Goal: Task Accomplishment & Management: Complete application form

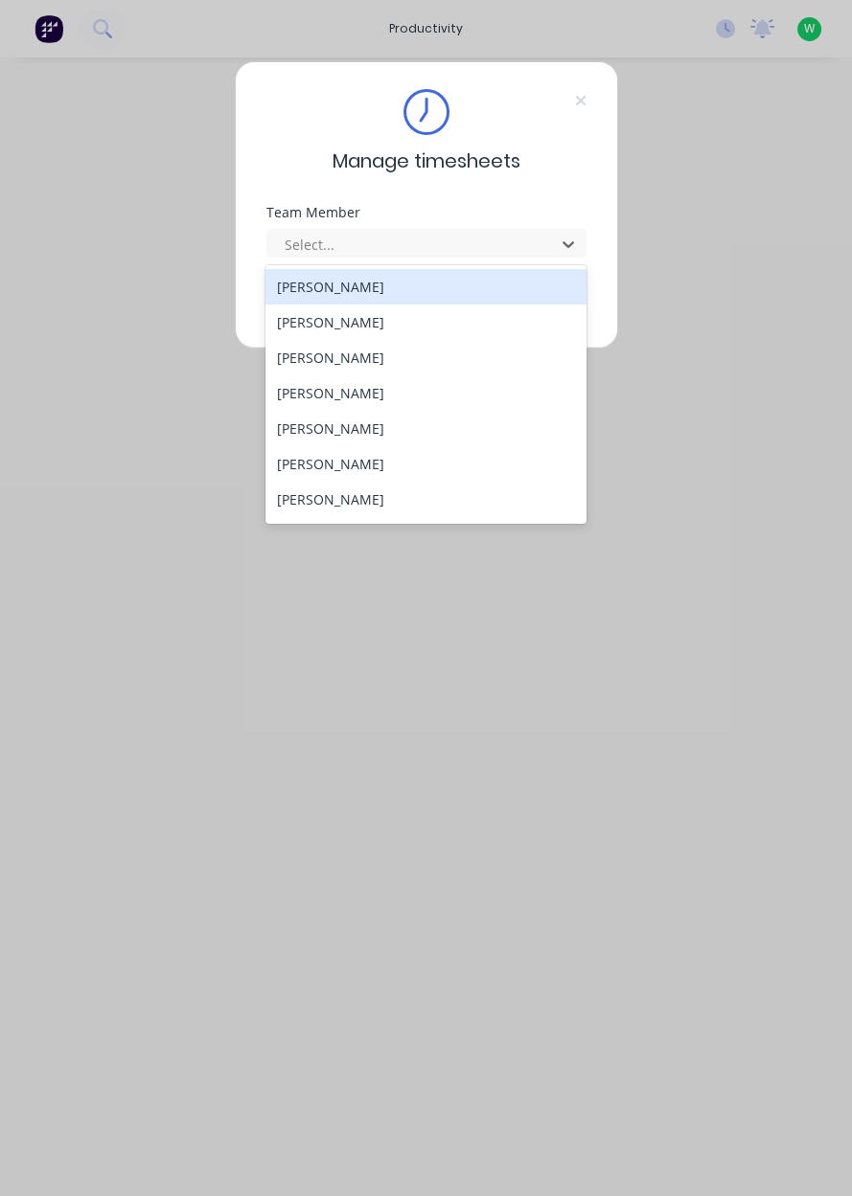
click at [308, 507] on div "[PERSON_NAME]" at bounding box center [425, 499] width 321 height 35
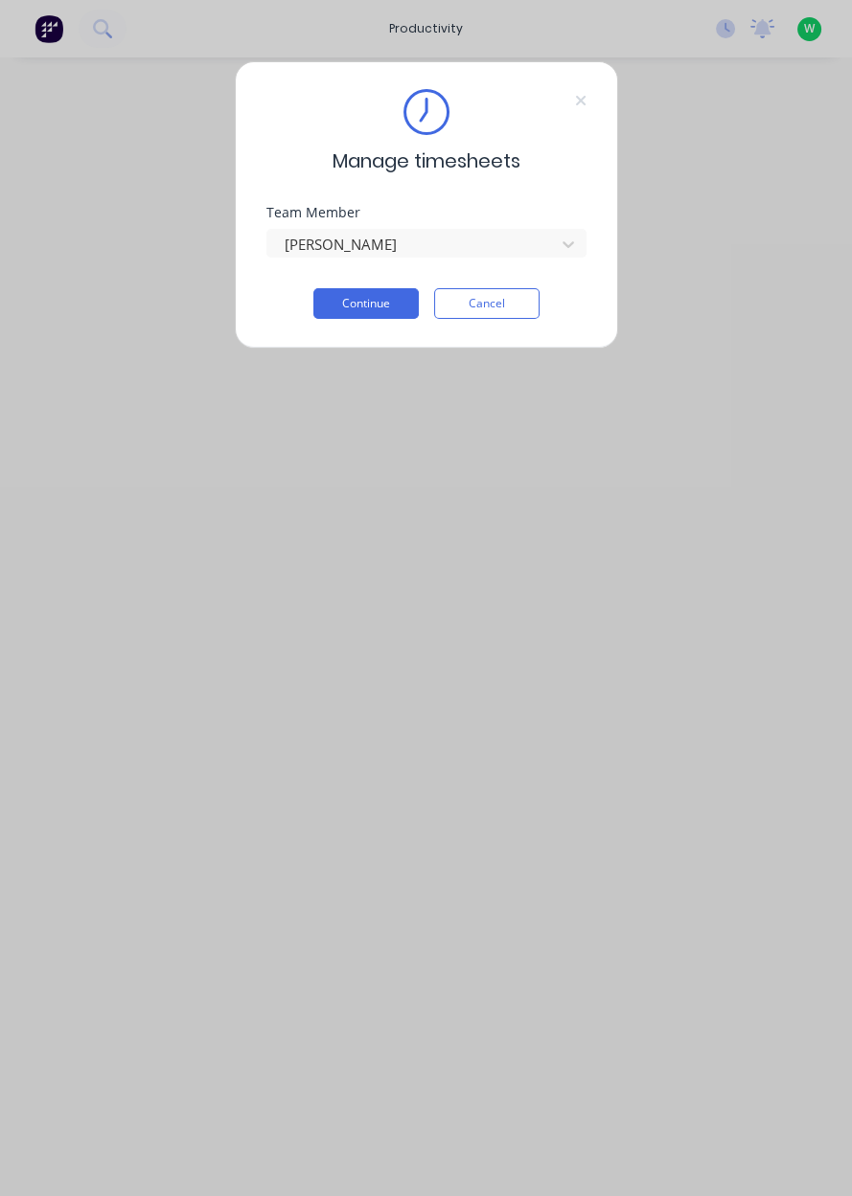
click at [350, 298] on button "Continue" at bounding box center [365, 303] width 105 height 31
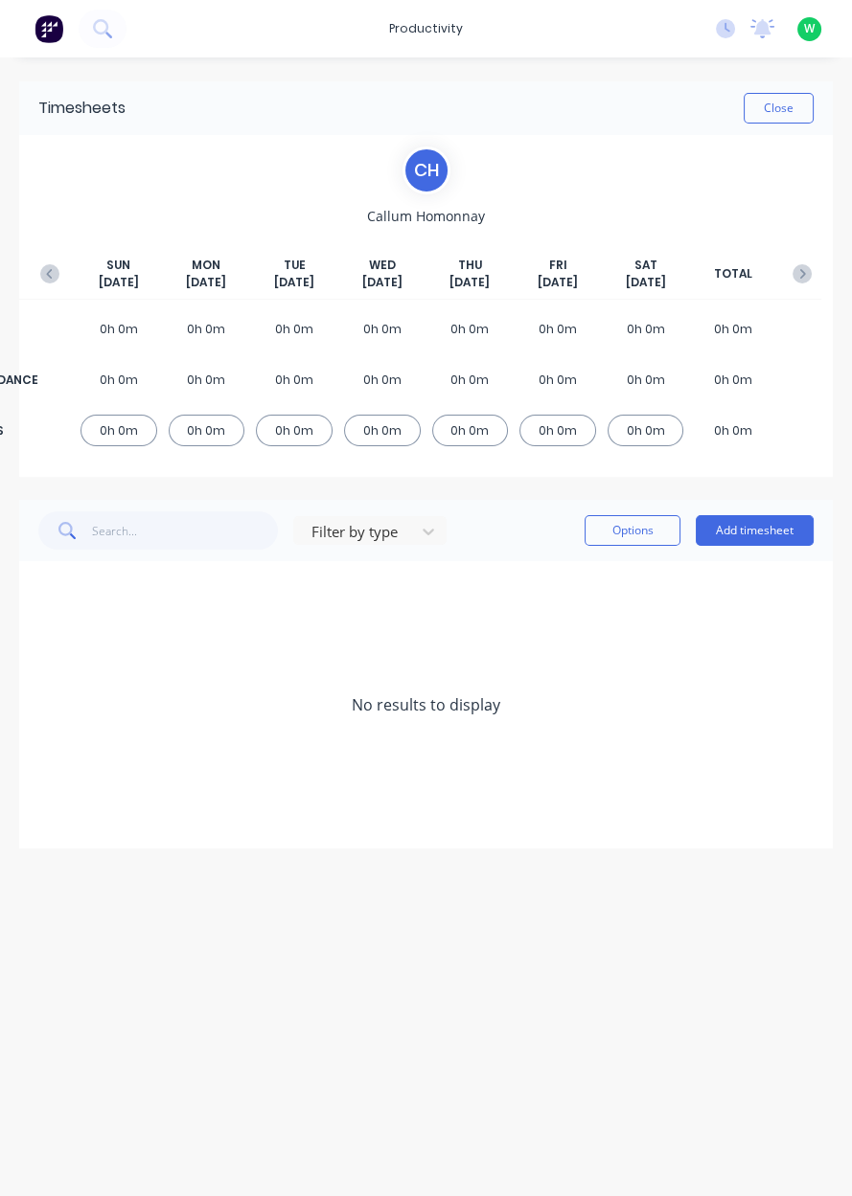
click at [780, 530] on button "Add timesheet" at bounding box center [754, 530] width 118 height 31
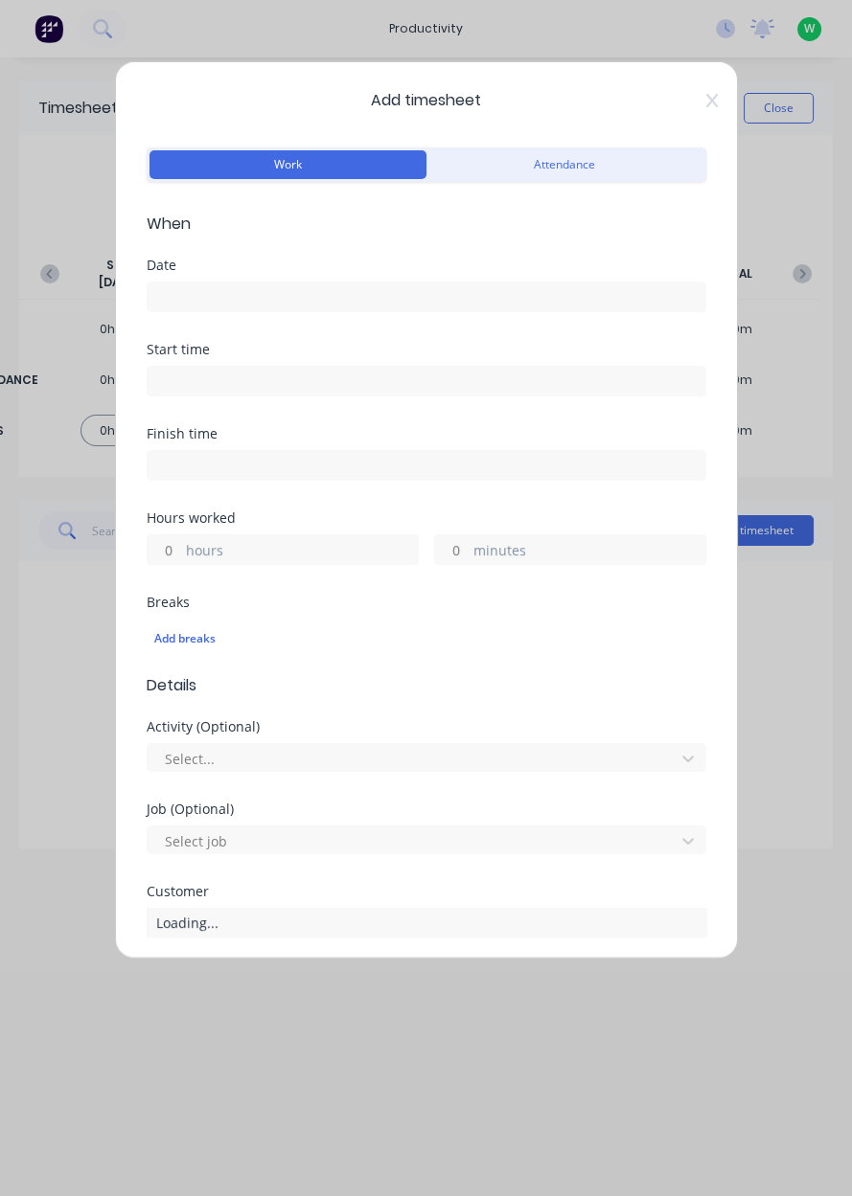
click at [184, 304] on input at bounding box center [427, 297] width 558 height 29
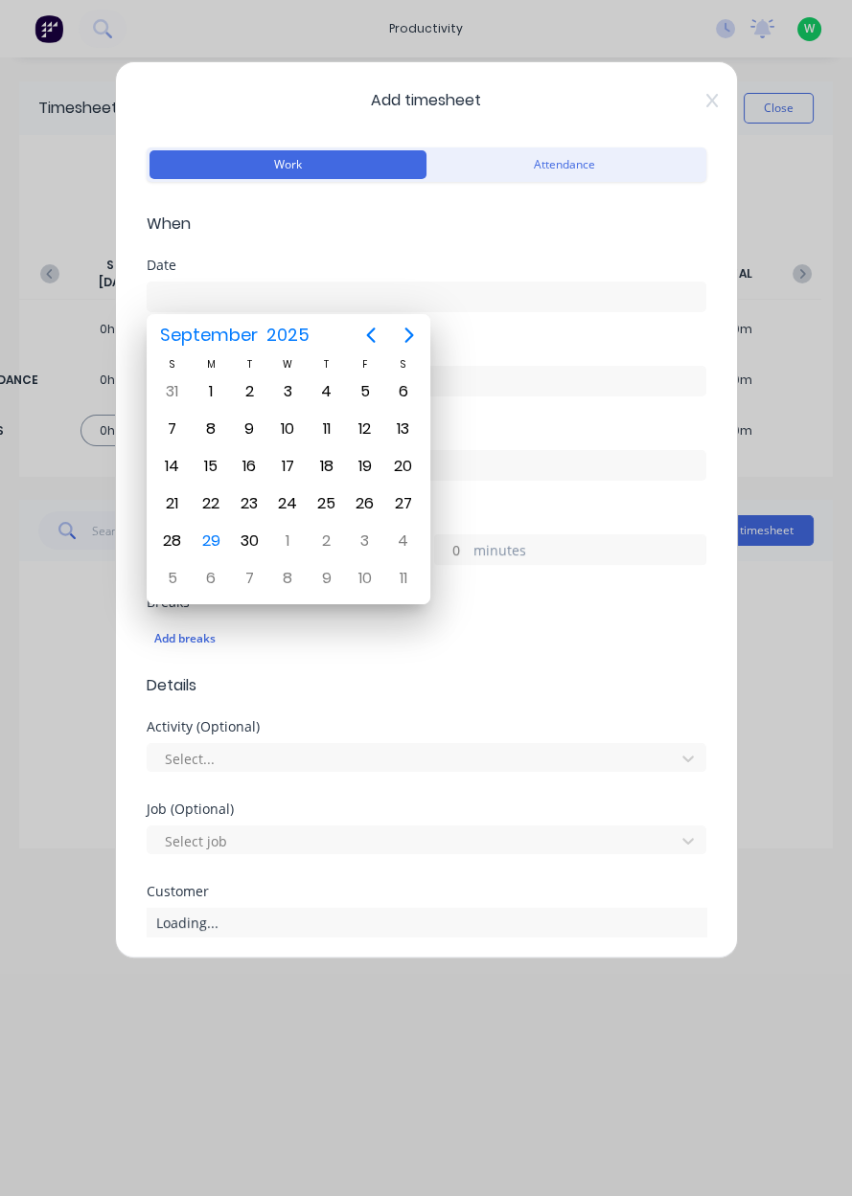
click at [212, 532] on div "29" at bounding box center [210, 541] width 29 height 29
type input "[DATE]"
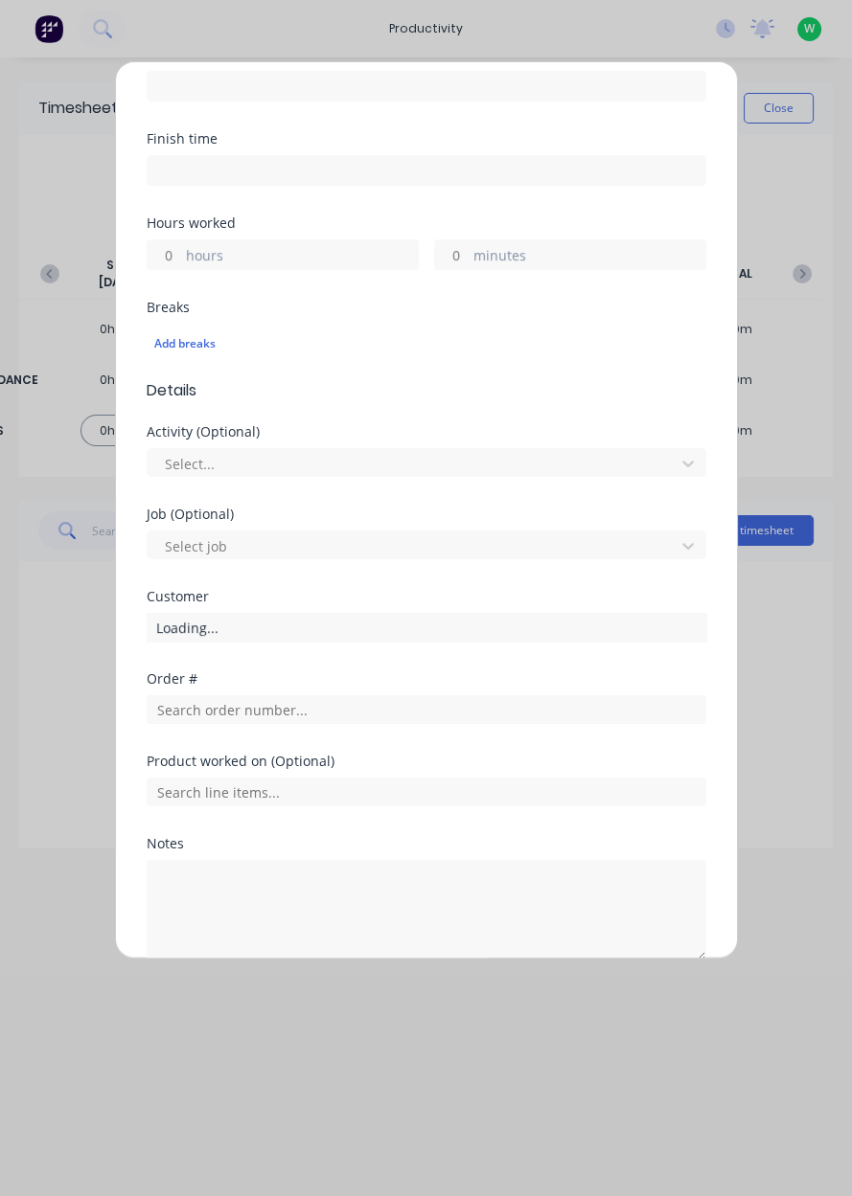
scroll to position [383, 0]
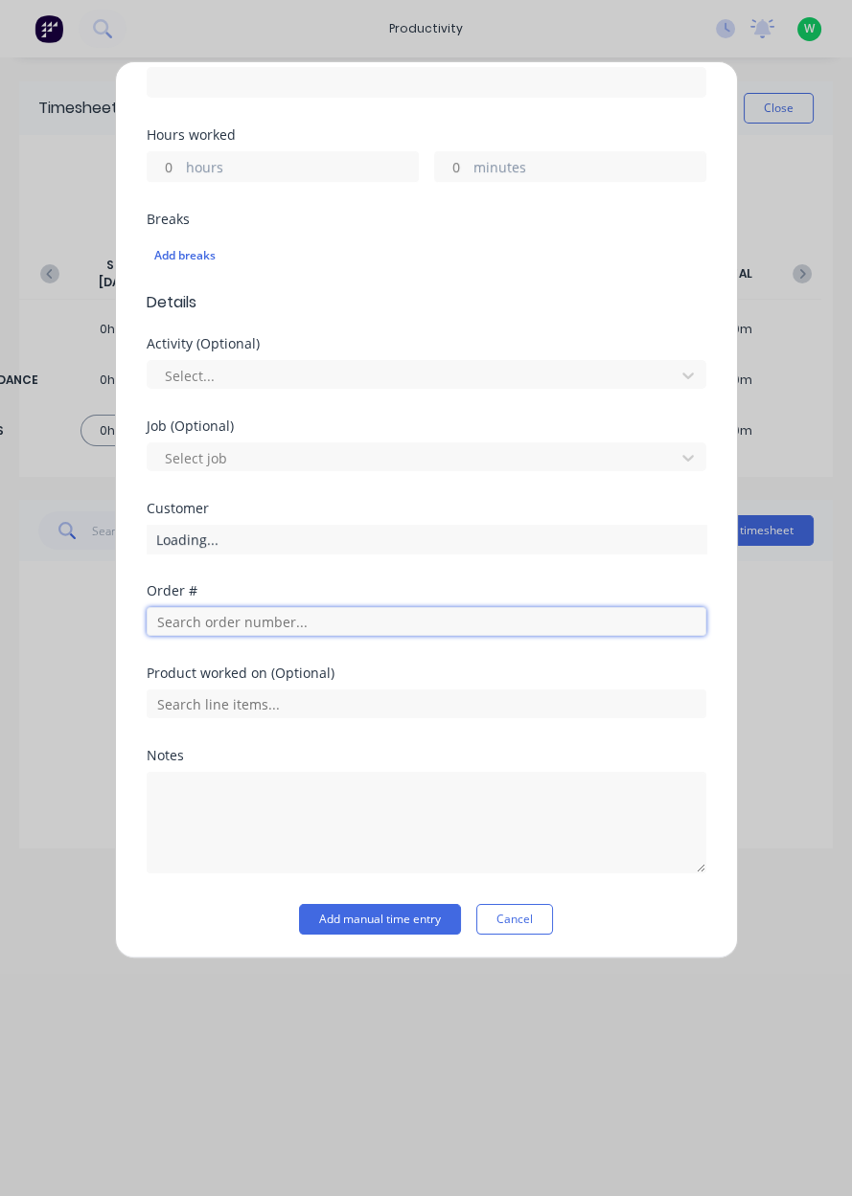
click at [186, 624] on input "text" at bounding box center [426, 621] width 559 height 29
type input "17943"
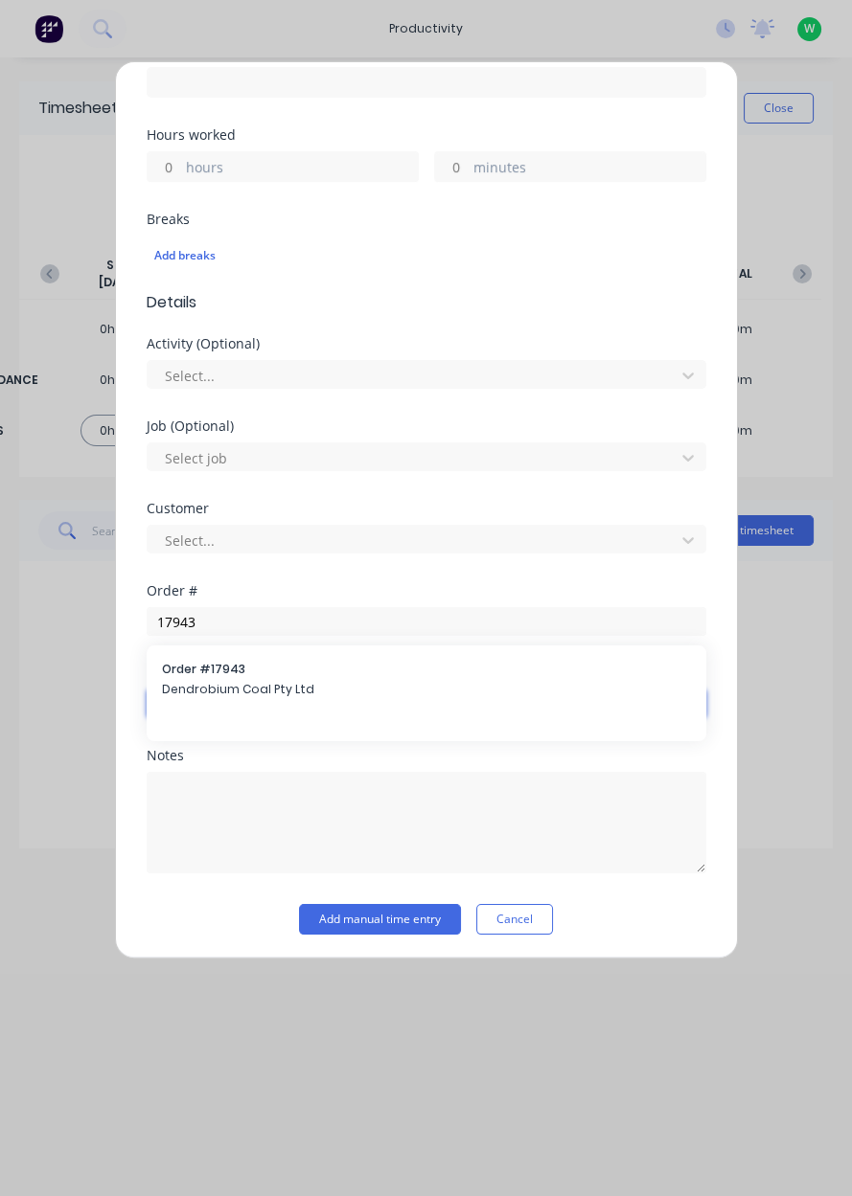
click at [211, 695] on input "text" at bounding box center [426, 704] width 559 height 29
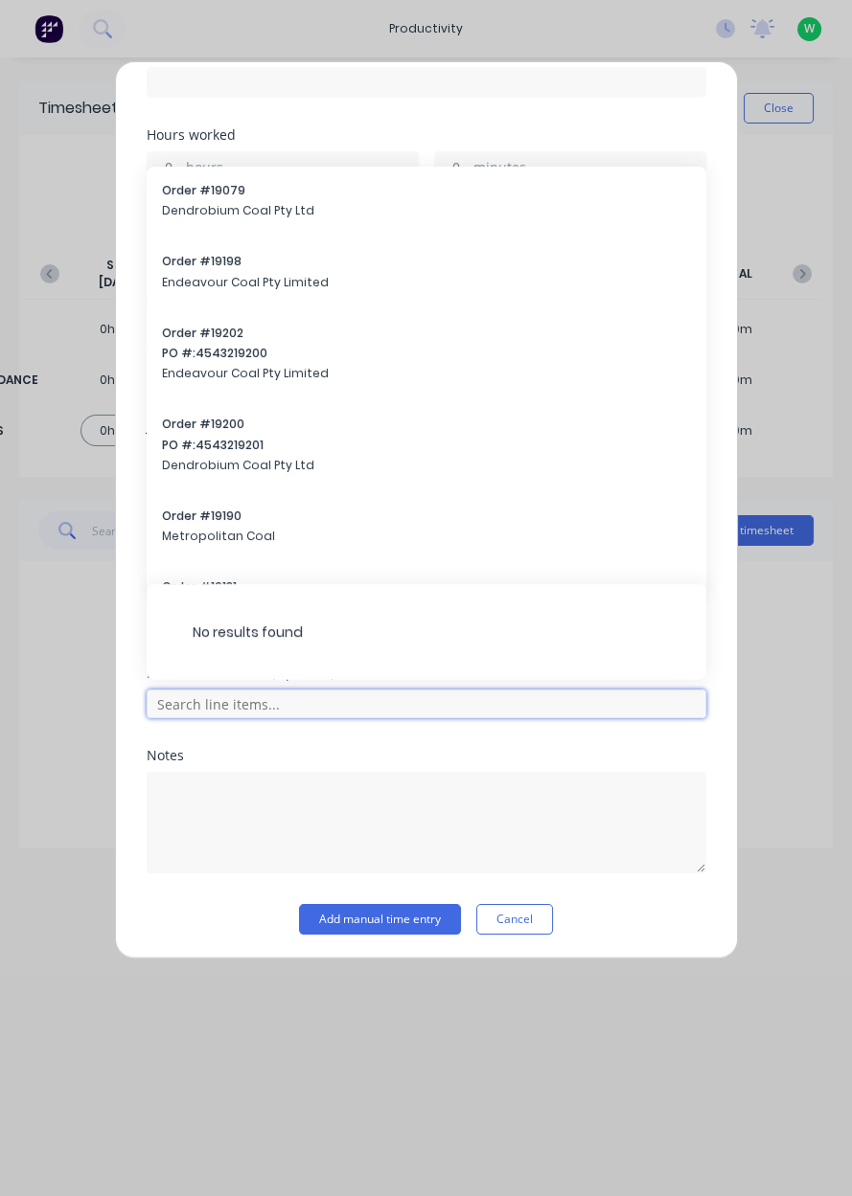
click at [172, 700] on input "text" at bounding box center [426, 704] width 559 height 29
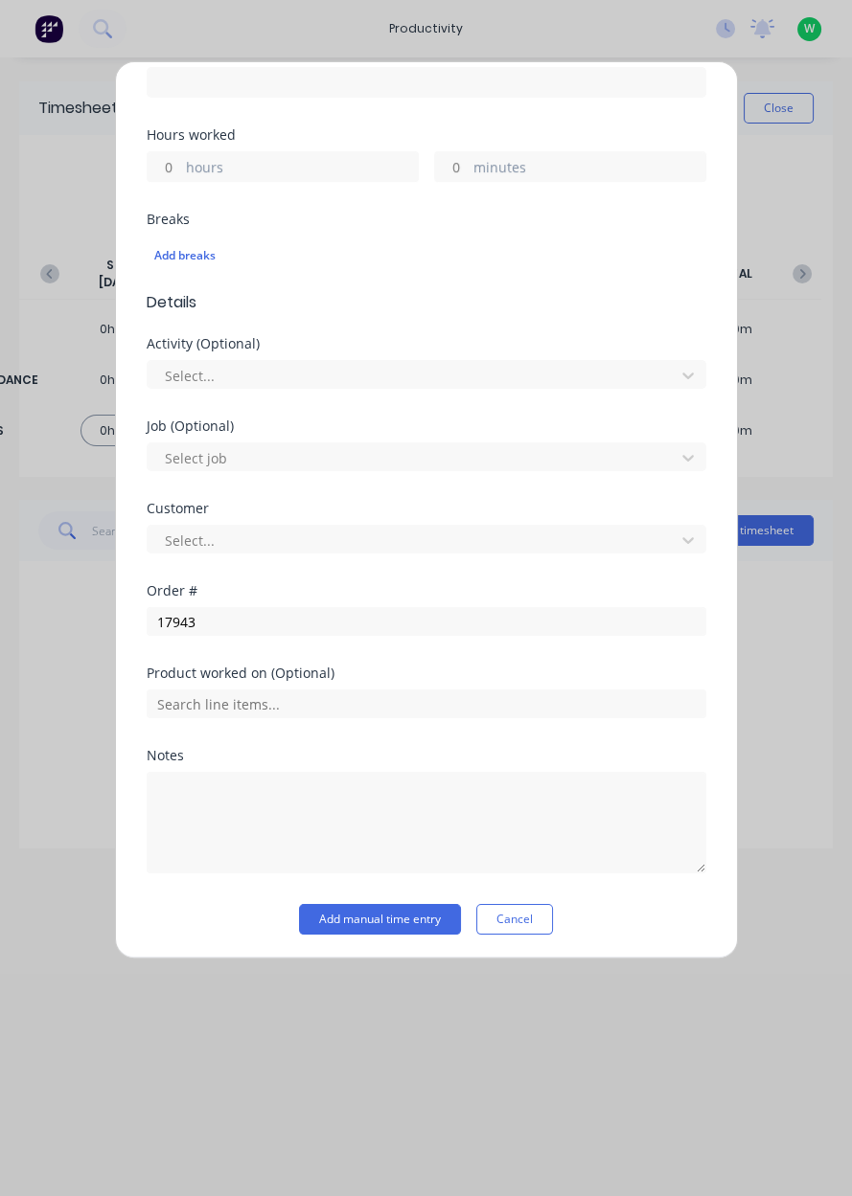
click at [210, 157] on label "hours" at bounding box center [302, 169] width 232 height 24
click at [181, 157] on input "hours" at bounding box center [165, 166] width 34 height 29
type input "9"
click at [192, 703] on input "text" at bounding box center [426, 704] width 559 height 29
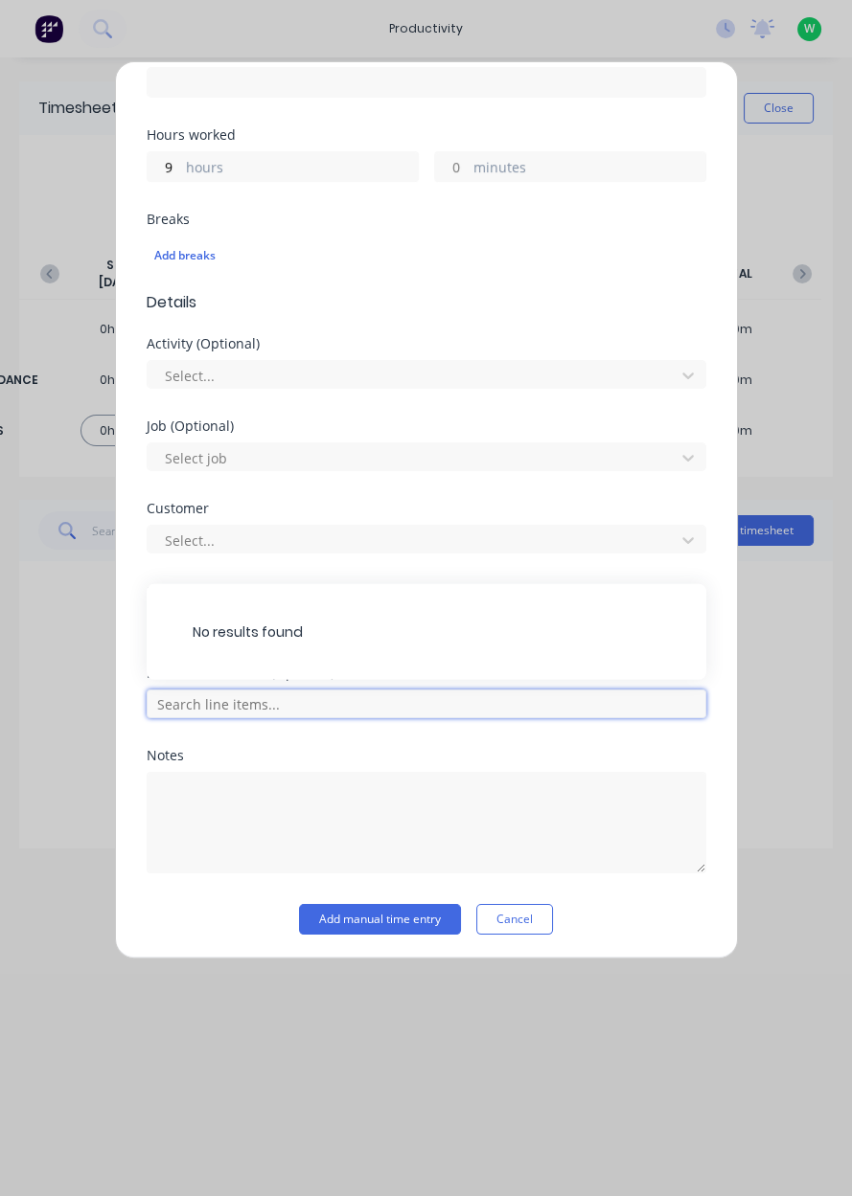
click at [192, 700] on input "text" at bounding box center [426, 704] width 559 height 29
click at [187, 698] on input "text" at bounding box center [426, 704] width 559 height 29
click at [184, 708] on input "text" at bounding box center [426, 704] width 559 height 29
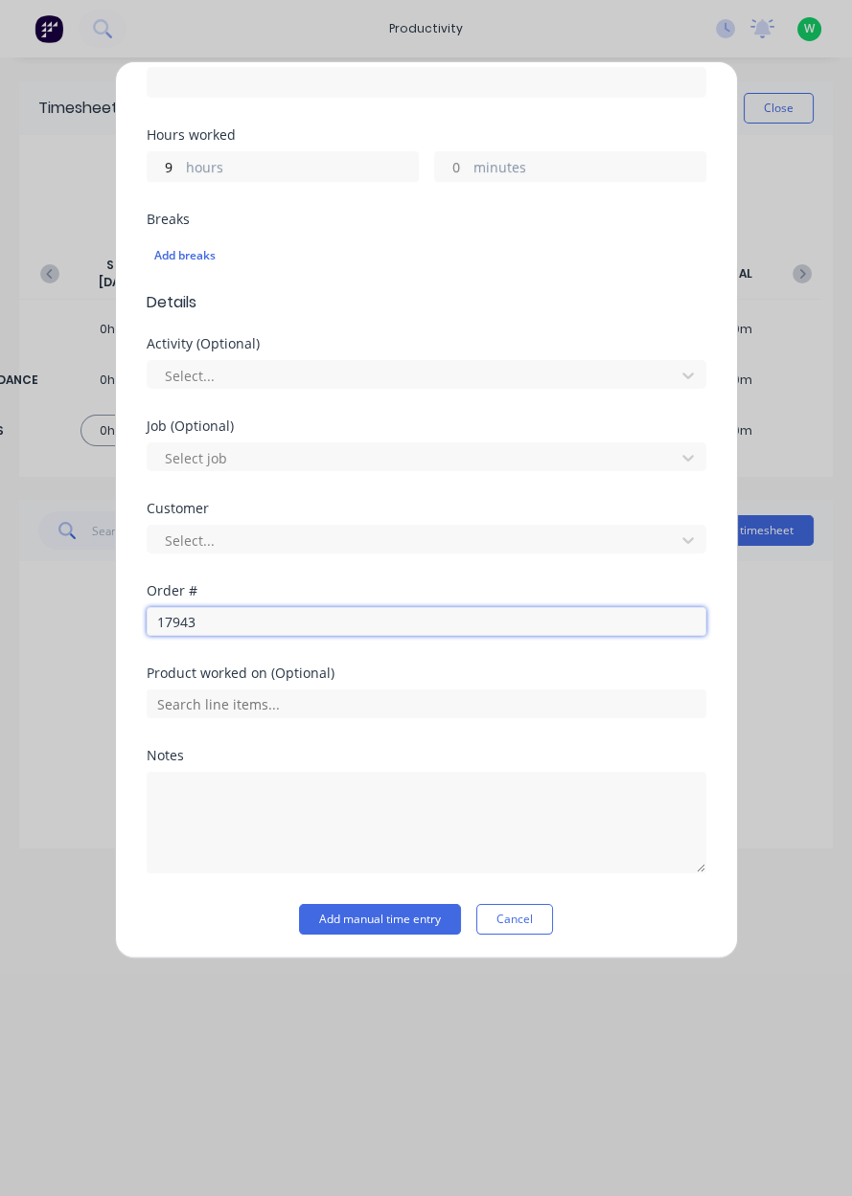
click at [216, 623] on input "17943" at bounding box center [426, 621] width 559 height 29
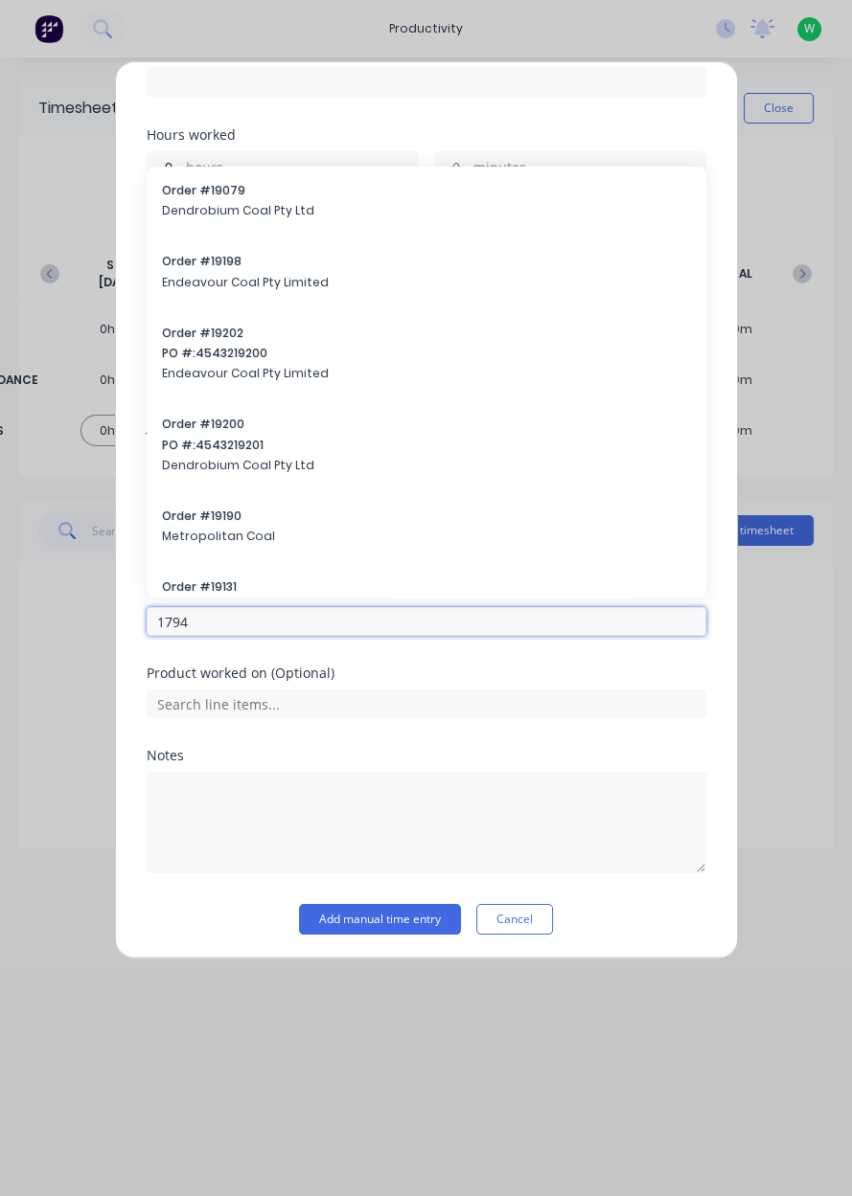
type input "17943"
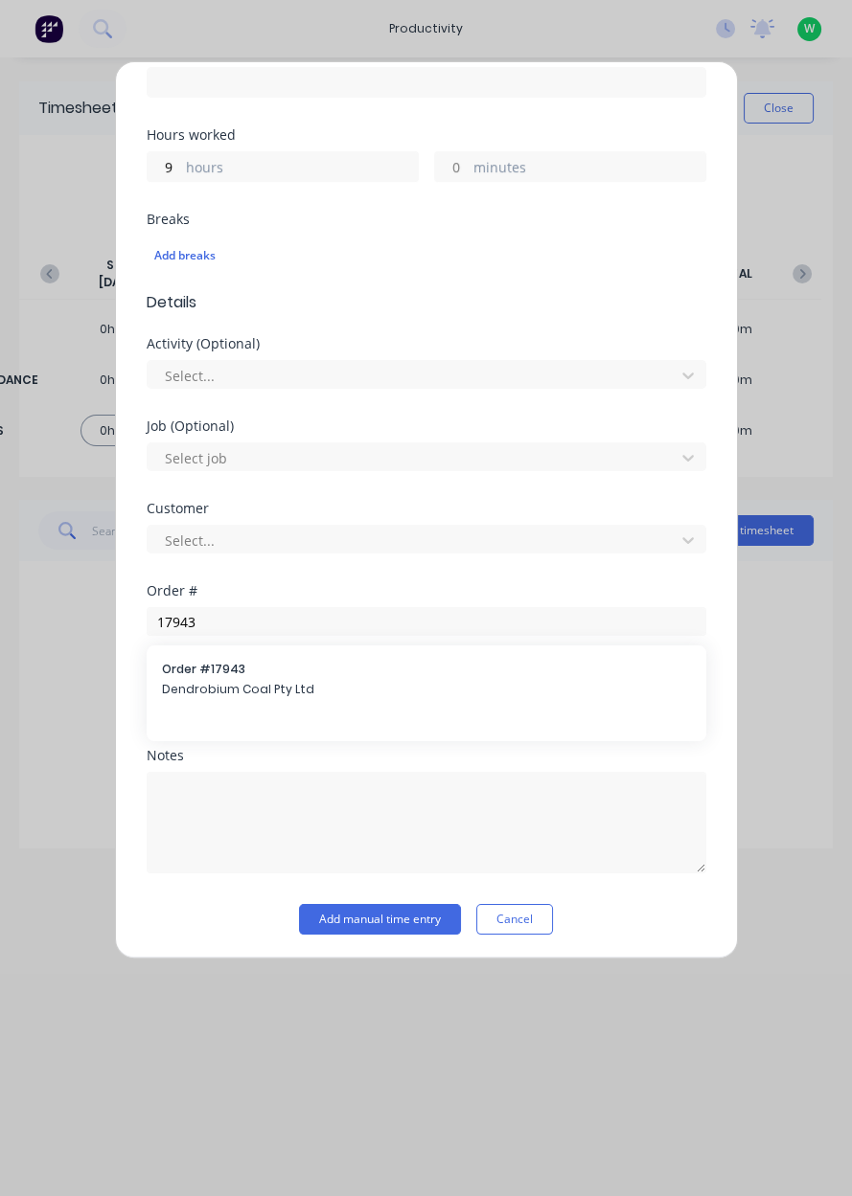
click at [189, 692] on span "Dendrobium Coal Pty Ltd" at bounding box center [426, 689] width 529 height 17
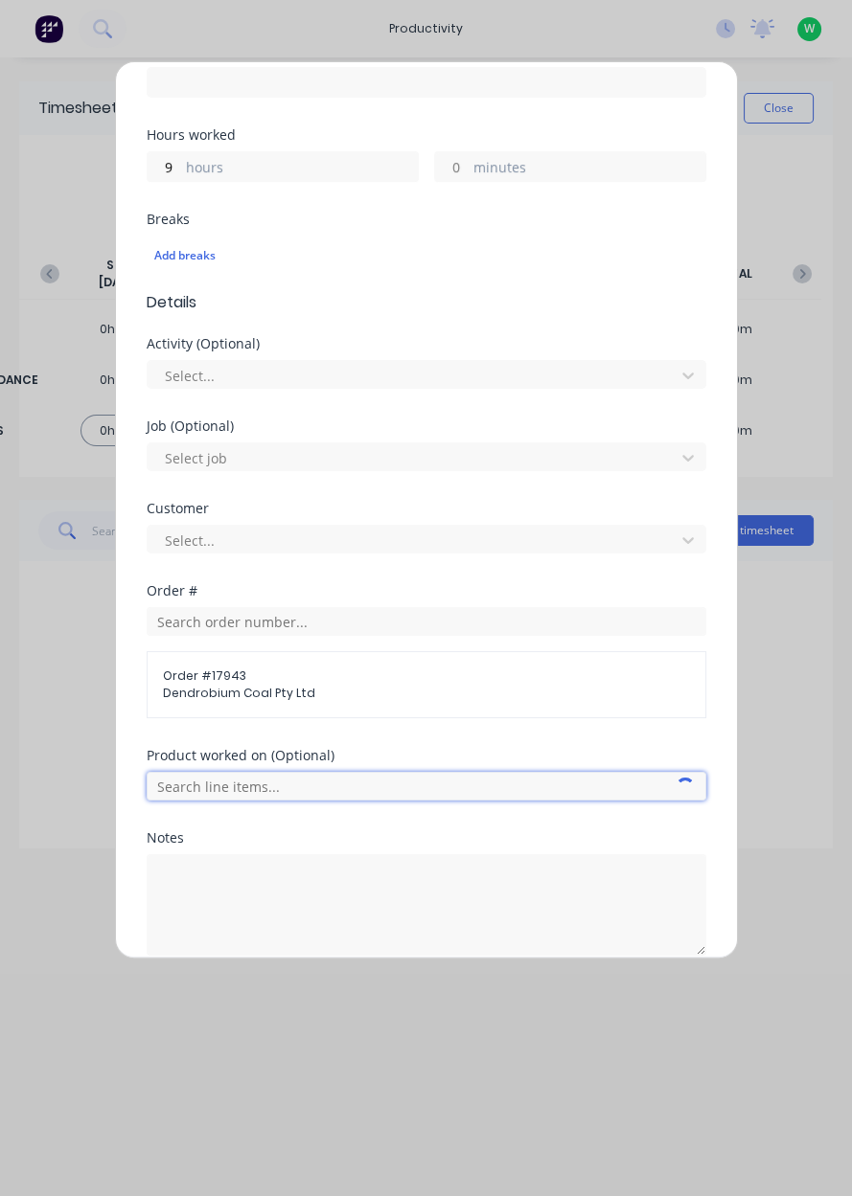
click at [190, 788] on input "text" at bounding box center [426, 786] width 559 height 29
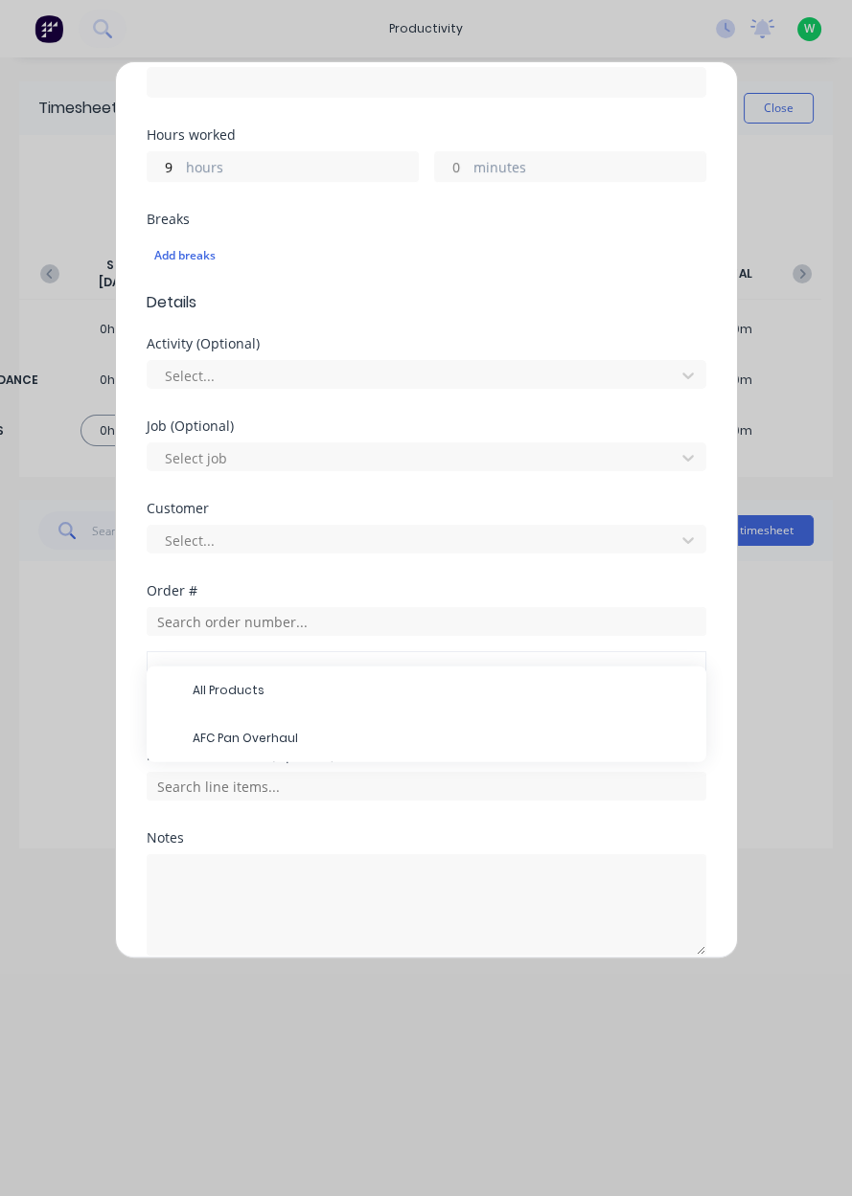
click at [225, 736] on span "AFC Pan Overhaul" at bounding box center [442, 738] width 498 height 17
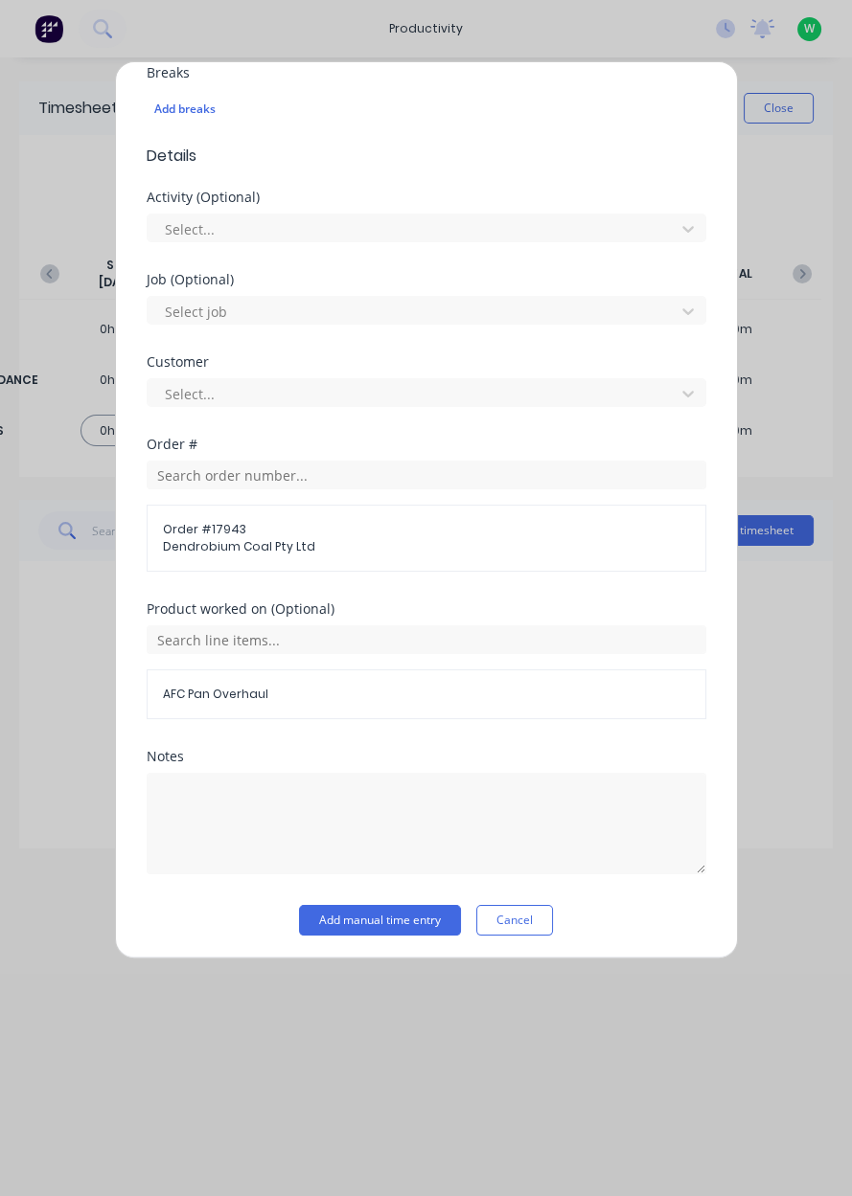
click at [355, 915] on button "Add manual time entry" at bounding box center [380, 920] width 162 height 31
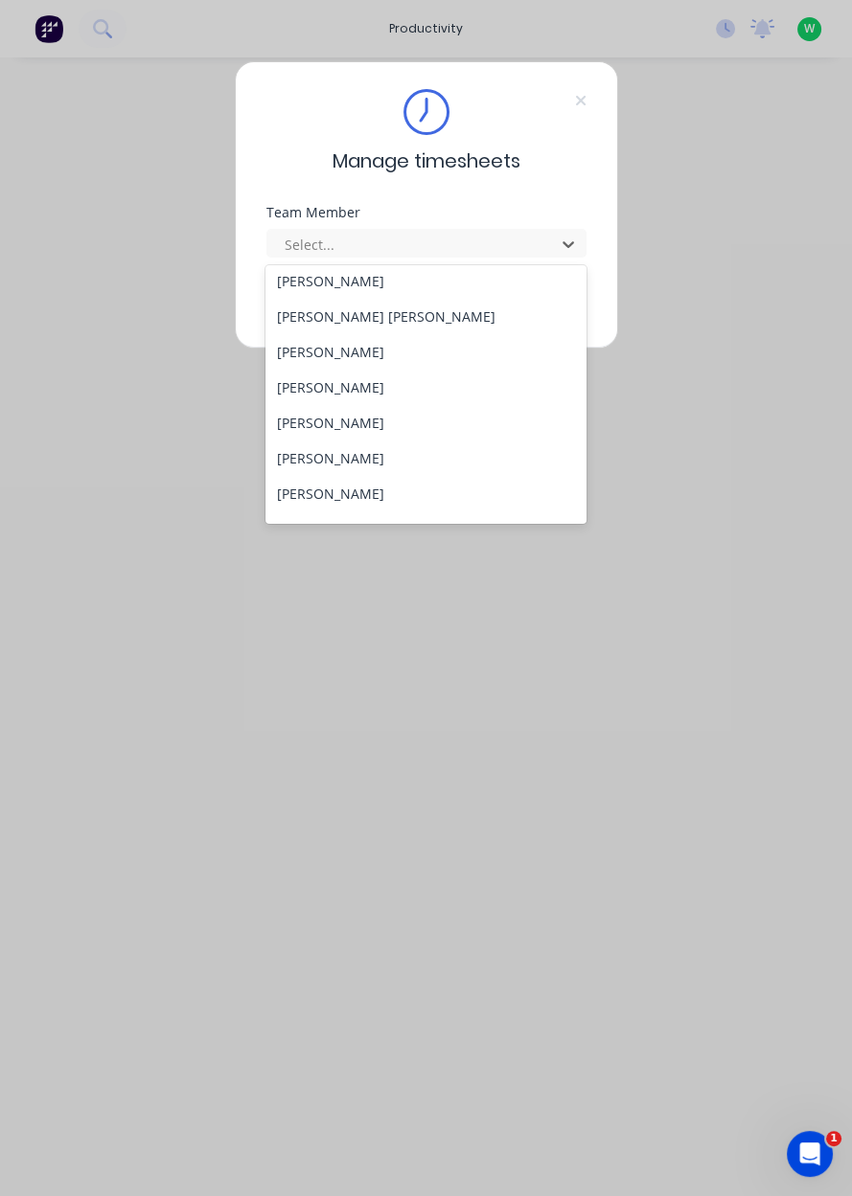
scroll to position [326, 0]
click at [332, 498] on div "[PERSON_NAME]" at bounding box center [425, 492] width 321 height 35
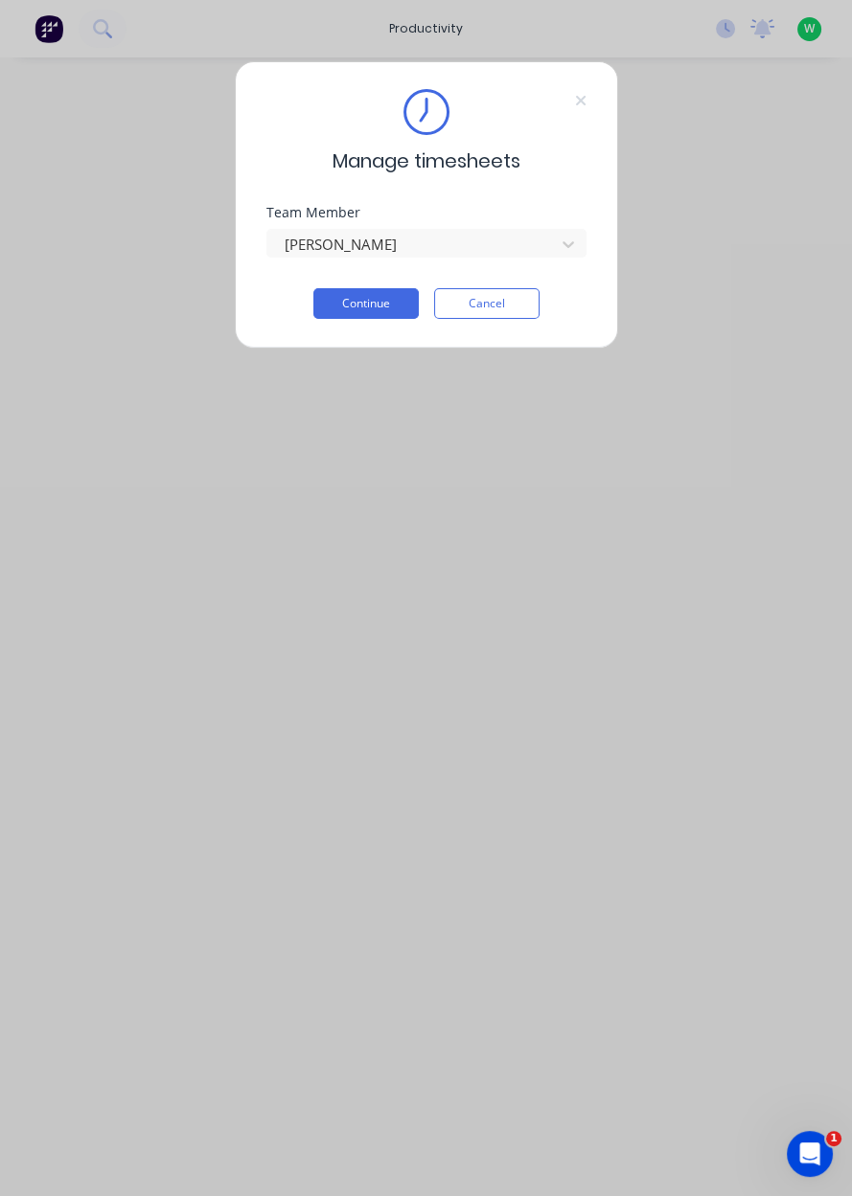
click at [365, 306] on button "Continue" at bounding box center [365, 303] width 105 height 31
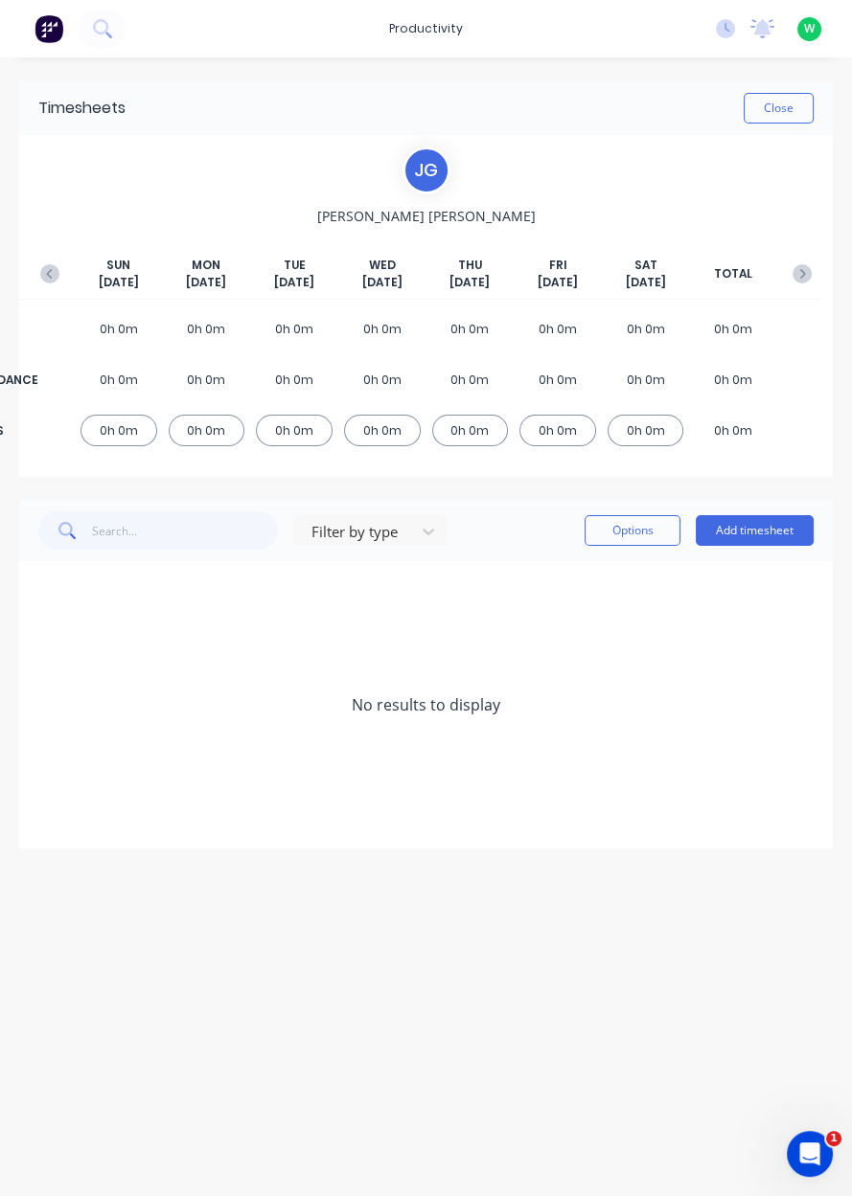
click at [753, 532] on button "Add timesheet" at bounding box center [754, 530] width 118 height 31
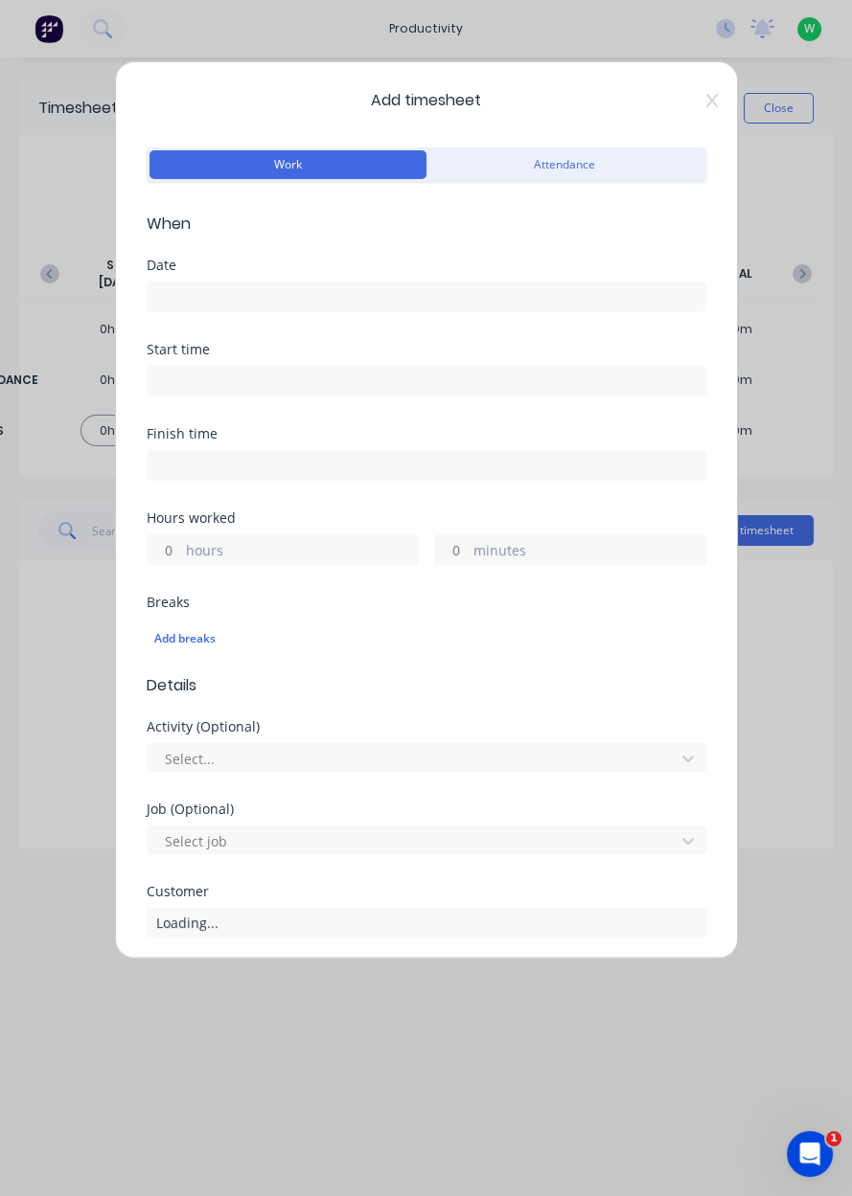
click at [260, 287] on input at bounding box center [427, 297] width 558 height 29
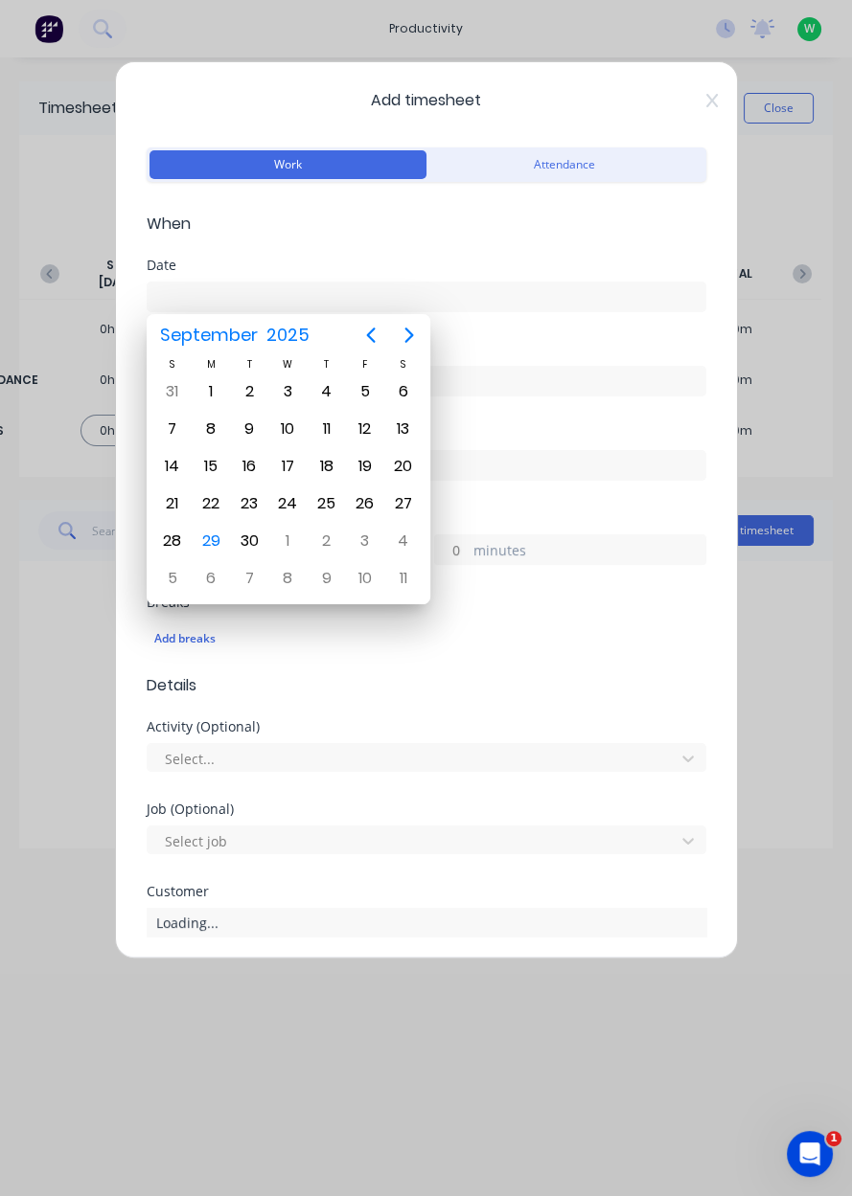
click at [223, 538] on div "29" at bounding box center [210, 541] width 29 height 29
type input "[DATE]"
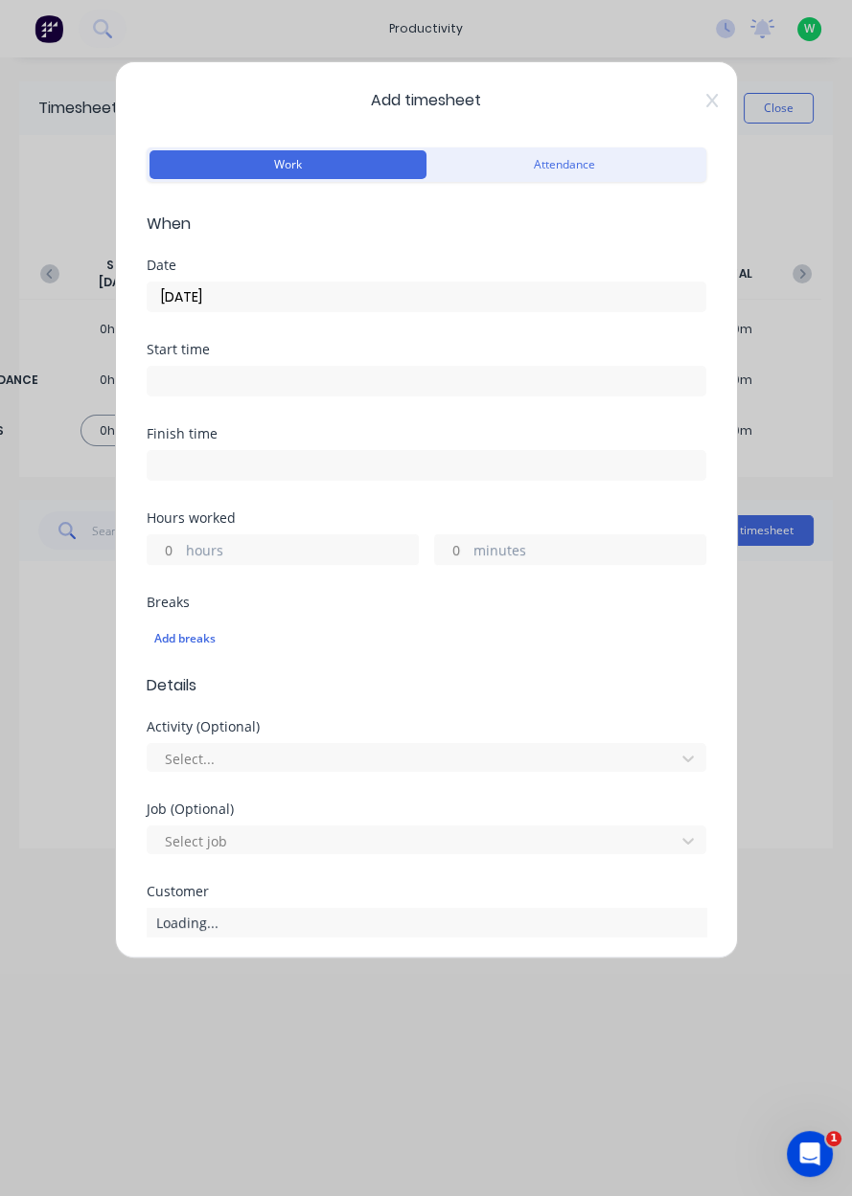
click at [238, 560] on label "hours" at bounding box center [302, 552] width 232 height 24
click at [181, 560] on input "hours" at bounding box center [165, 549] width 34 height 29
click at [247, 557] on label "hours" at bounding box center [302, 552] width 232 height 24
click at [181, 557] on input "hours" at bounding box center [165, 549] width 34 height 29
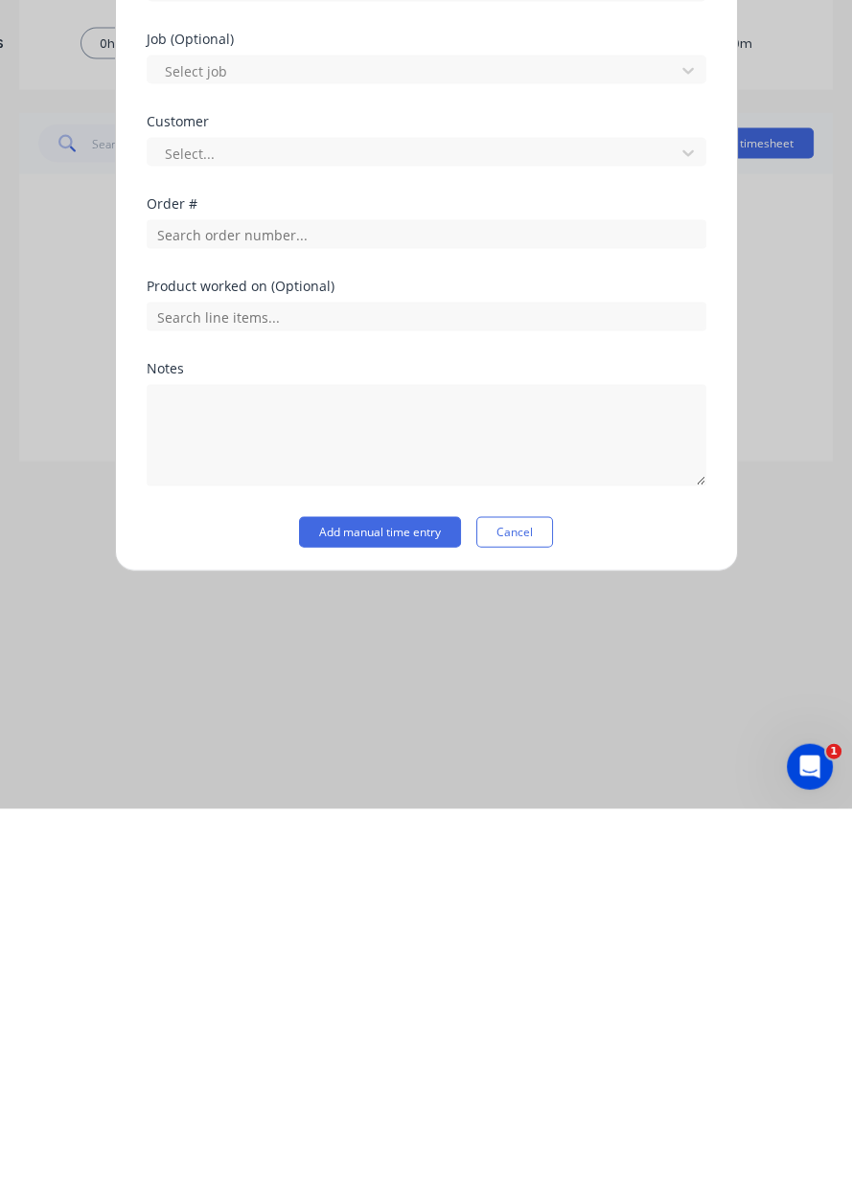
scroll to position [317, 0]
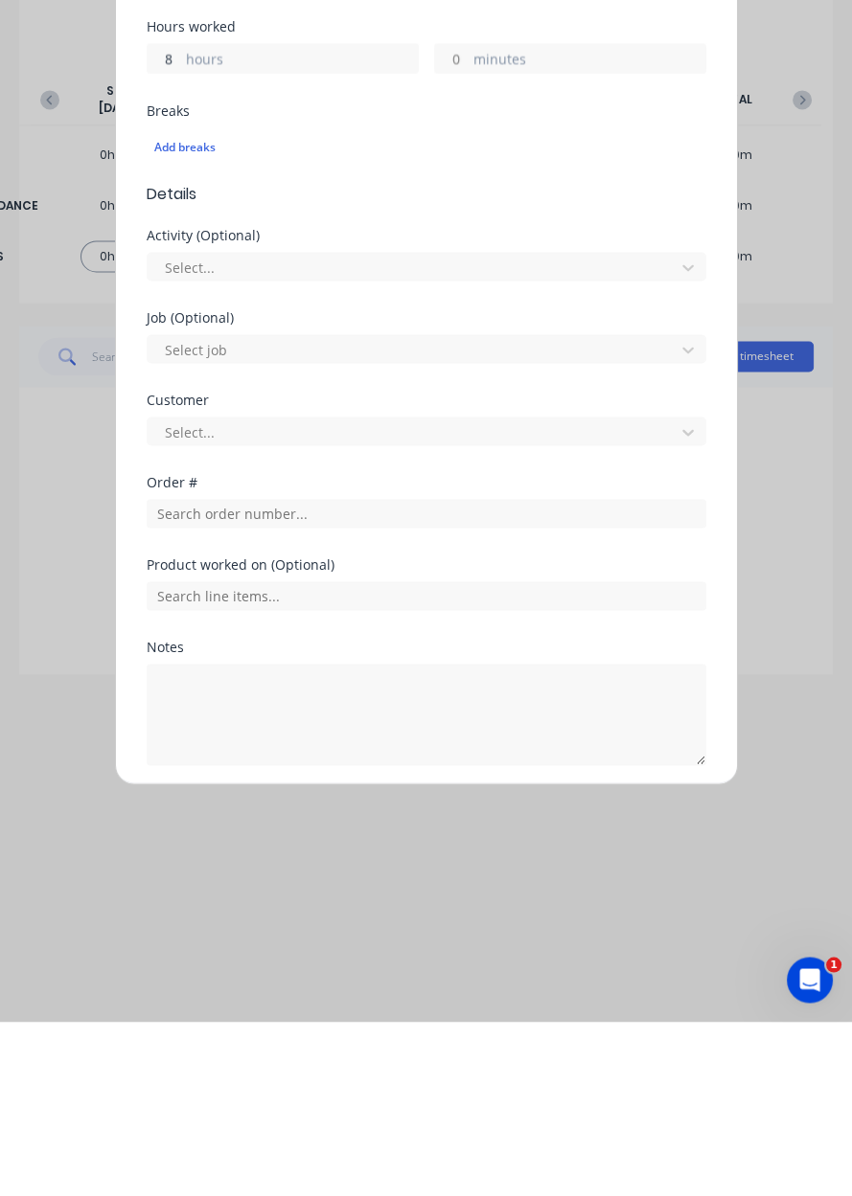
type input "8"
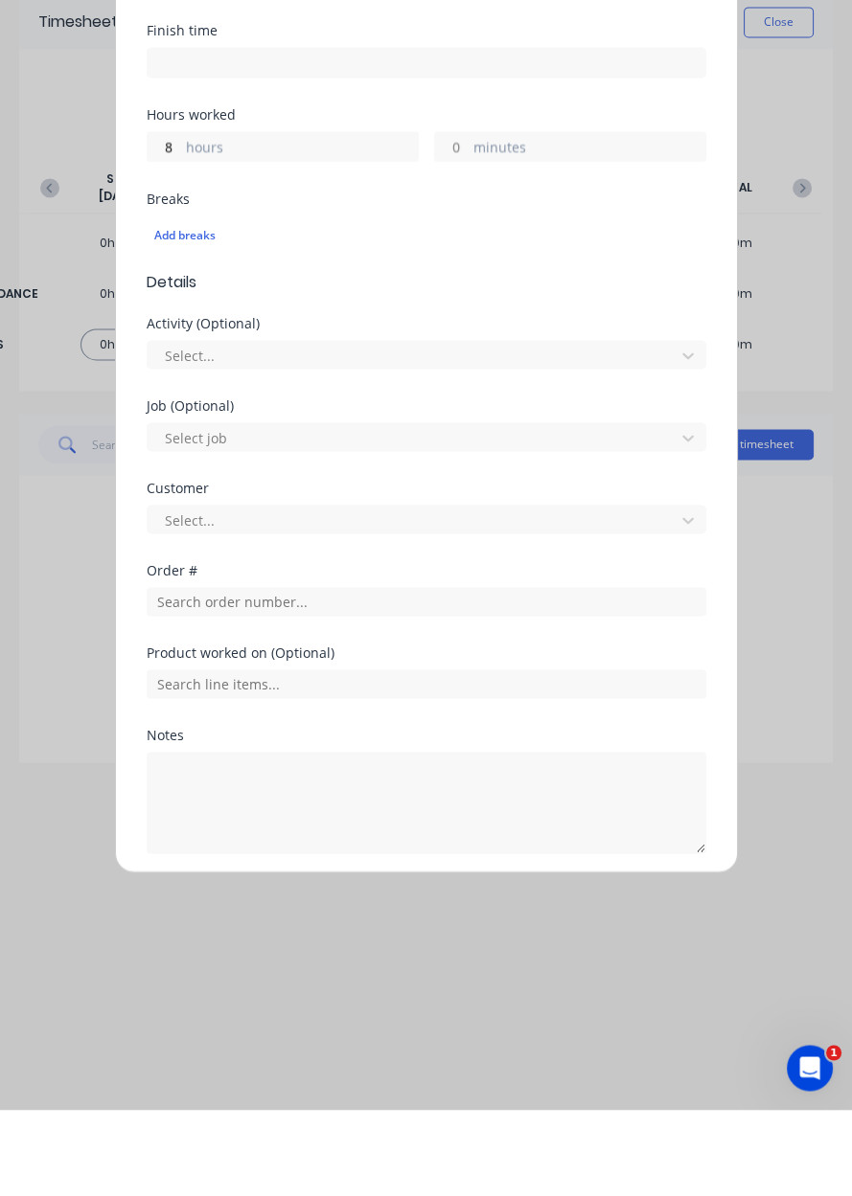
click at [265, 711] on div "Order #" at bounding box center [426, 691] width 559 height 82
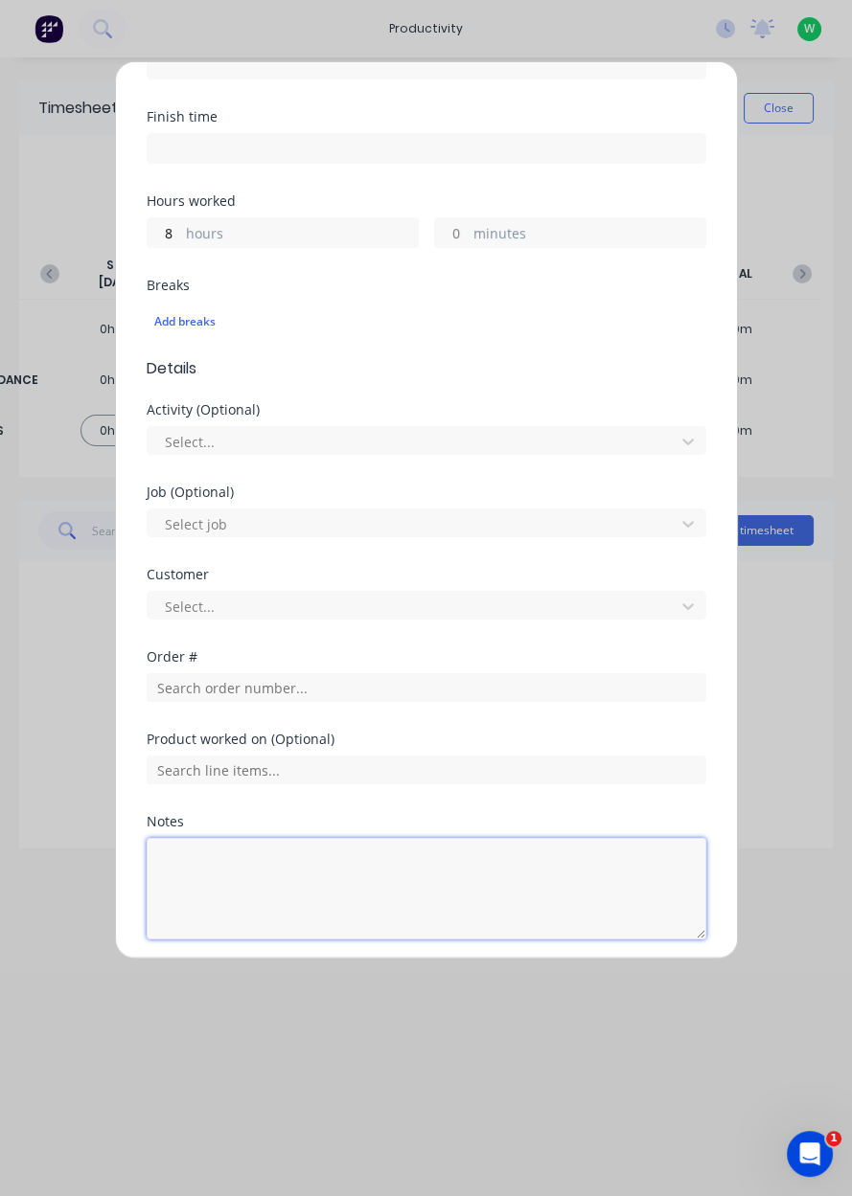
click at [344, 859] on textarea at bounding box center [426, 889] width 559 height 102
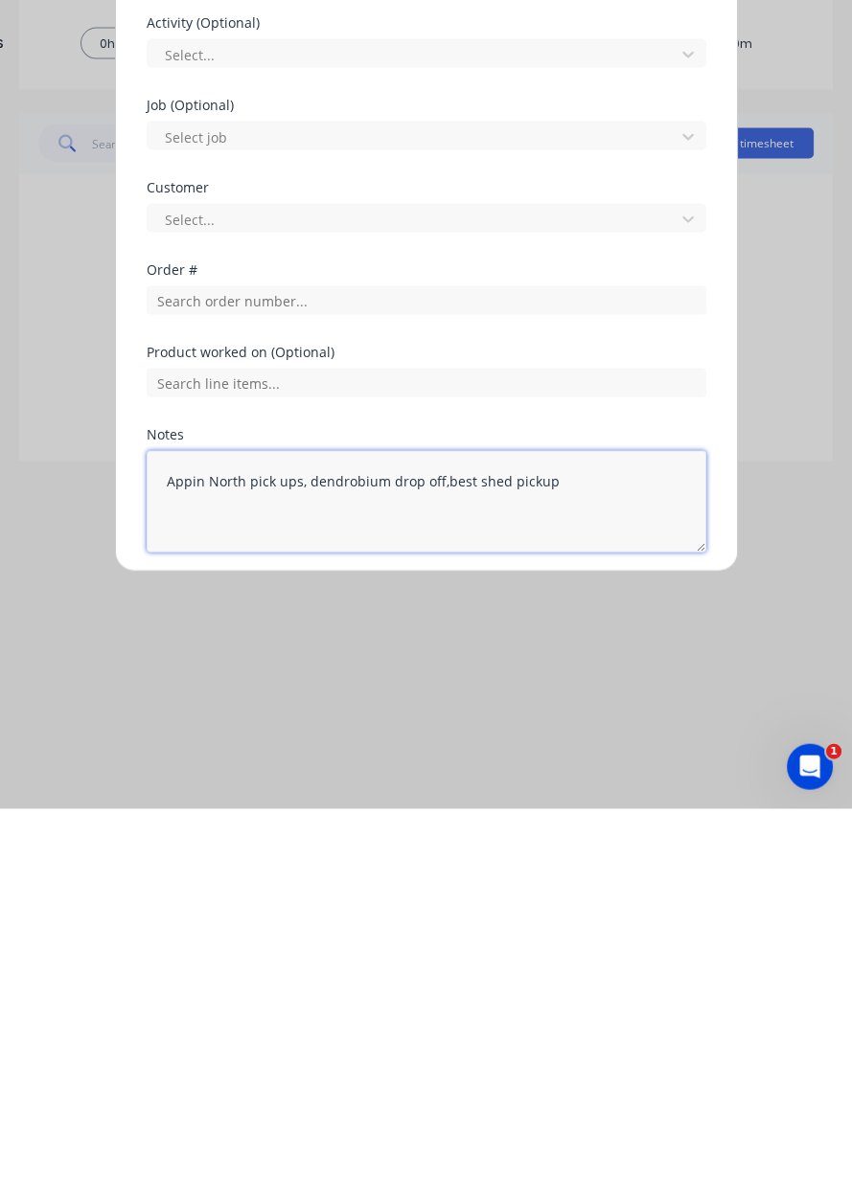
type textarea "Appin North pick ups, dendrobium drop off,best shed pickup"
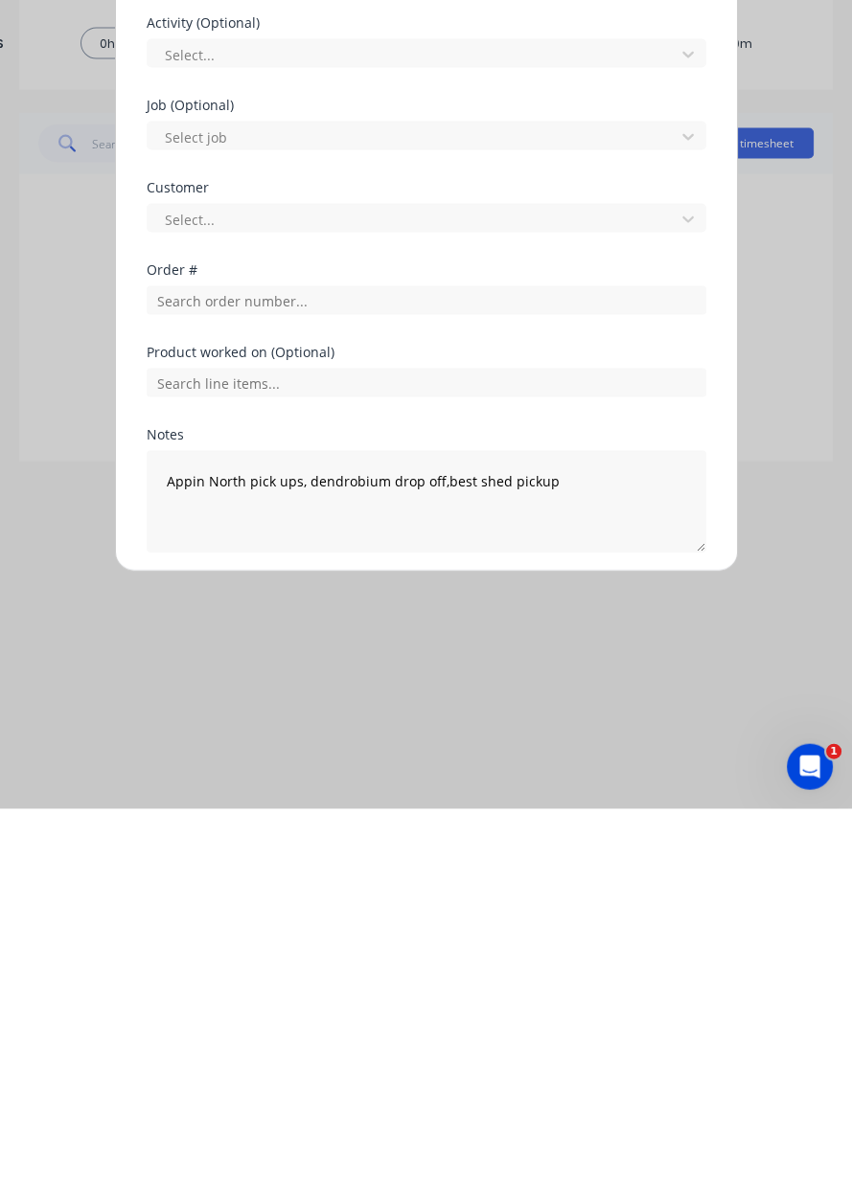
click at [388, 987] on button "Add manual time entry" at bounding box center [380, 985] width 162 height 31
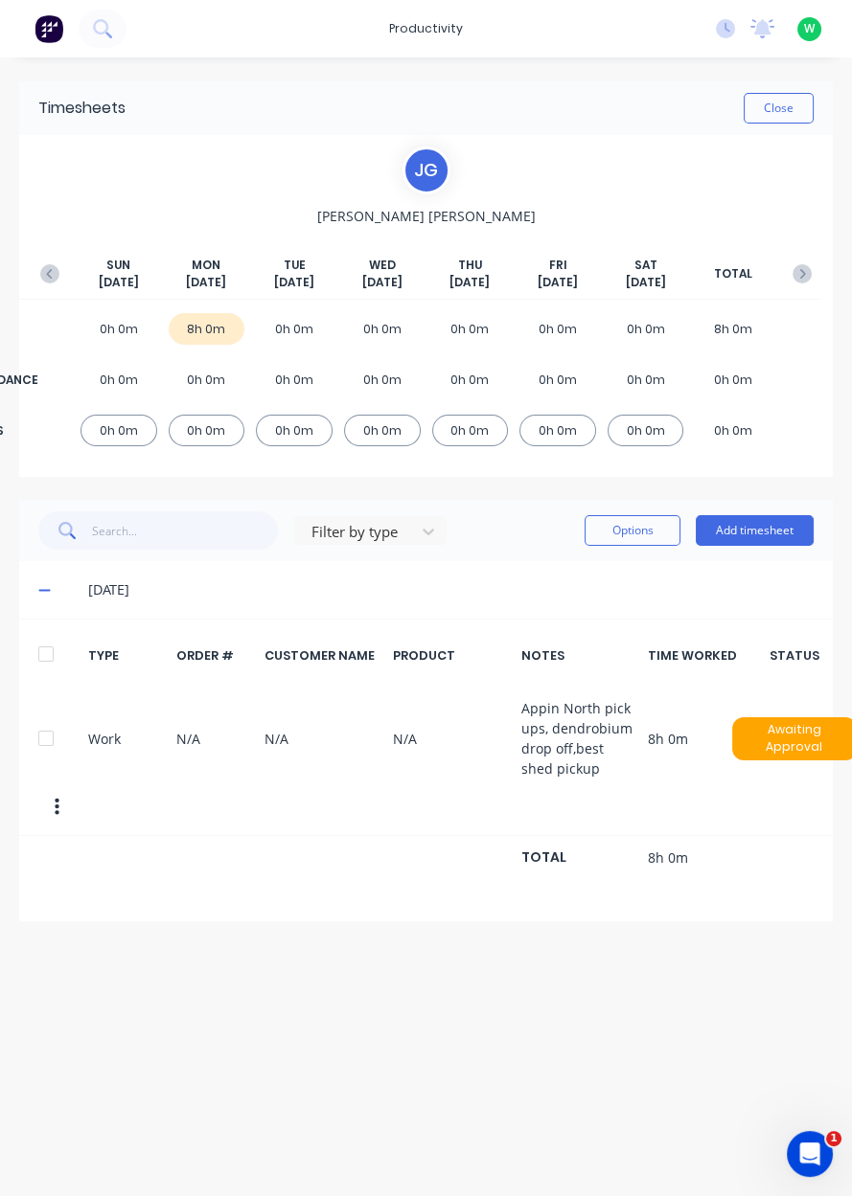
click at [749, 1] on div "productivity productivity Workflow Planner Delivery Scheduling Timesheets No ne…" at bounding box center [426, 28] width 852 height 57
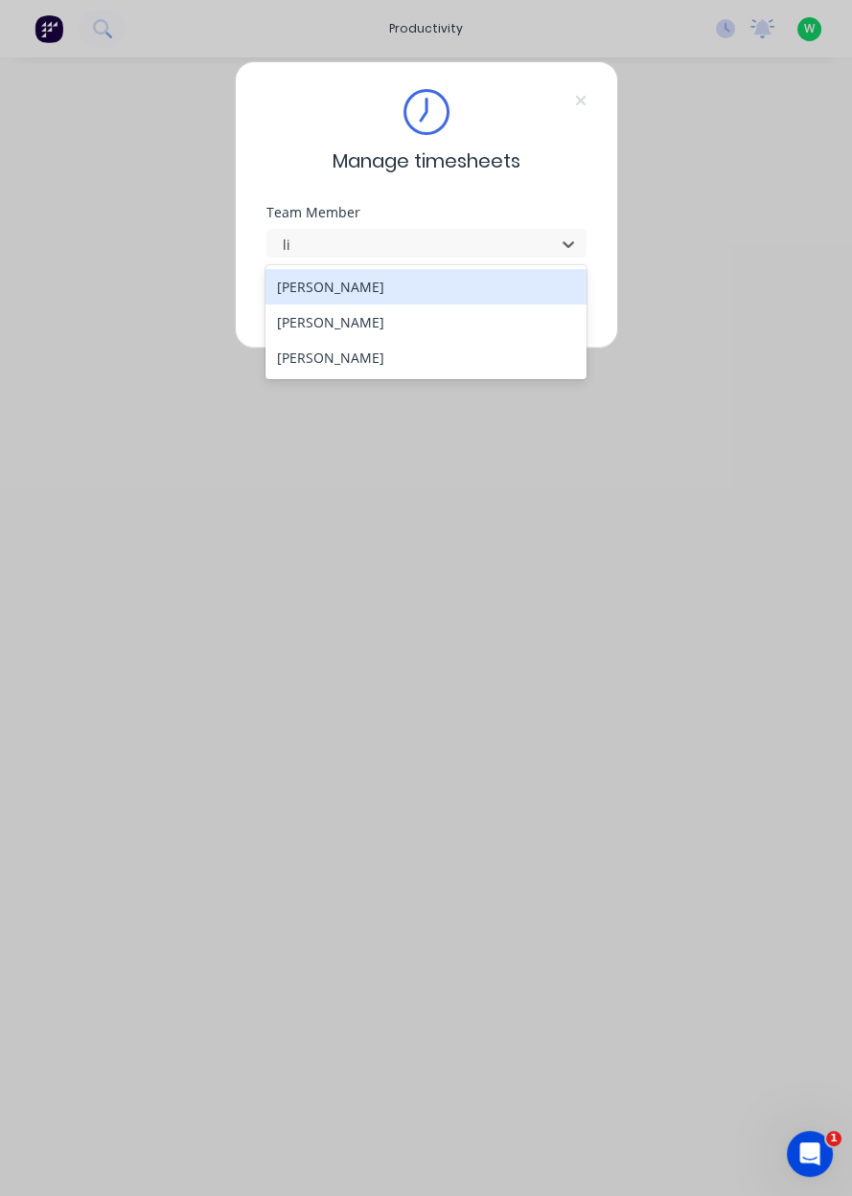
click at [470, 320] on div "[PERSON_NAME]" at bounding box center [425, 322] width 321 height 35
type input "li"
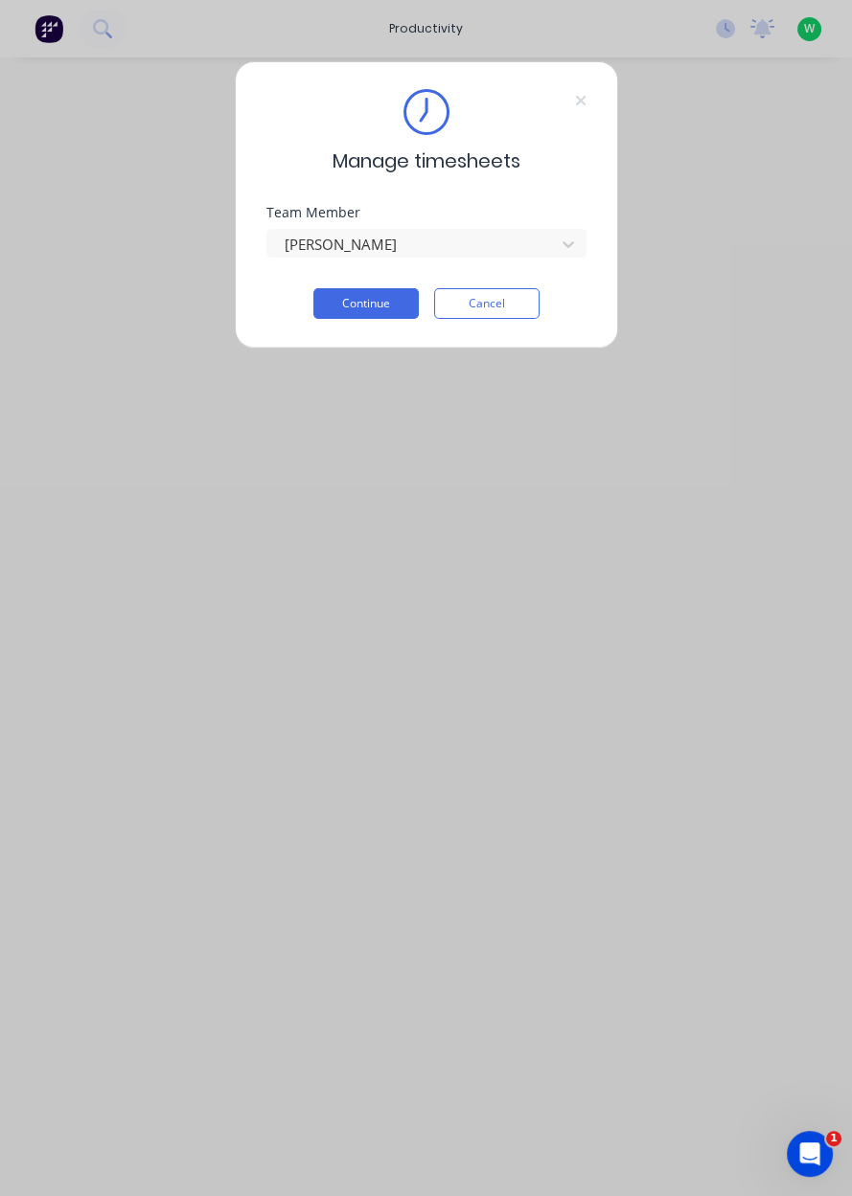
click at [468, 317] on button "Cancel" at bounding box center [486, 303] width 105 height 31
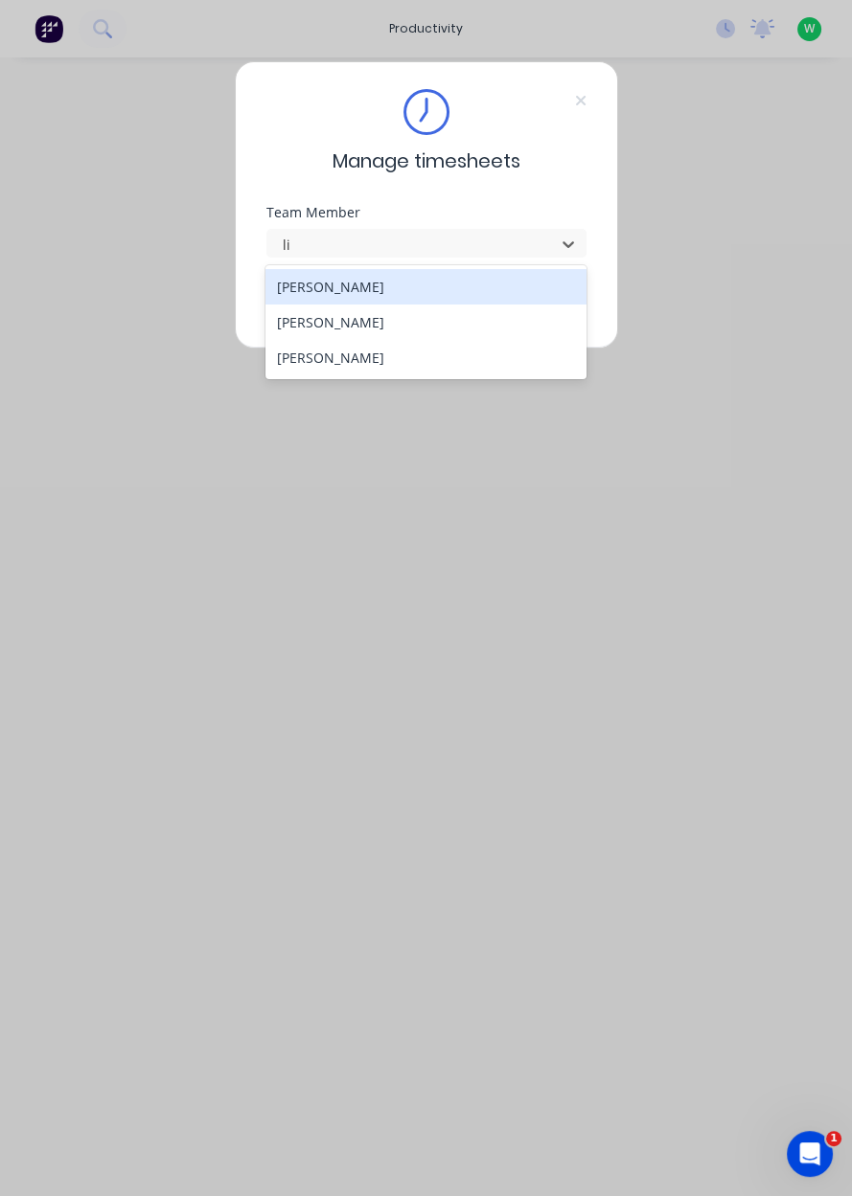
click at [512, 329] on div "[PERSON_NAME]" at bounding box center [425, 322] width 321 height 35
type input "li"
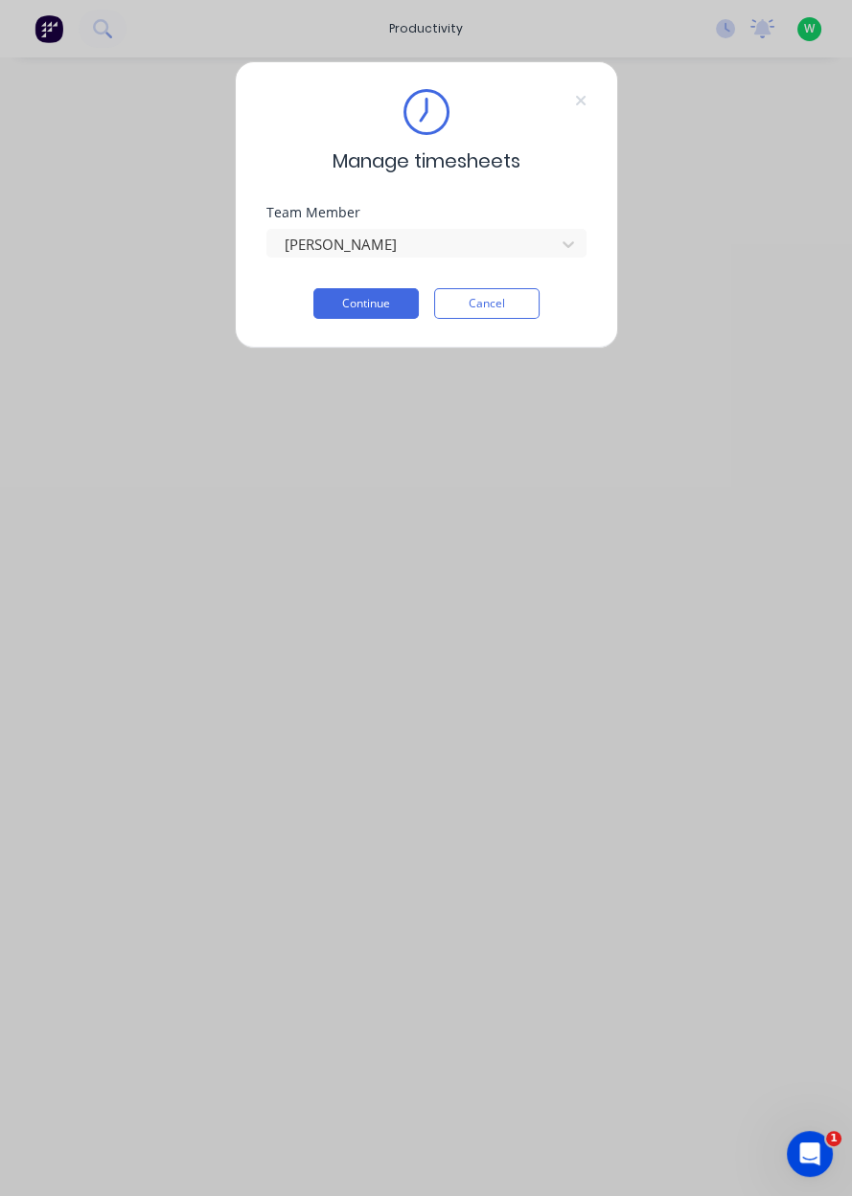
click at [376, 315] on button "Continue" at bounding box center [365, 303] width 105 height 31
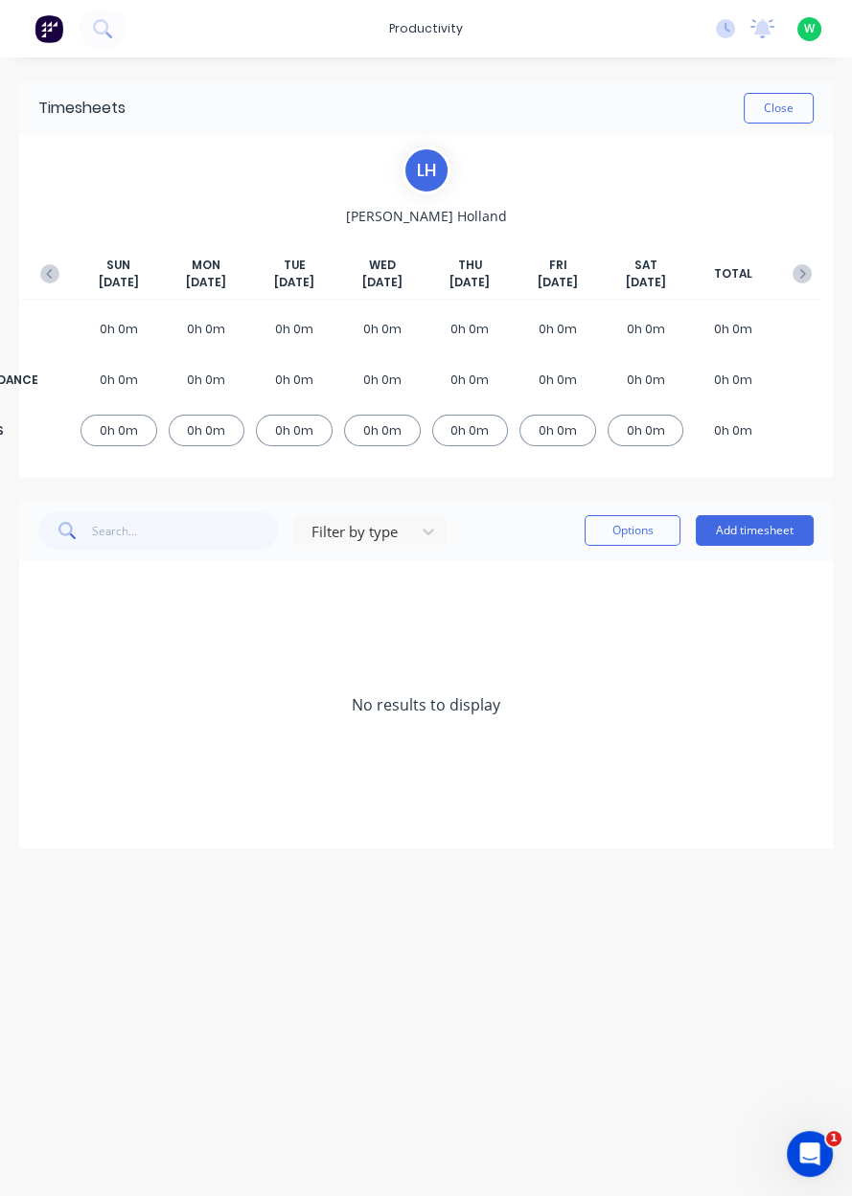
click at [57, 280] on icon "button" at bounding box center [49, 273] width 19 height 19
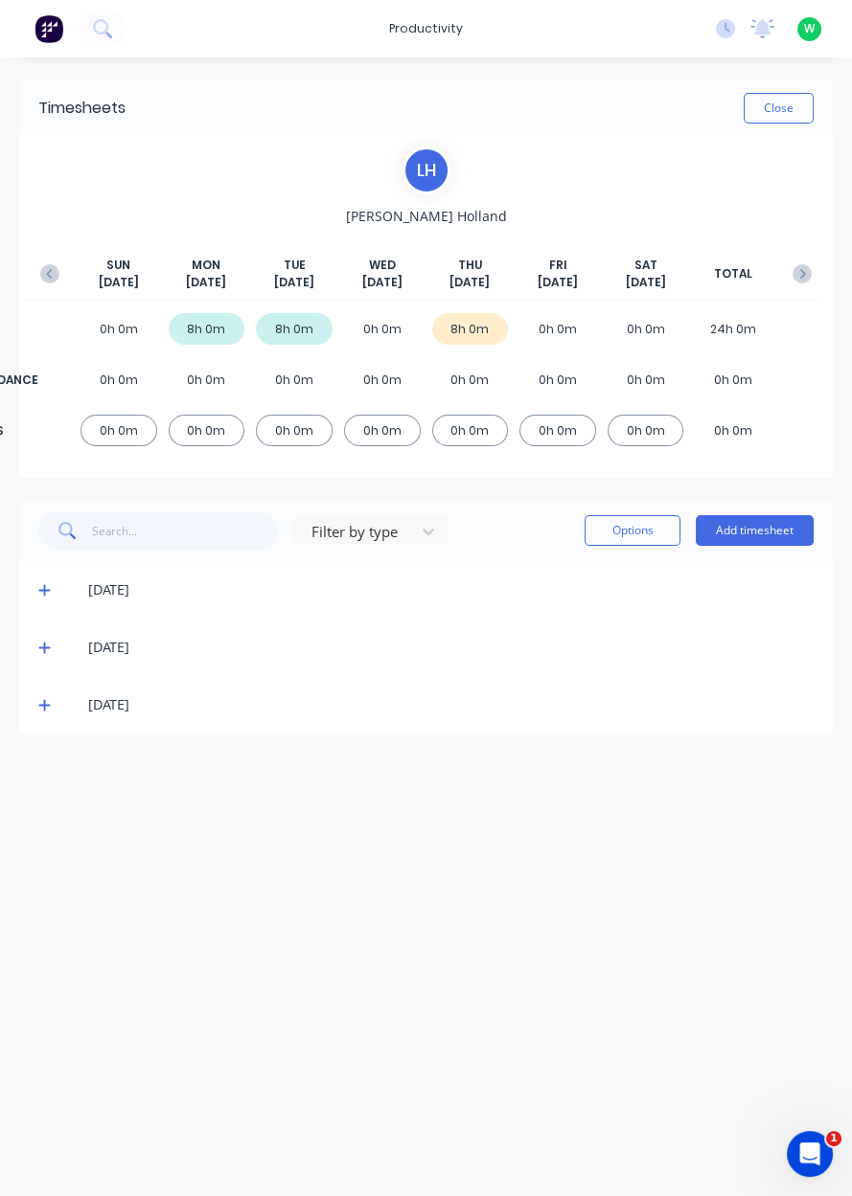
click at [47, 711] on icon at bounding box center [44, 704] width 12 height 13
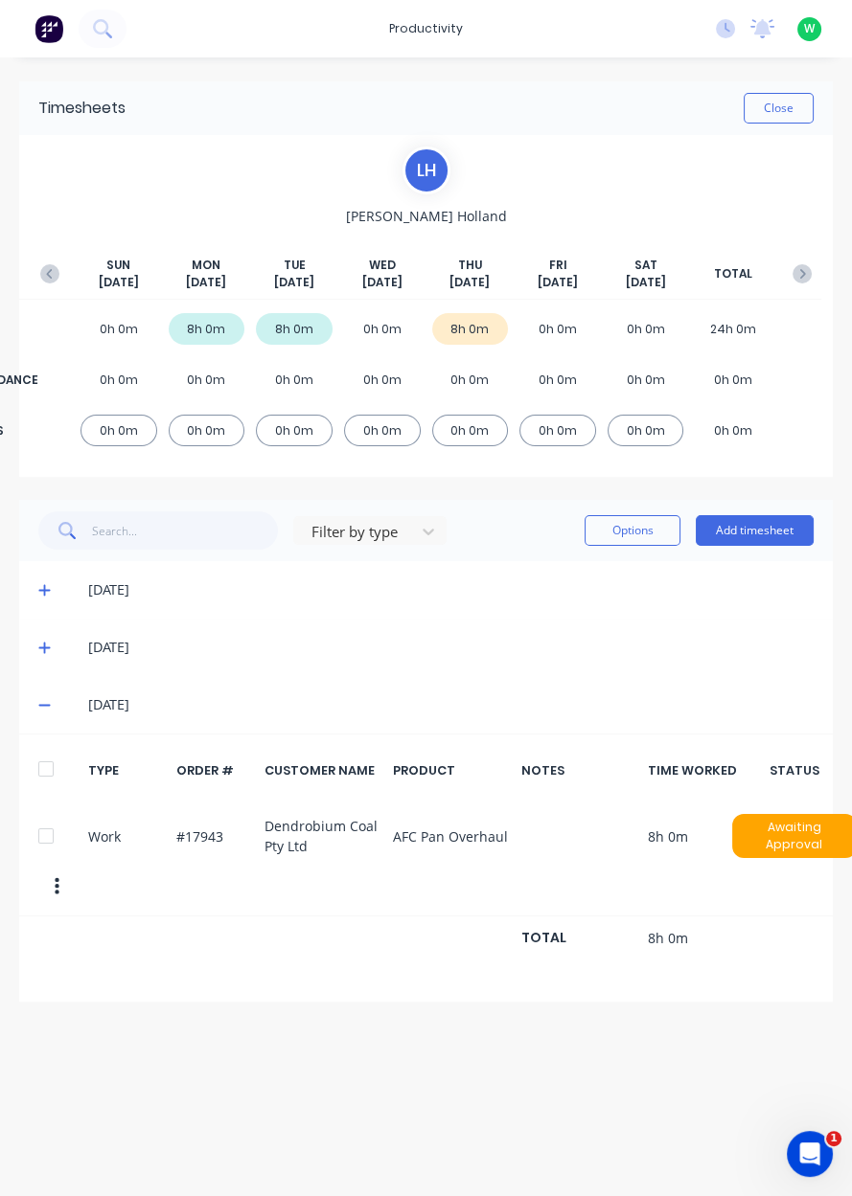
click at [42, 641] on icon at bounding box center [44, 647] width 12 height 13
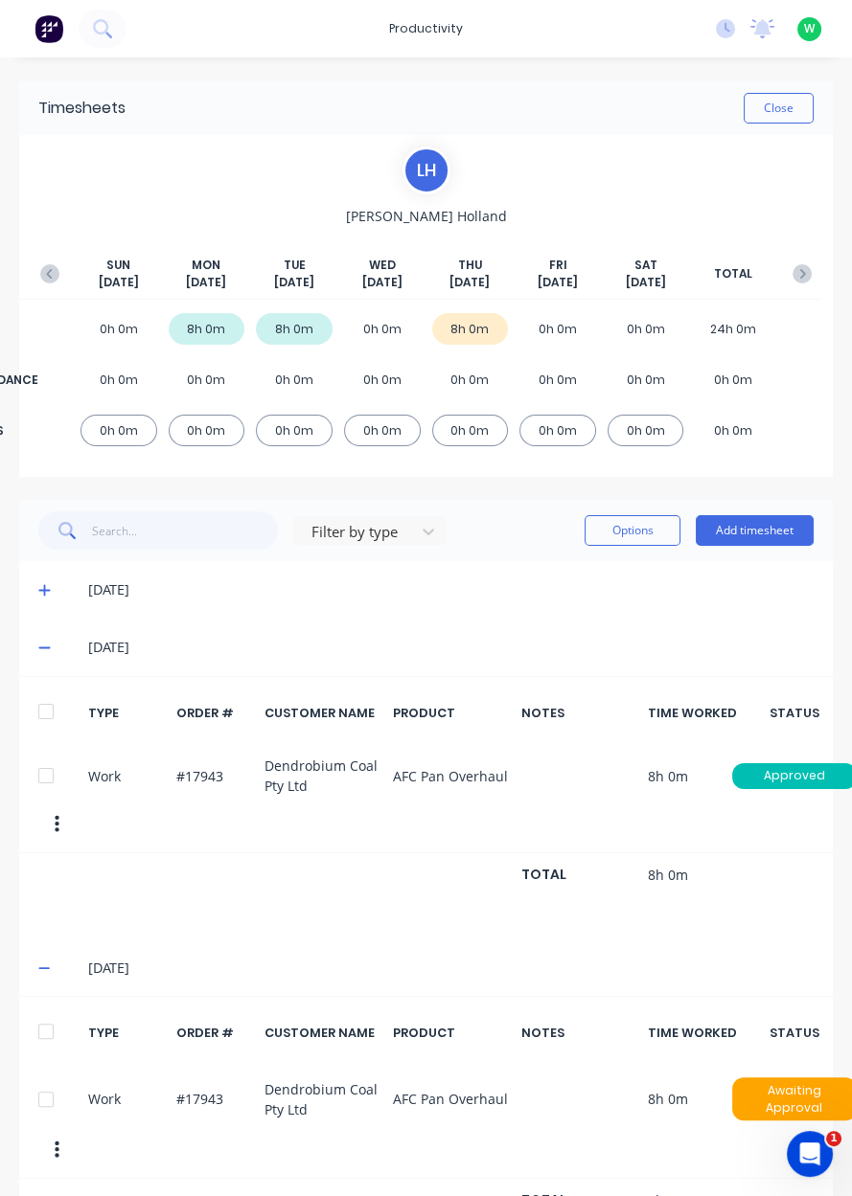
click at [43, 648] on icon at bounding box center [43, 649] width 11 height 2
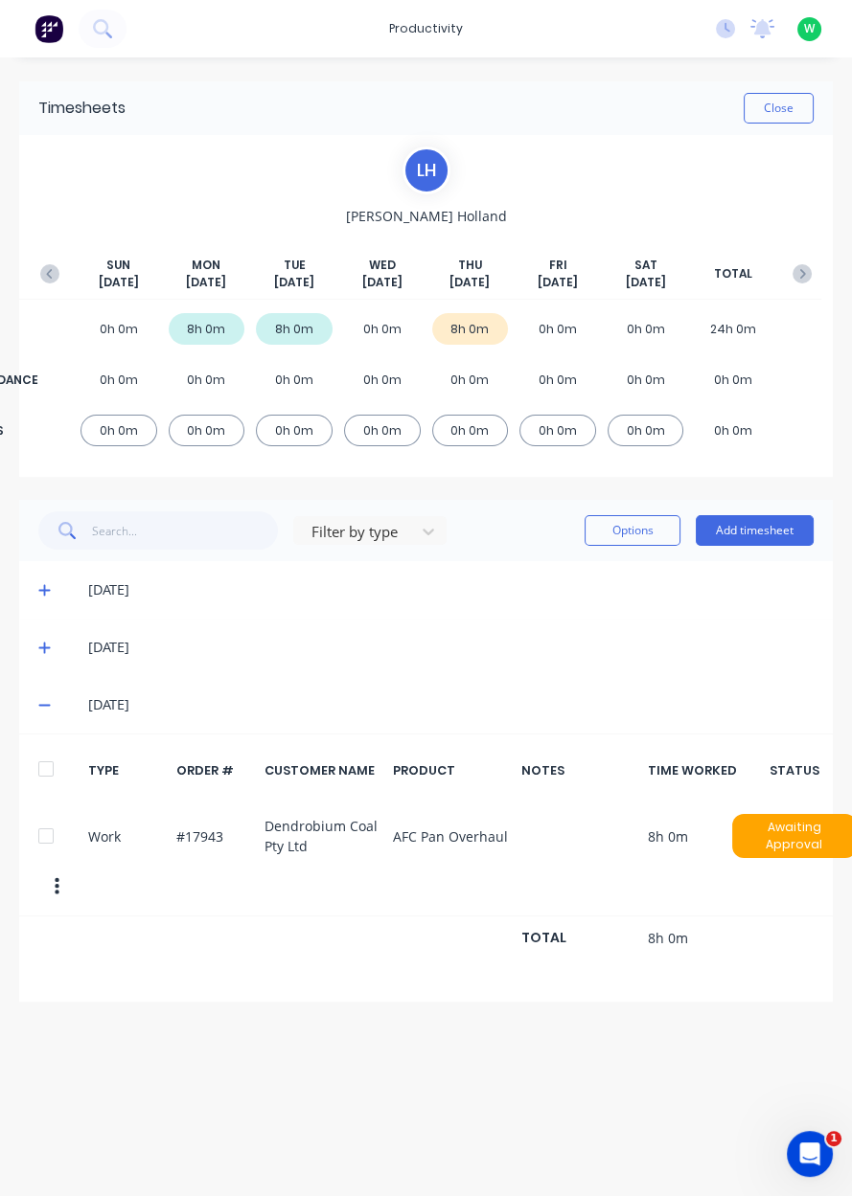
click at [758, 535] on button "Add timesheet" at bounding box center [754, 530] width 118 height 31
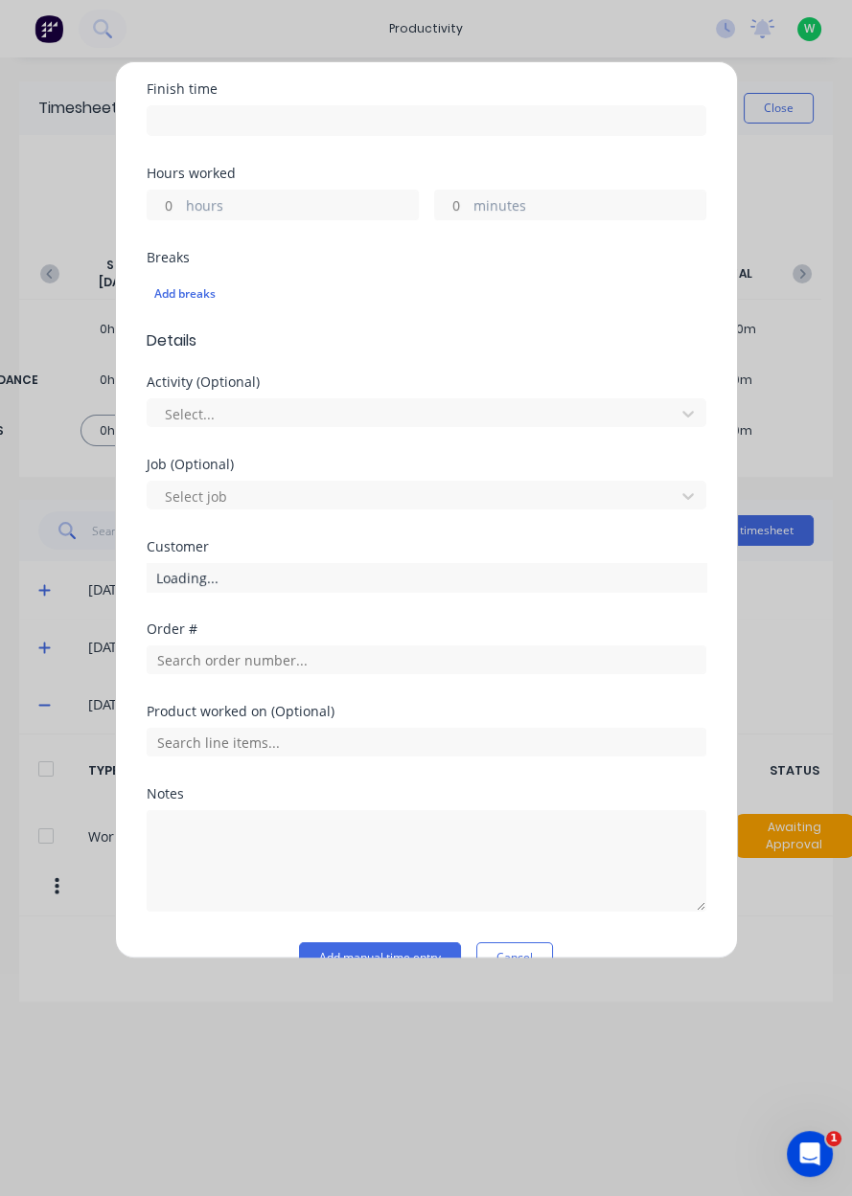
scroll to position [383, 0]
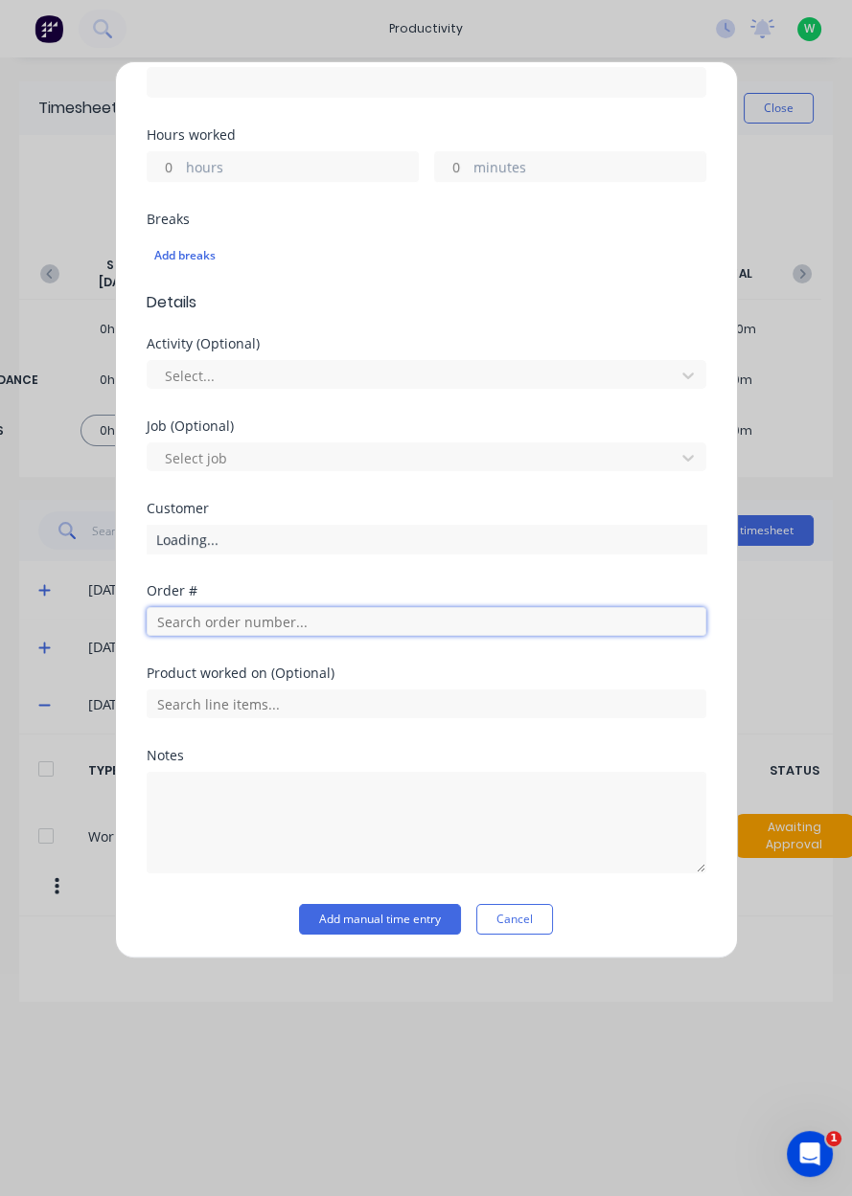
click at [411, 631] on input "text" at bounding box center [426, 621] width 559 height 29
type input "17943"
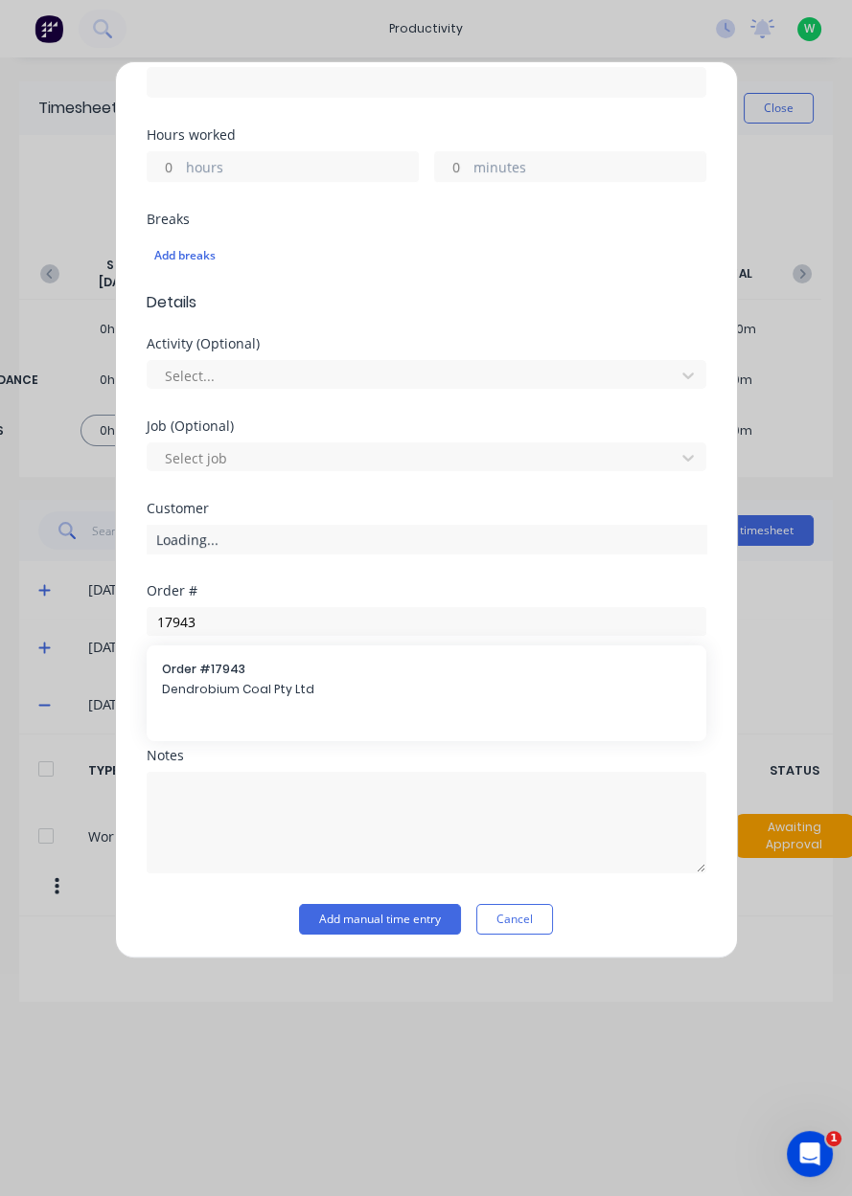
click at [294, 692] on span "Dendrobium Coal Pty Ltd" at bounding box center [426, 689] width 529 height 17
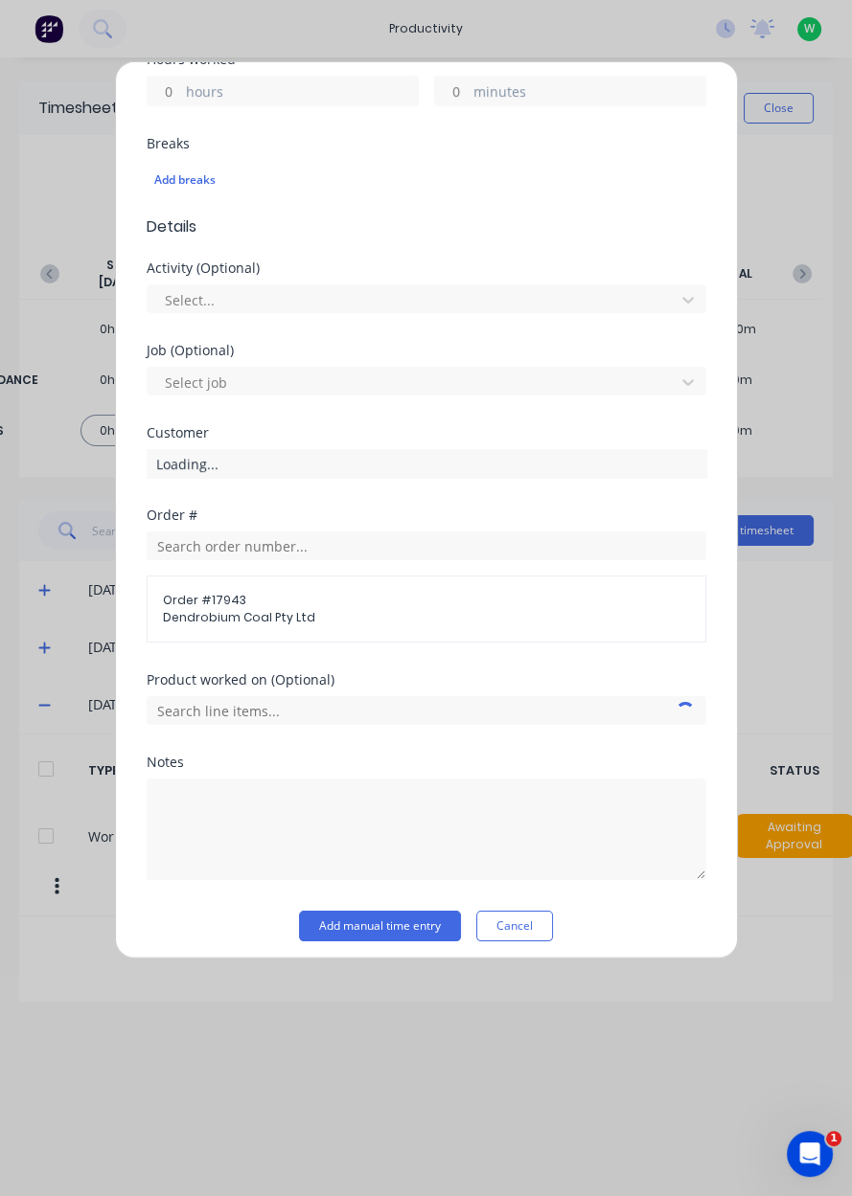
scroll to position [465, 0]
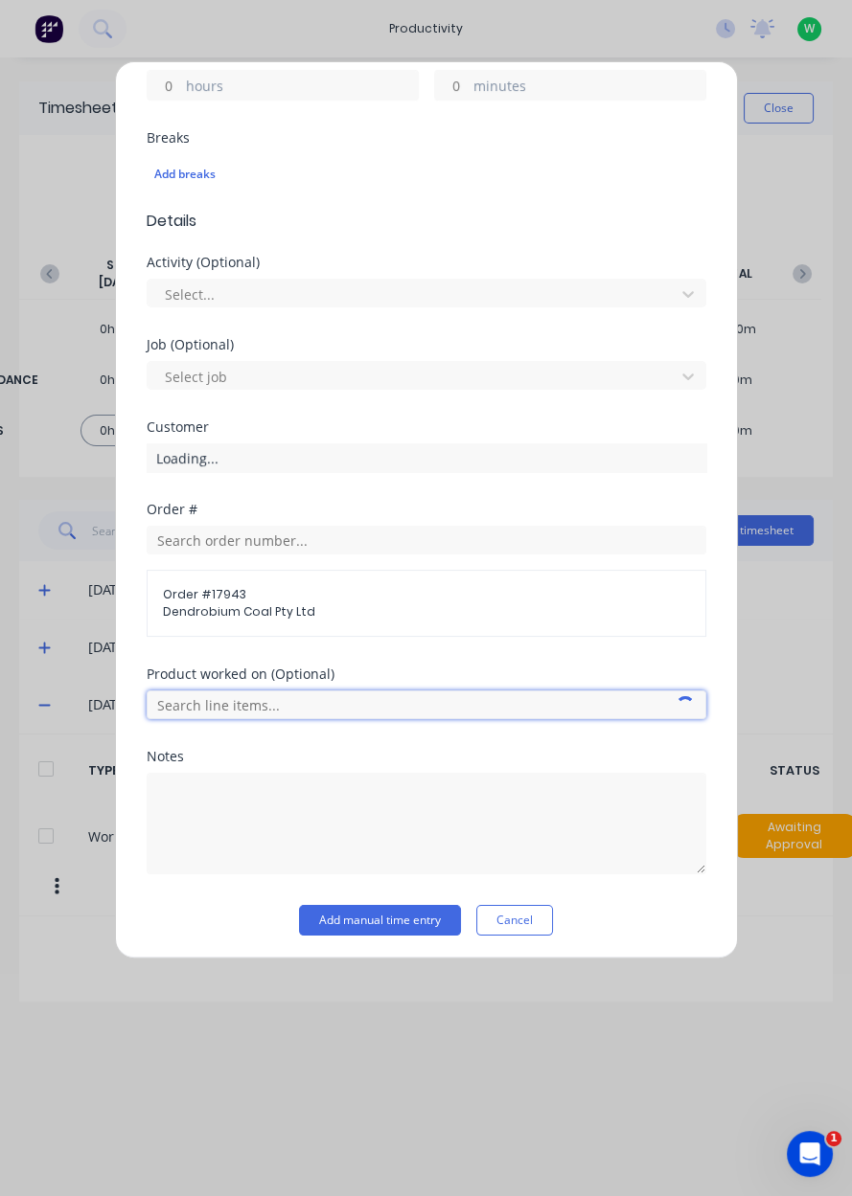
click at [364, 709] on input "text" at bounding box center [426, 705] width 559 height 29
click at [320, 697] on input "text" at bounding box center [426, 705] width 559 height 29
click at [325, 703] on input "text" at bounding box center [426, 705] width 559 height 29
click at [317, 706] on input "text" at bounding box center [426, 705] width 559 height 29
click at [308, 707] on input "text" at bounding box center [426, 705] width 559 height 29
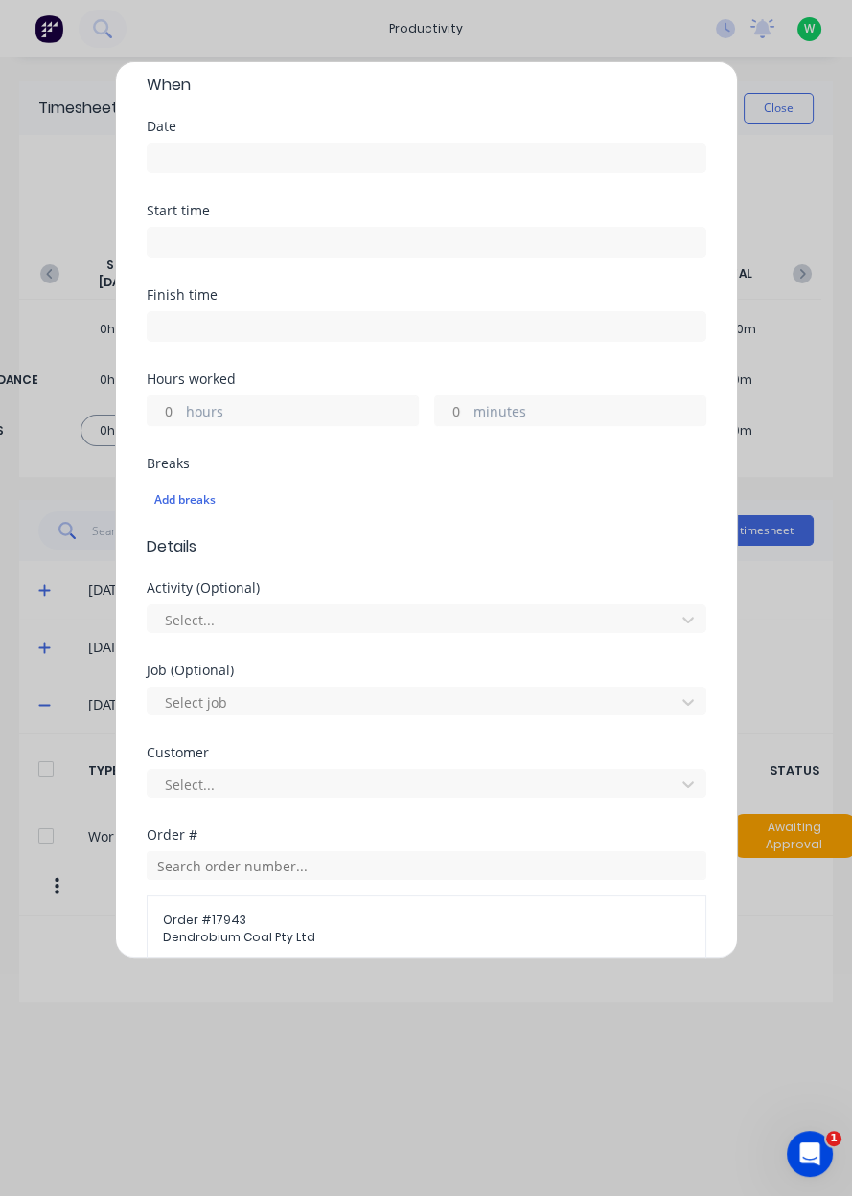
scroll to position [138, 0]
click at [342, 402] on label "hours" at bounding box center [302, 414] width 232 height 24
click at [181, 402] on input "hours" at bounding box center [165, 412] width 34 height 29
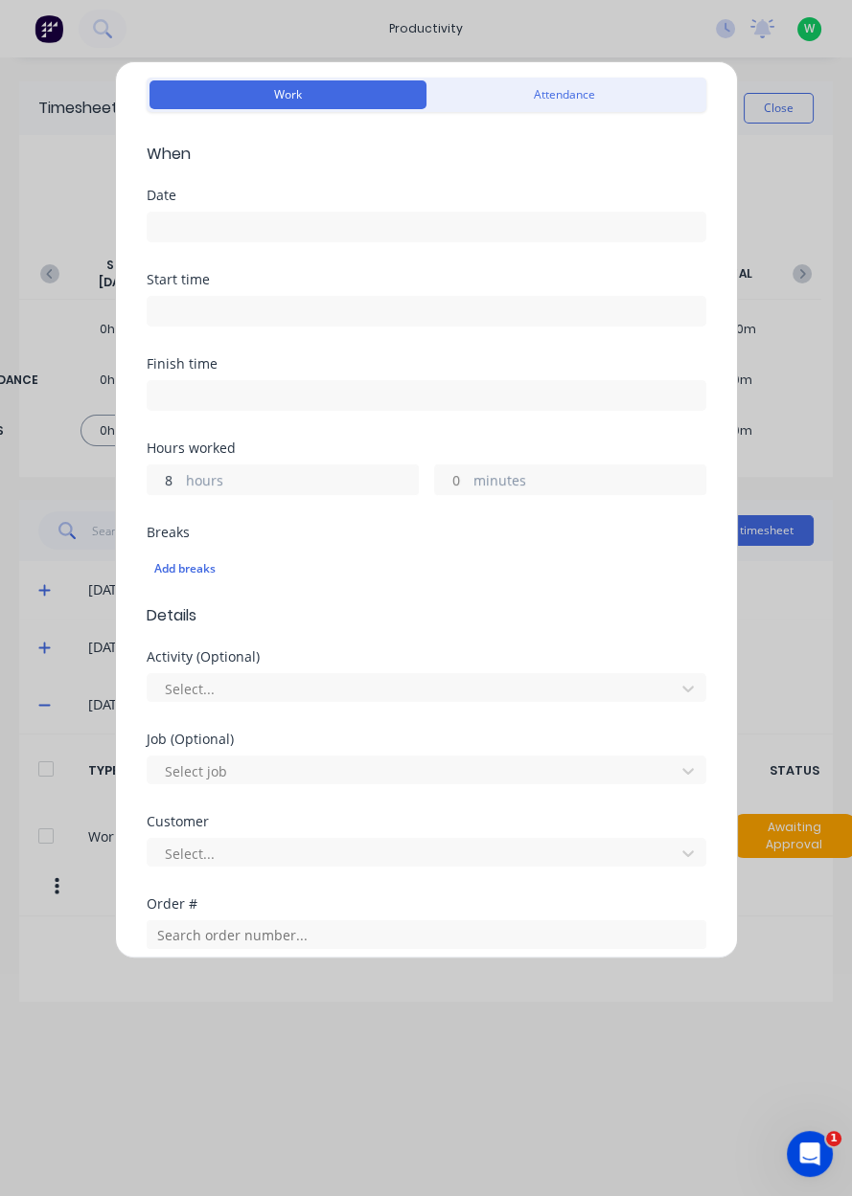
scroll to position [71, 0]
type input "8"
click at [481, 230] on input at bounding box center [427, 226] width 558 height 29
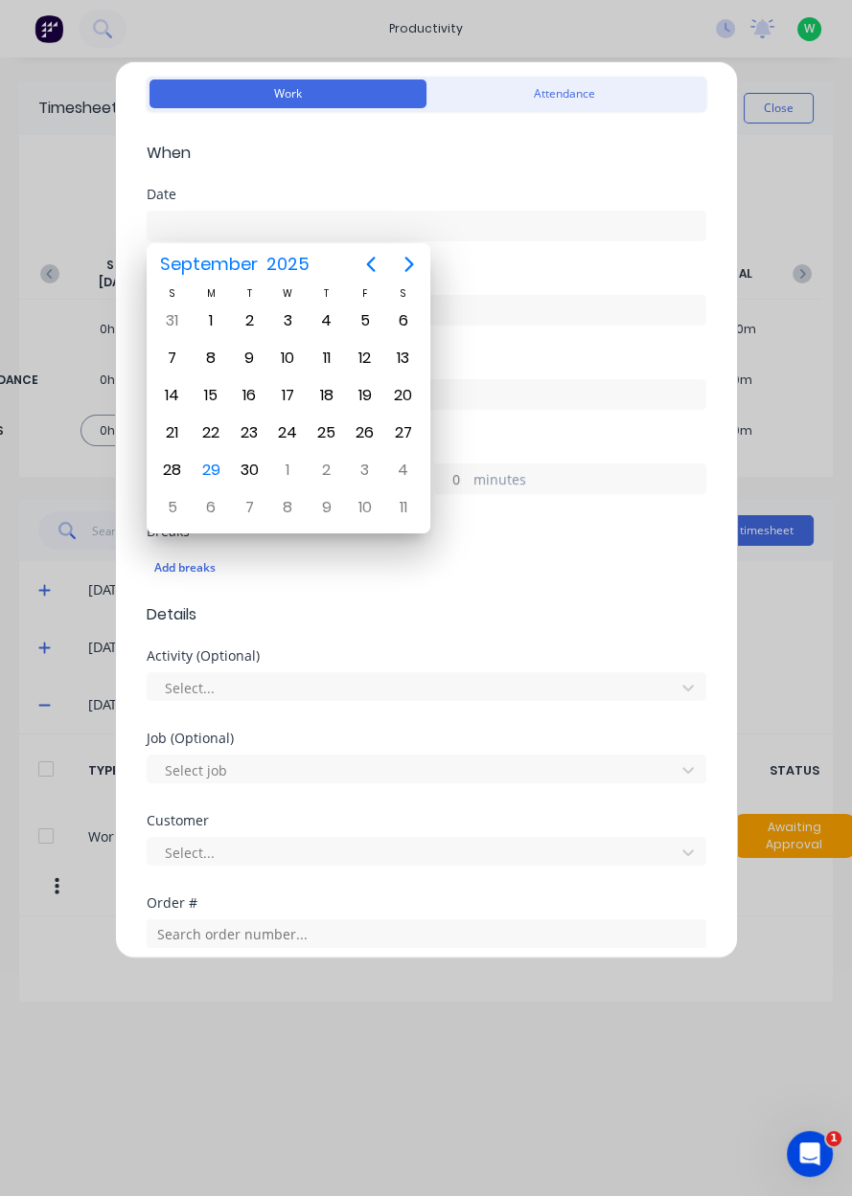
click at [213, 472] on div "29" at bounding box center [210, 470] width 29 height 29
type input "[DATE]"
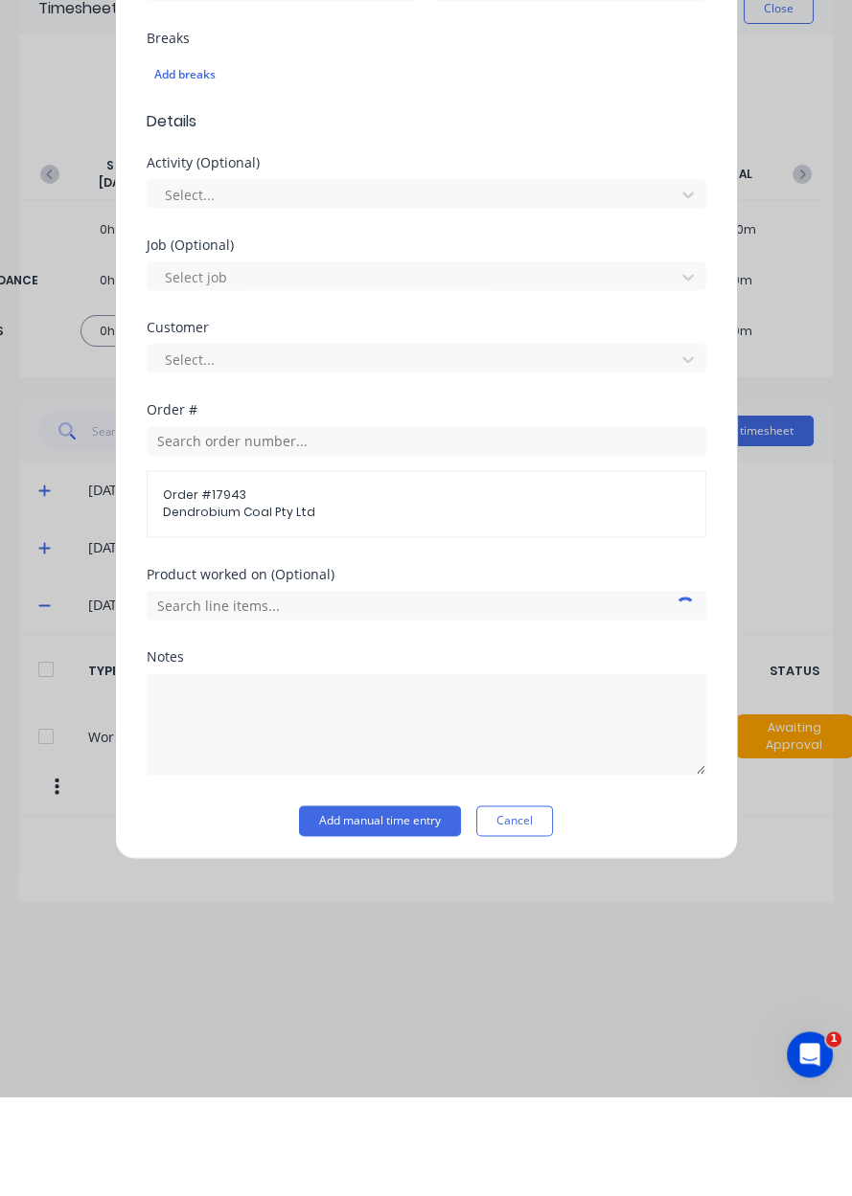
scroll to position [398, 0]
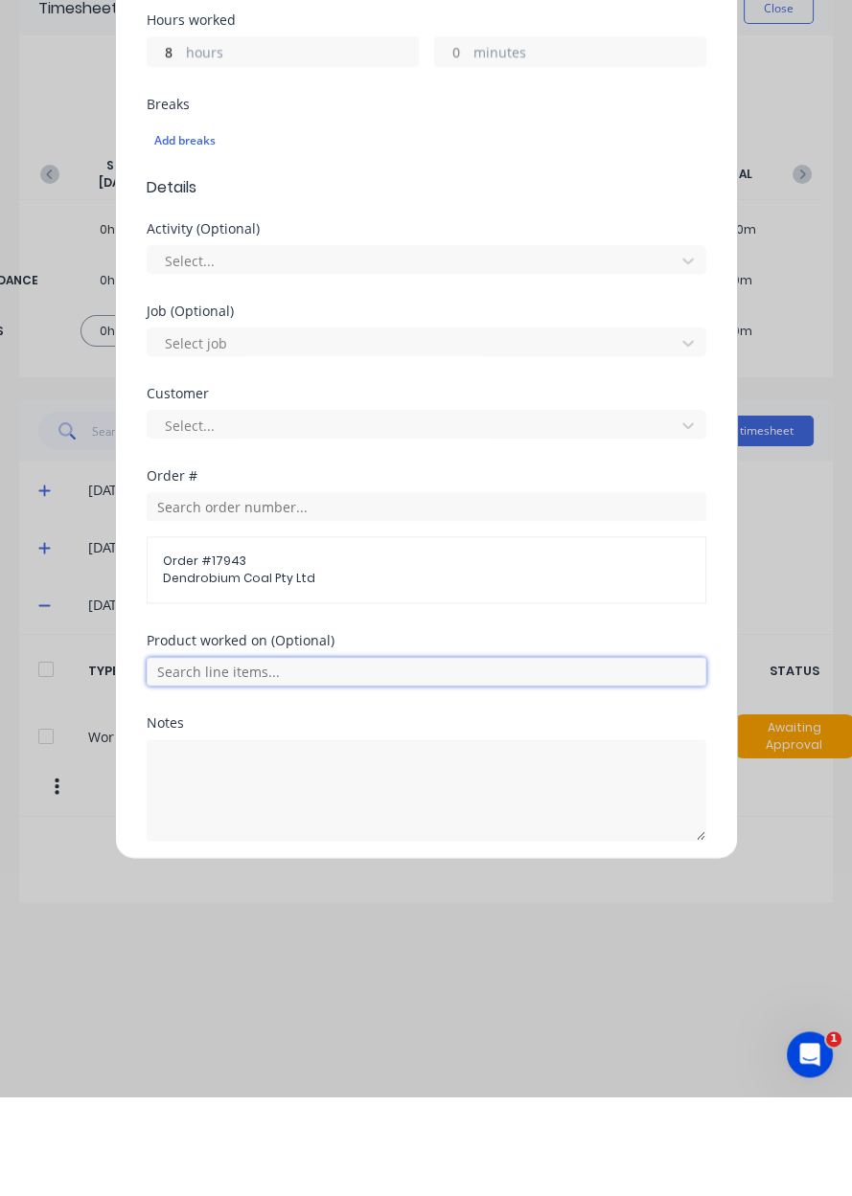
click at [348, 780] on input "text" at bounding box center [426, 771] width 559 height 29
click at [333, 873] on div "AFC Pan Overhaul" at bounding box center [426, 867] width 559 height 48
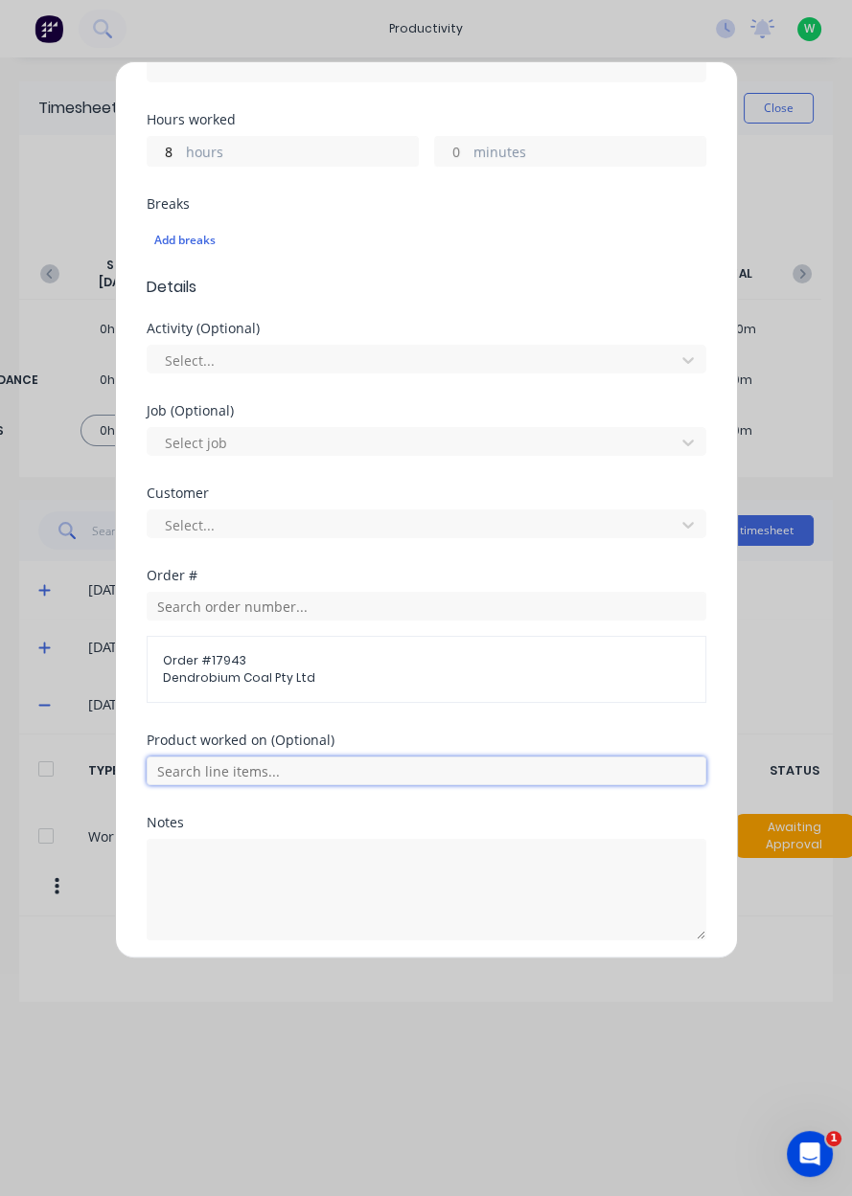
click at [367, 771] on input "text" at bounding box center [426, 771] width 559 height 29
click at [344, 866] on span "AFC Pan Overhaul" at bounding box center [442, 866] width 498 height 17
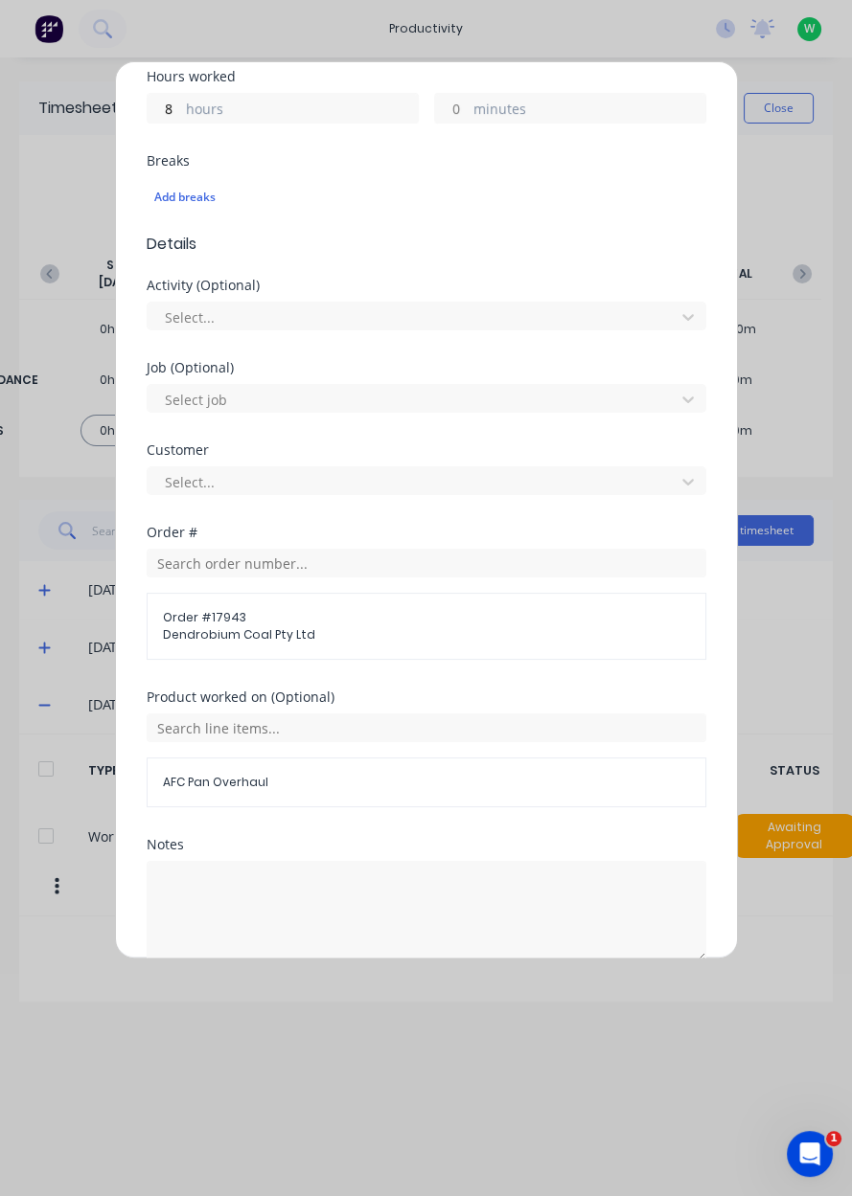
scroll to position [441, 0]
click at [410, 1006] on button "Add manual time entry" at bounding box center [380, 1009] width 162 height 31
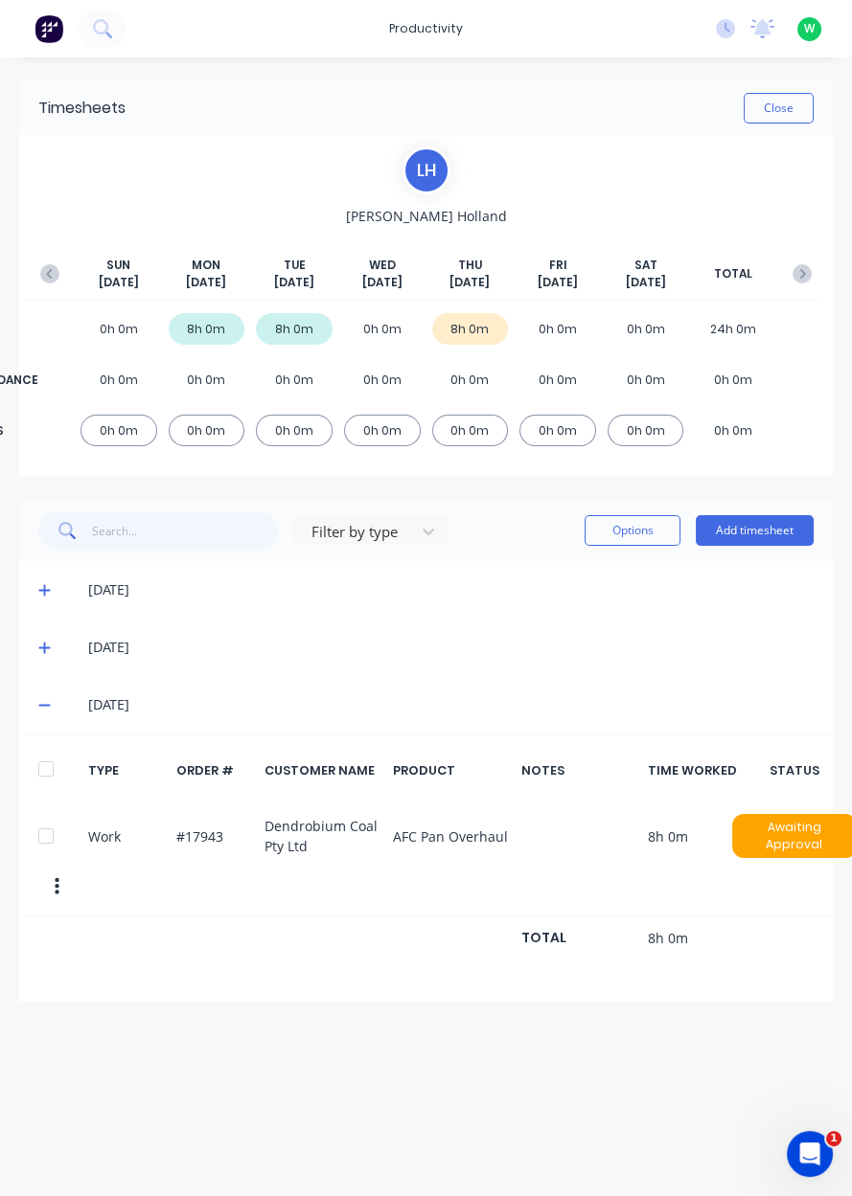
click at [761, 534] on button "Add timesheet" at bounding box center [754, 530] width 118 height 31
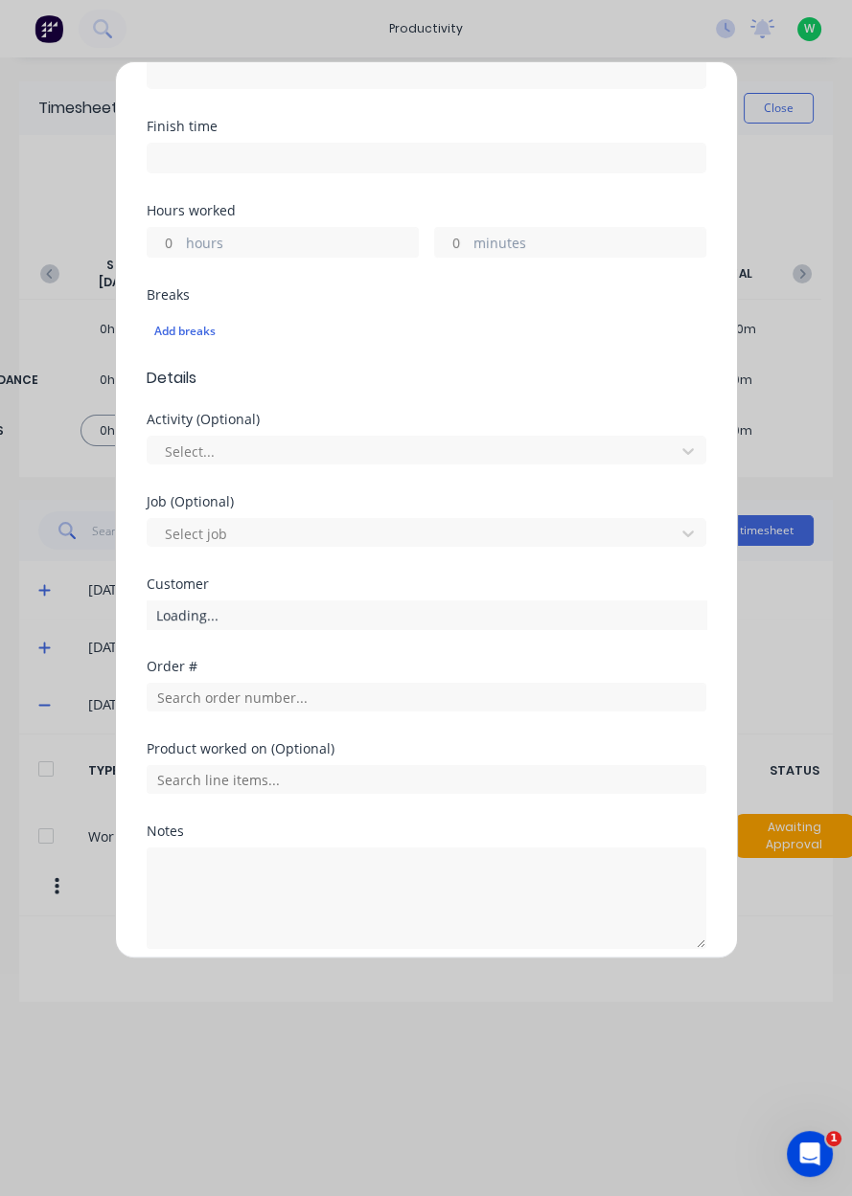
scroll to position [308, 0]
click at [453, 701] on input "text" at bounding box center [426, 696] width 559 height 29
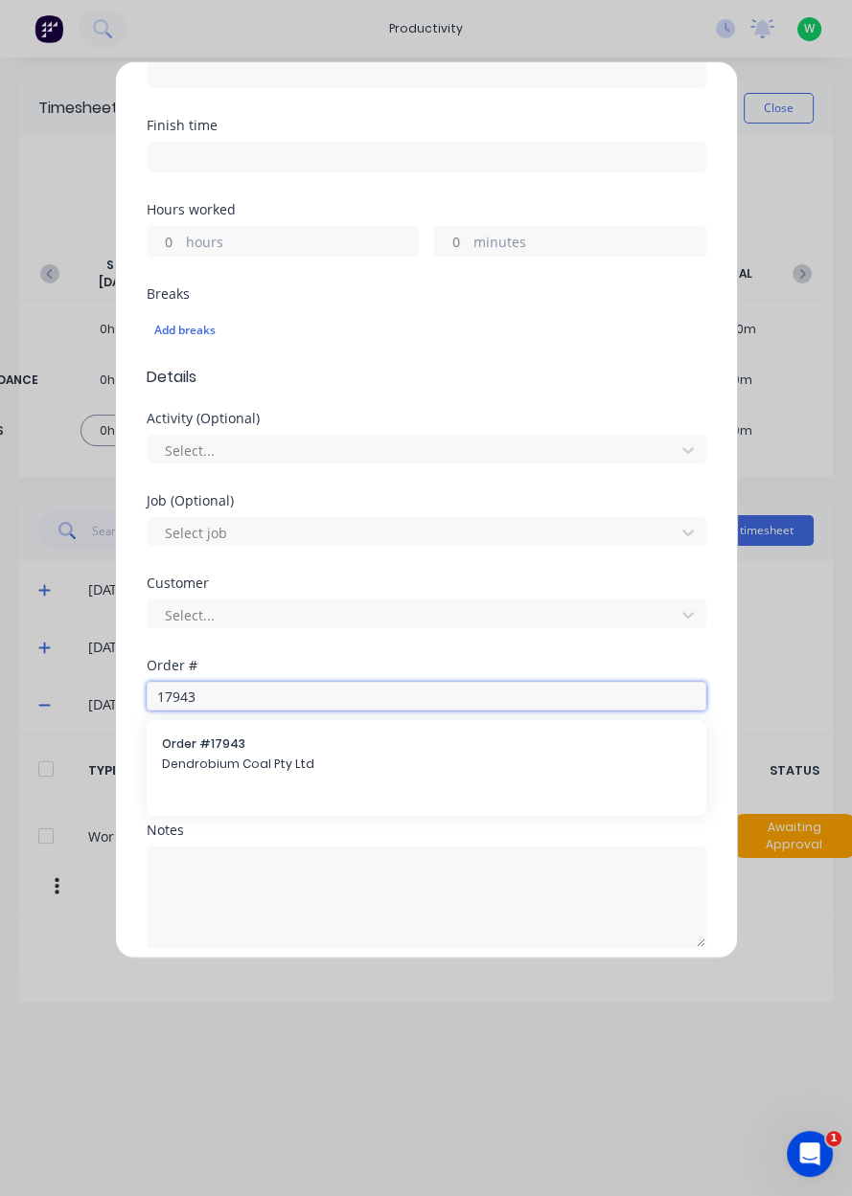
type input "17943"
click at [323, 765] on span "Dendrobium Coal Pty Ltd" at bounding box center [426, 764] width 529 height 17
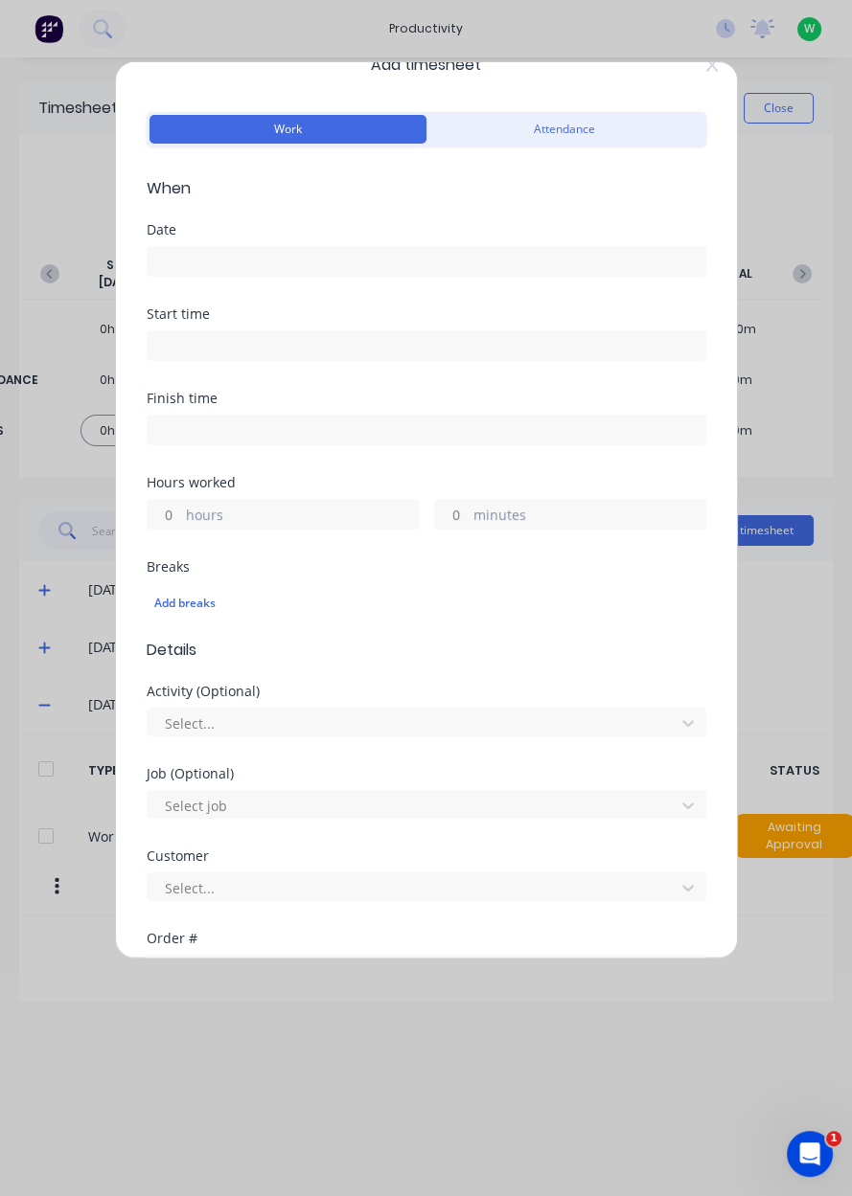
scroll to position [0, 0]
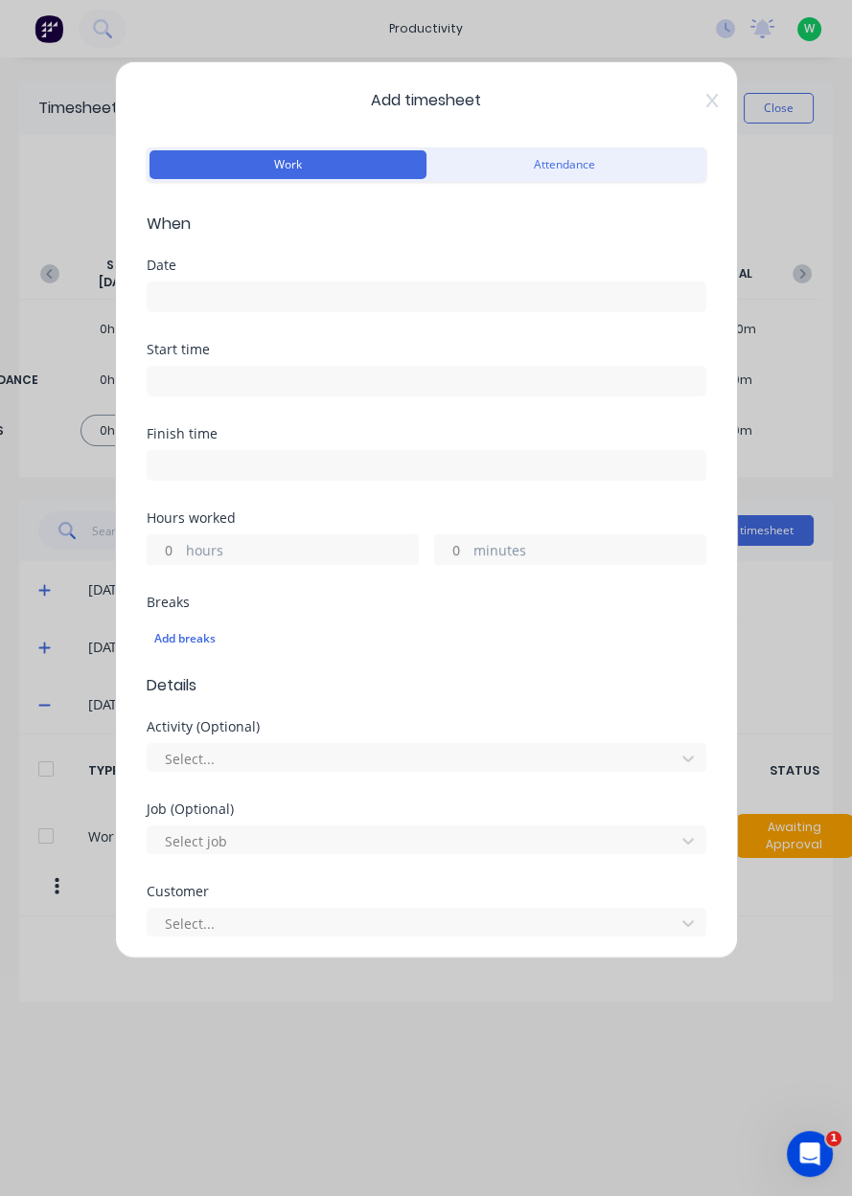
click at [427, 302] on input at bounding box center [427, 297] width 558 height 29
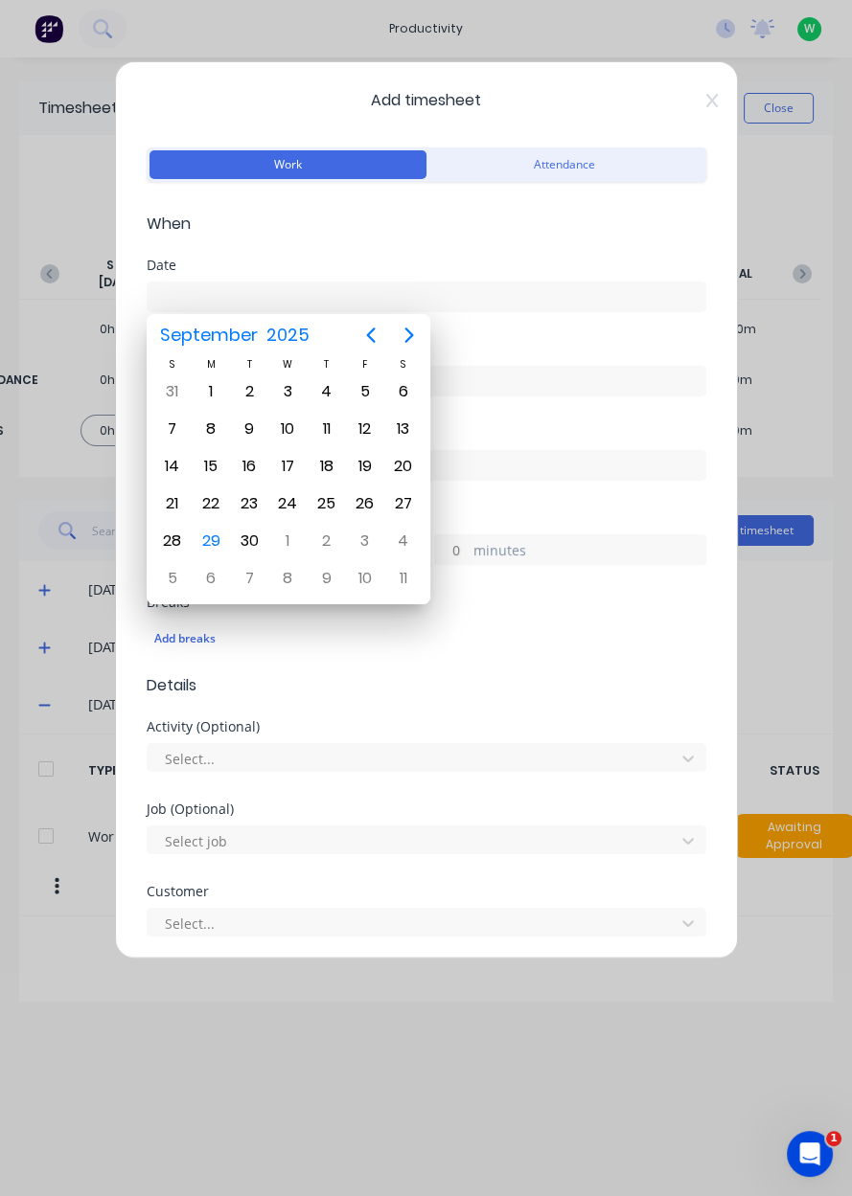
click at [301, 495] on div "24" at bounding box center [287, 504] width 38 height 36
type input "24/09/2025"
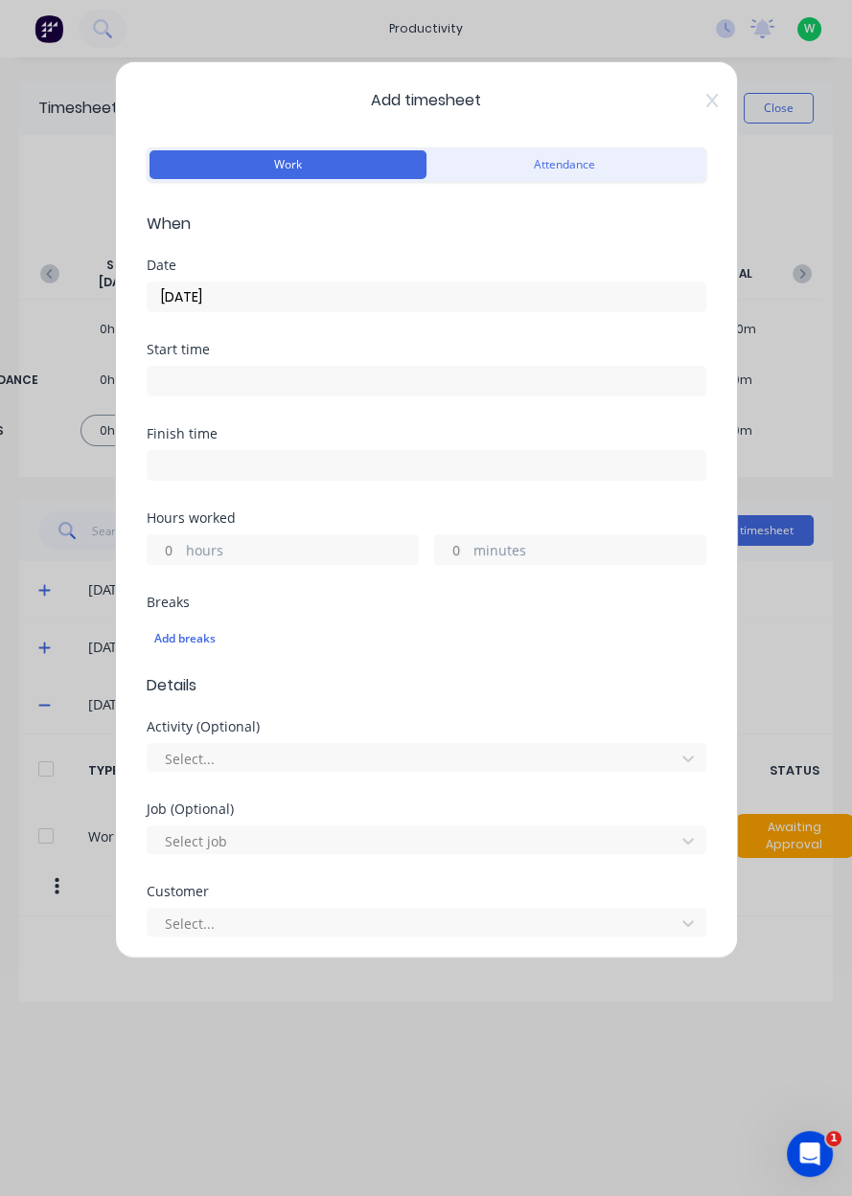
click at [307, 558] on label "hours" at bounding box center [302, 552] width 232 height 24
click at [181, 558] on input "hours" at bounding box center [165, 549] width 34 height 29
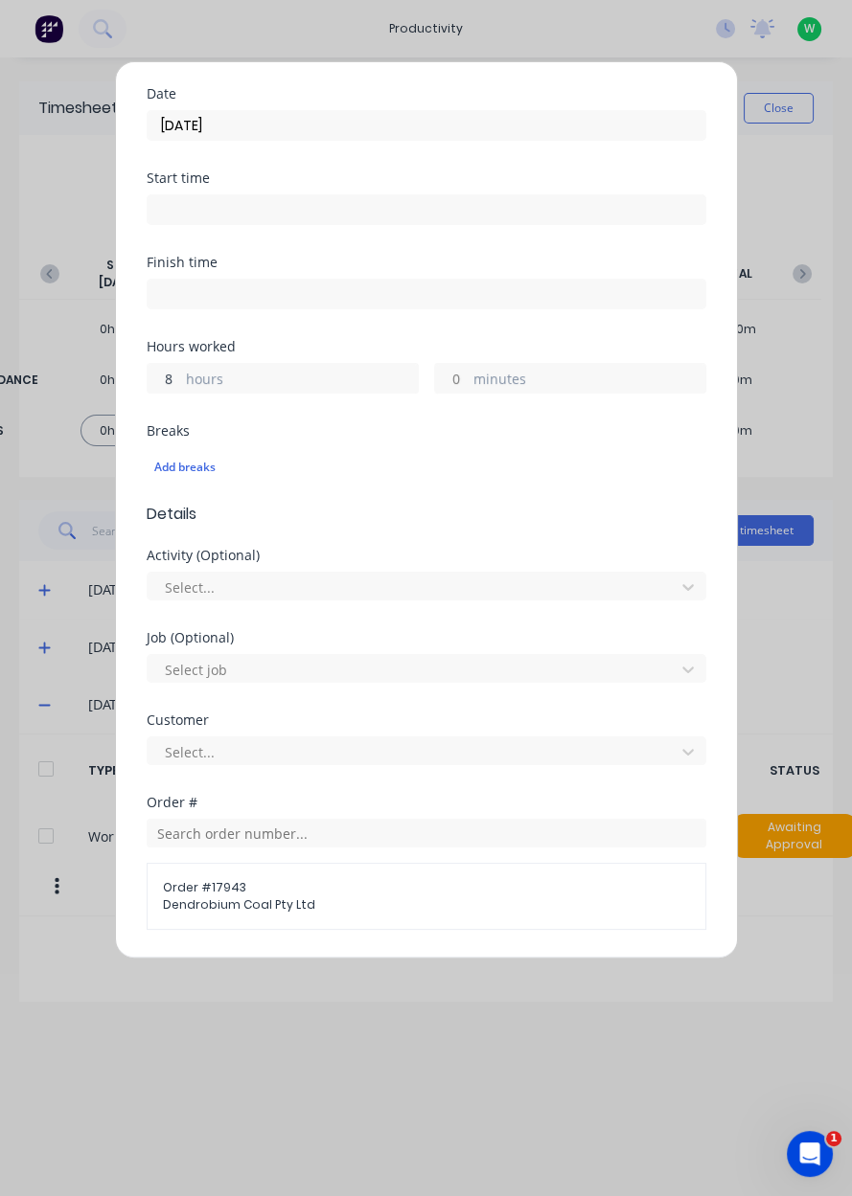
scroll to position [398, 0]
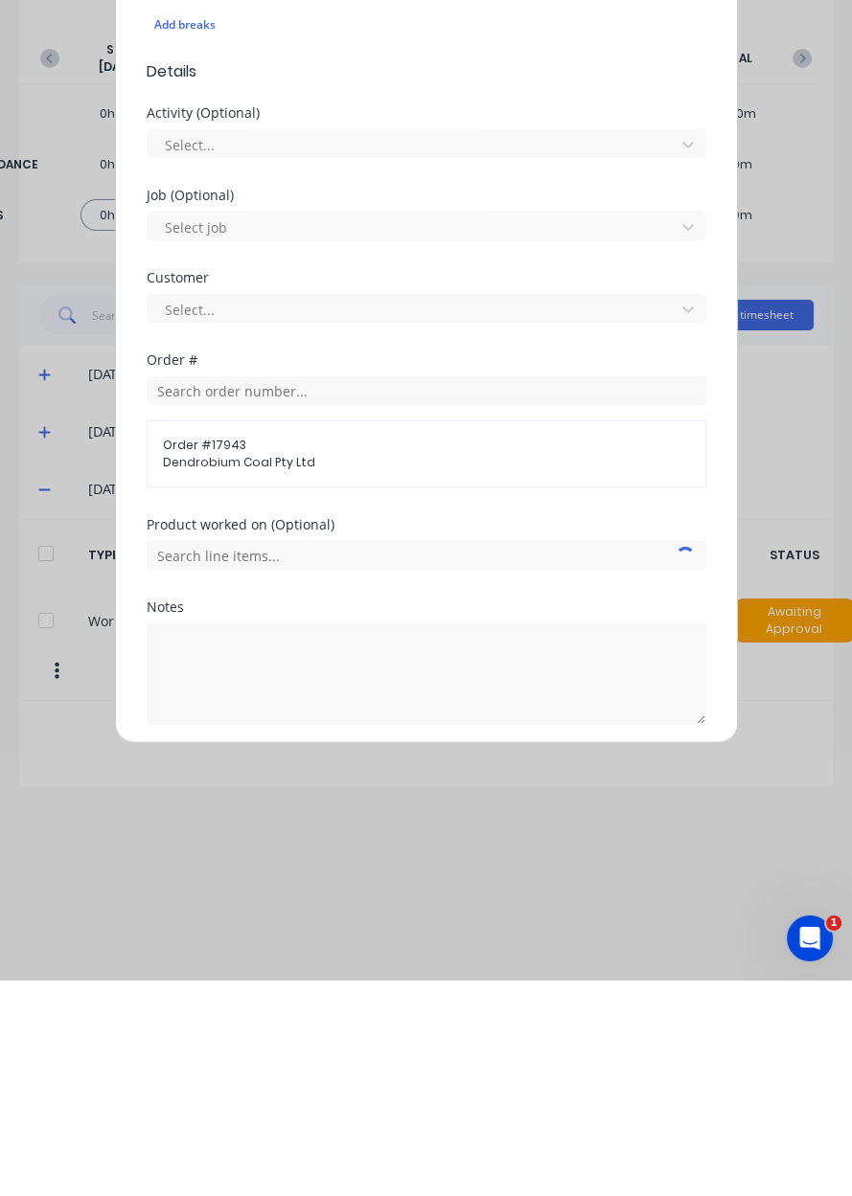
type input "8"
click at [442, 775] on input "text" at bounding box center [426, 771] width 559 height 29
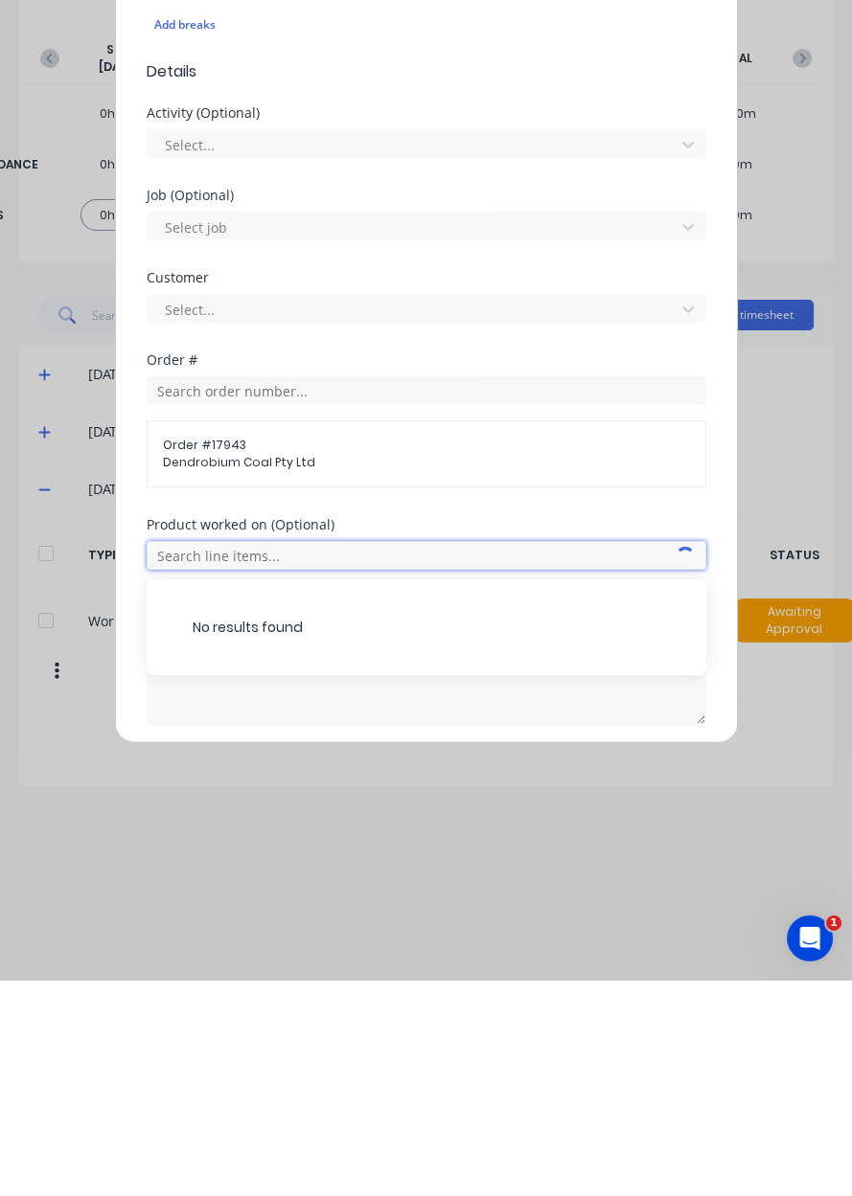
click at [416, 771] on input "text" at bounding box center [426, 771] width 559 height 29
click at [391, 771] on input "text" at bounding box center [426, 771] width 559 height 29
click at [391, 773] on input "text" at bounding box center [426, 771] width 559 height 29
click at [391, 775] on input "text" at bounding box center [426, 771] width 559 height 29
click at [388, 775] on input "text" at bounding box center [426, 771] width 559 height 29
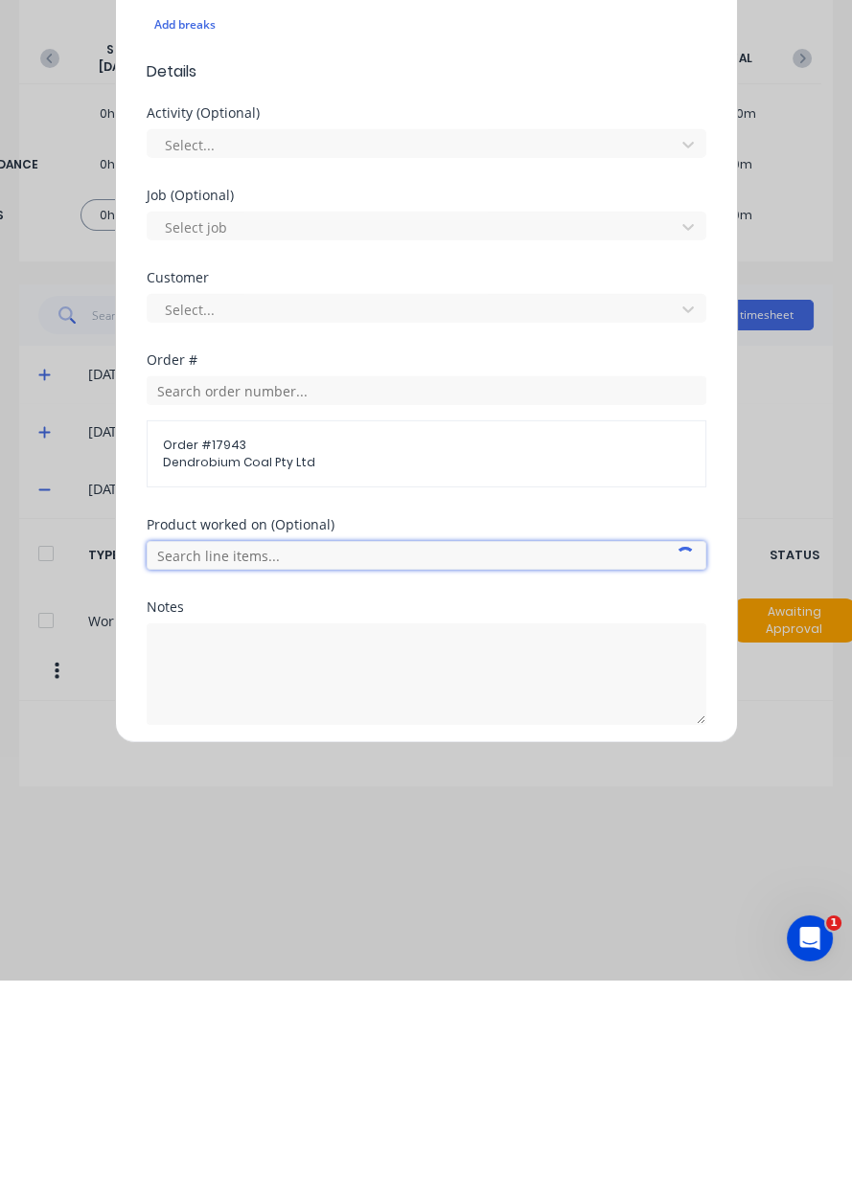
click at [388, 774] on input "text" at bounding box center [426, 771] width 559 height 29
click at [392, 772] on input "text" at bounding box center [426, 771] width 559 height 29
click at [385, 776] on input "text" at bounding box center [426, 771] width 559 height 29
click at [383, 774] on input "text" at bounding box center [426, 771] width 559 height 29
click at [388, 776] on input "text" at bounding box center [426, 771] width 559 height 29
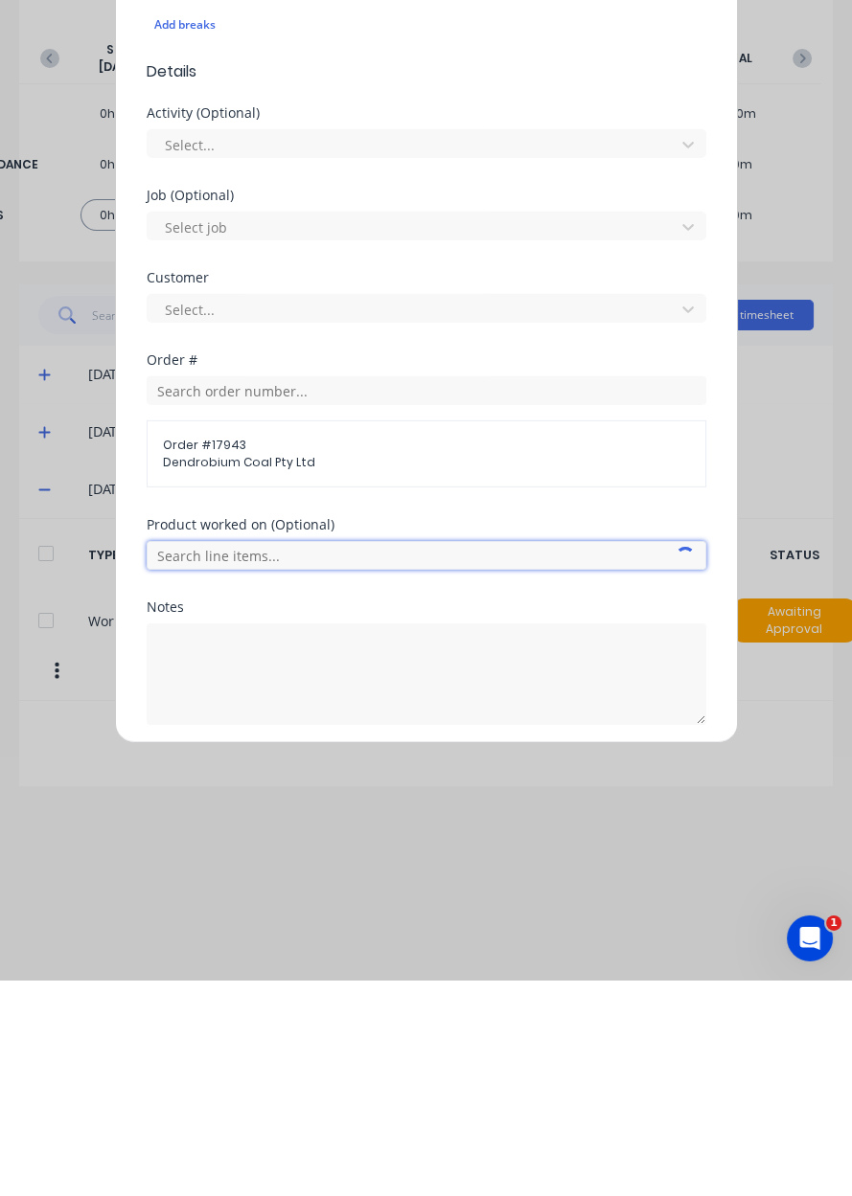
click at [388, 773] on input "text" at bounding box center [426, 771] width 559 height 29
click at [385, 775] on input "text" at bounding box center [426, 771] width 559 height 29
click at [384, 774] on input "text" at bounding box center [426, 771] width 559 height 29
click at [378, 774] on input "text" at bounding box center [426, 771] width 559 height 29
click at [377, 773] on input "text" at bounding box center [426, 771] width 559 height 29
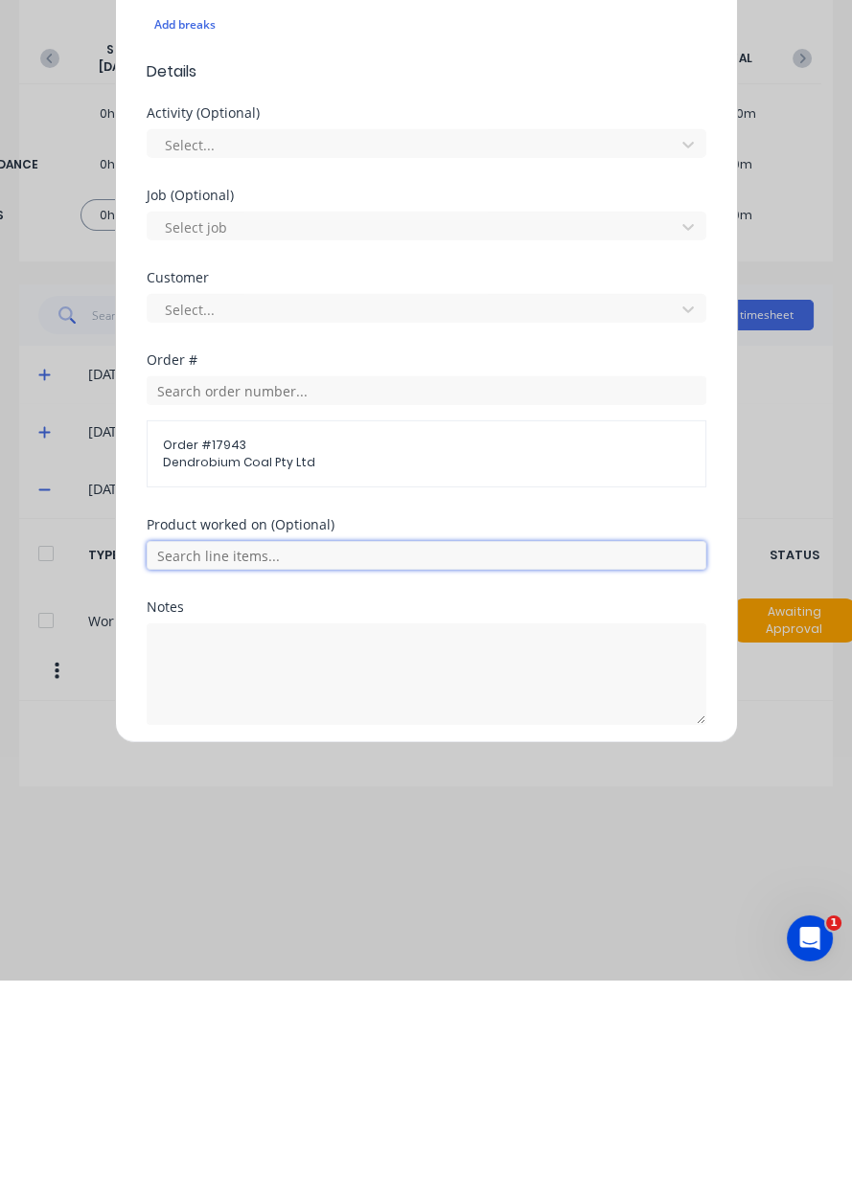
click at [380, 773] on input "text" at bounding box center [426, 771] width 559 height 29
click at [358, 866] on span "AFC Pan Overhaul" at bounding box center [442, 866] width 498 height 17
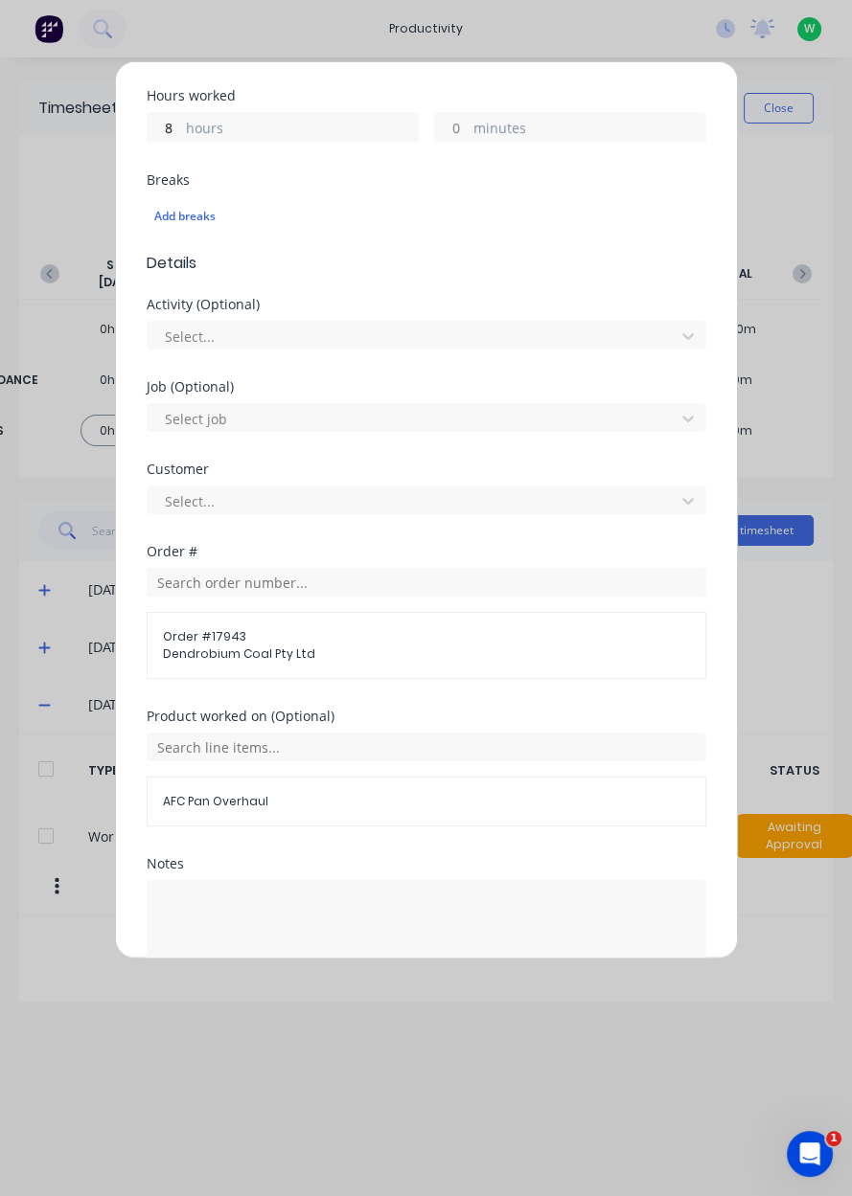
scroll to position [463, 0]
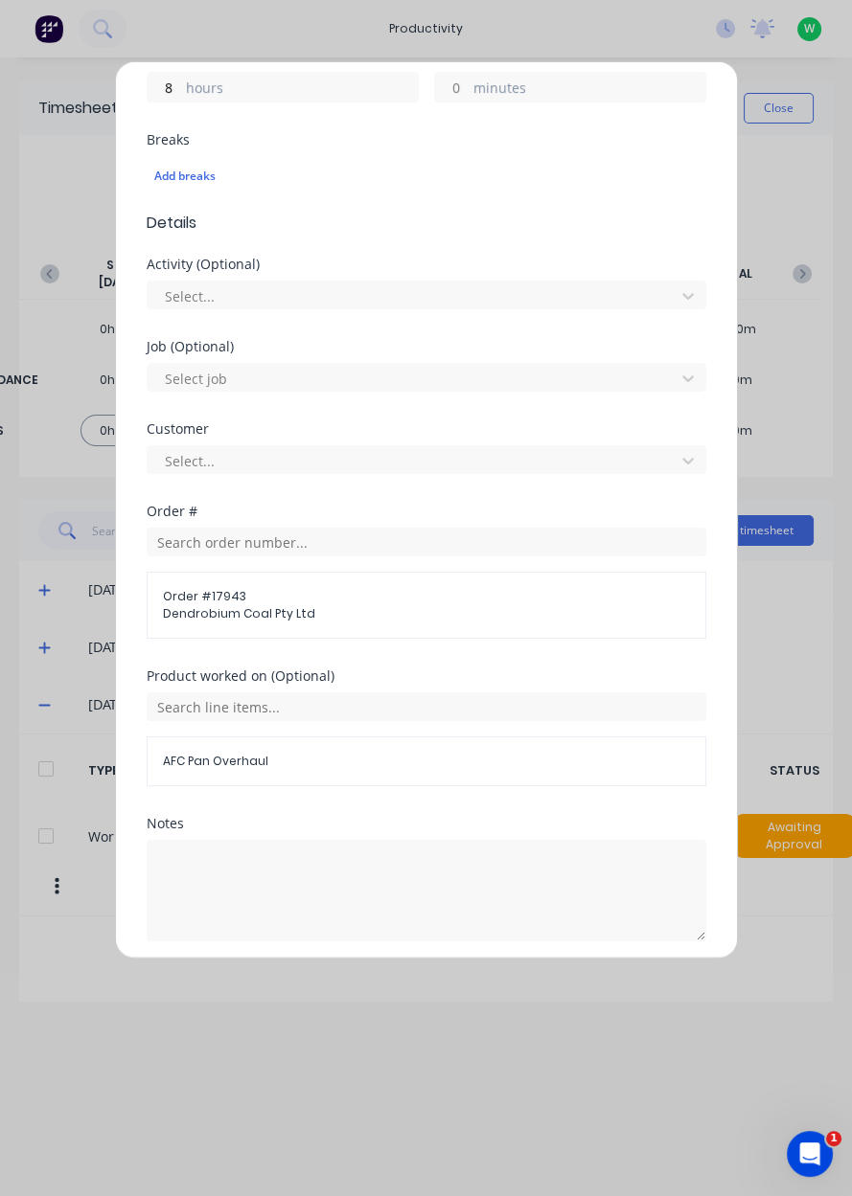
click at [379, 977] on button "Add manual time entry" at bounding box center [380, 987] width 162 height 31
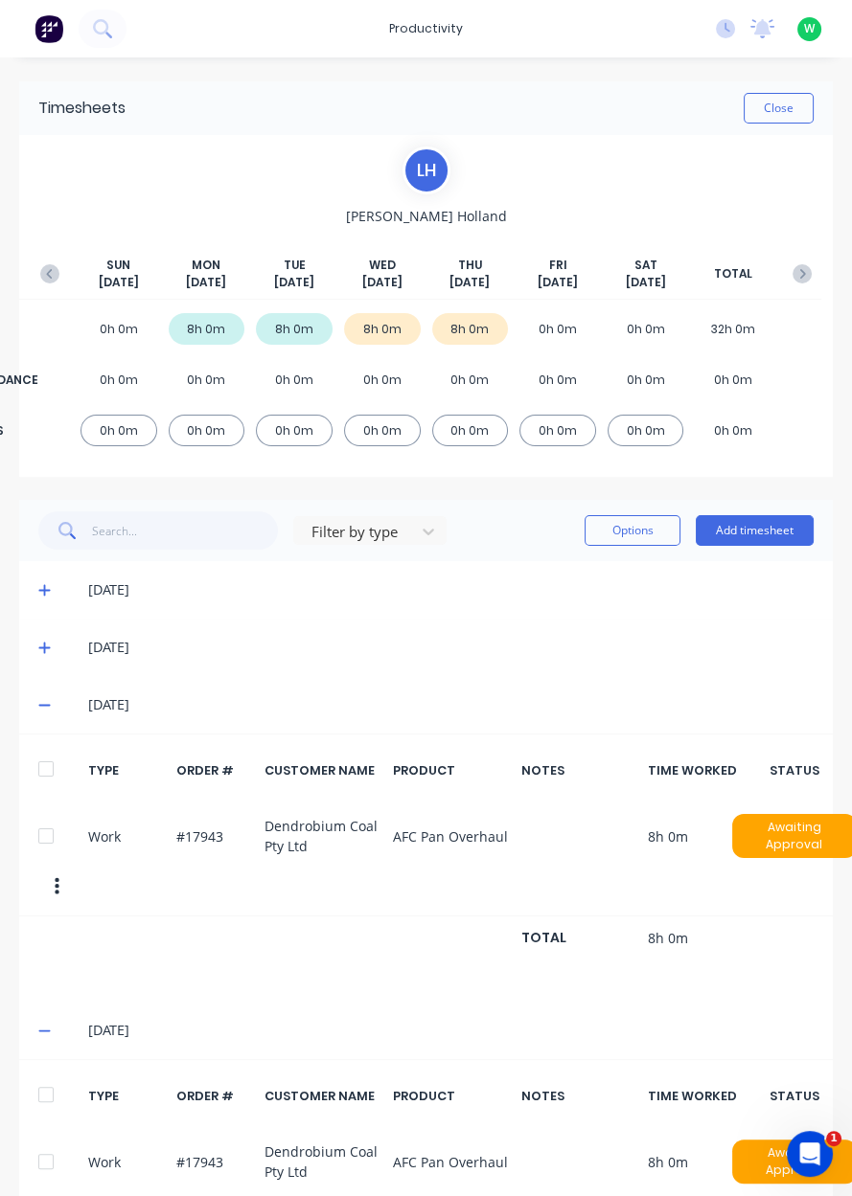
click at [43, 590] on icon at bounding box center [43, 590] width 11 height 11
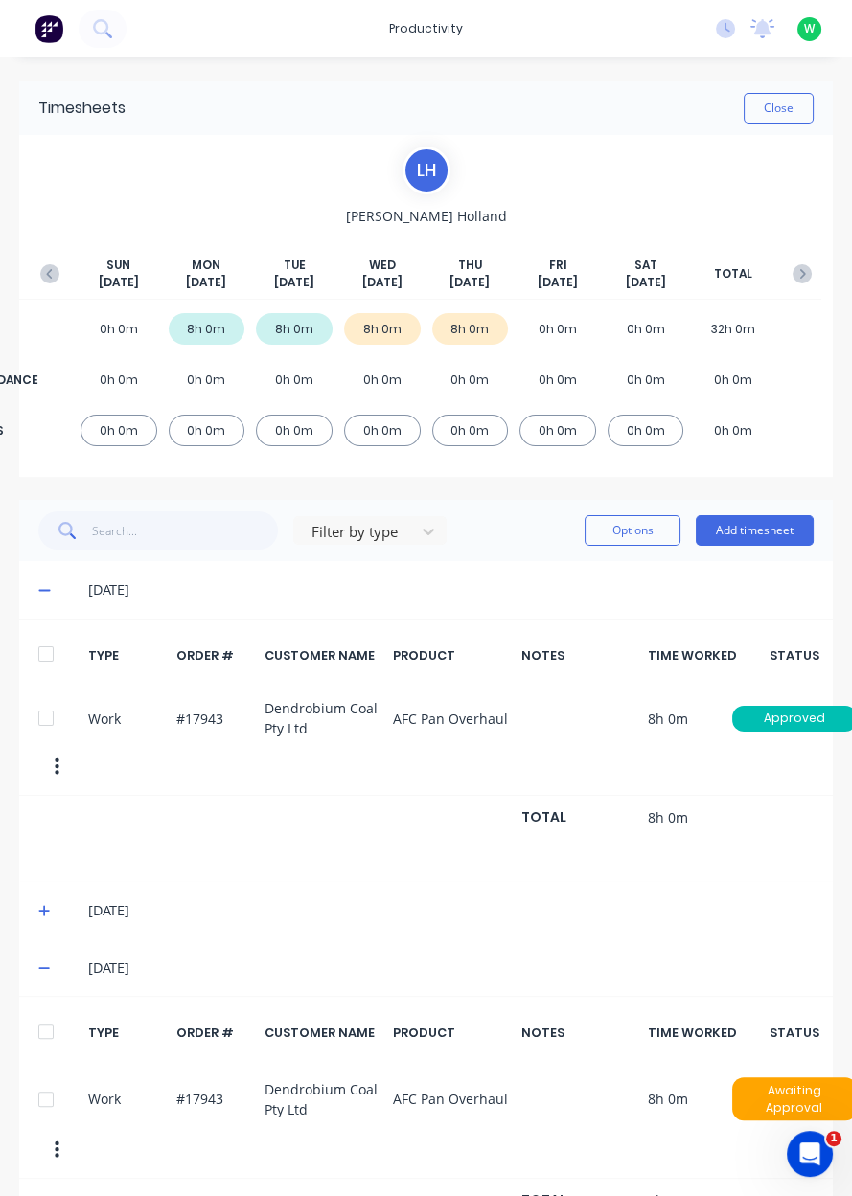
click at [35, 285] on div "SUN Sep 21st MON Sep 22nd TUE Sep 23rd WED Sep 24th THU Sep 25th FRI Sep 26th S…" at bounding box center [426, 278] width 790 height 43
click at [38, 282] on button "button" at bounding box center [50, 274] width 38 height 34
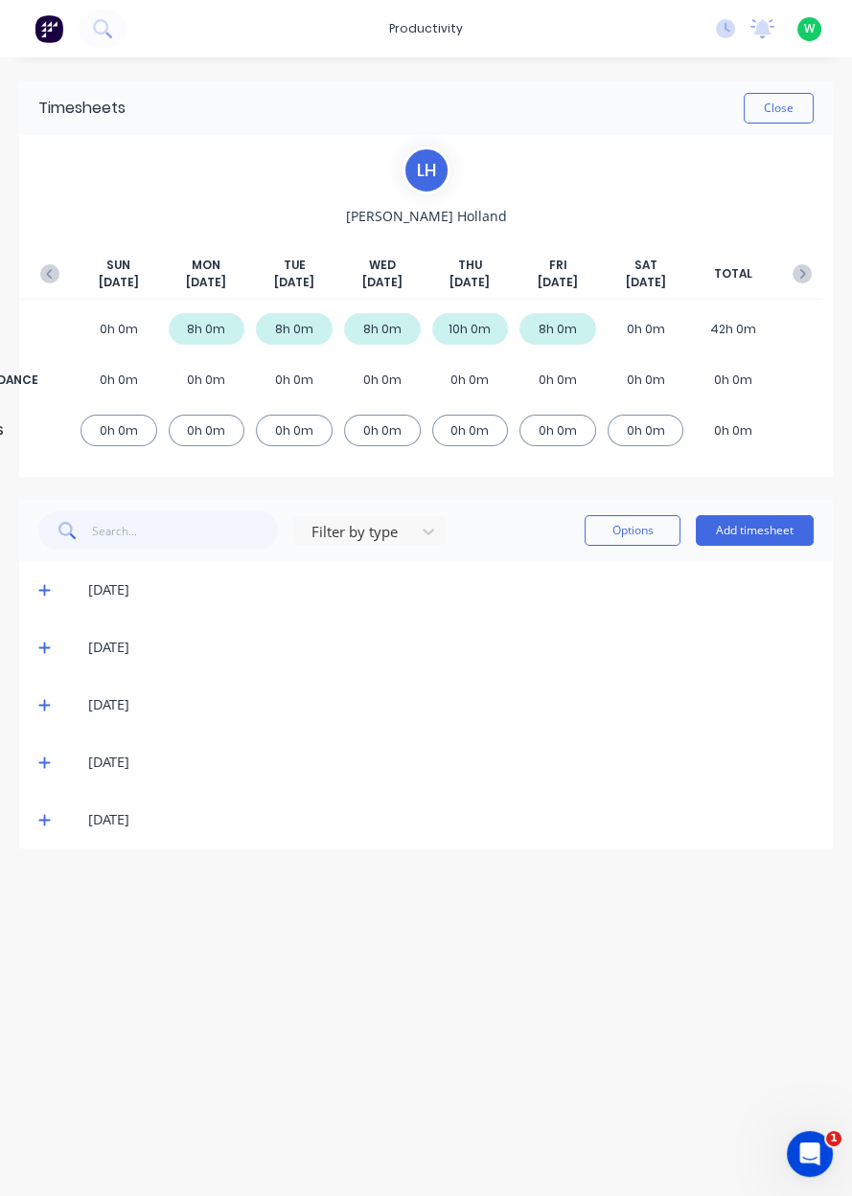
click at [43, 823] on icon at bounding box center [43, 820] width 11 height 11
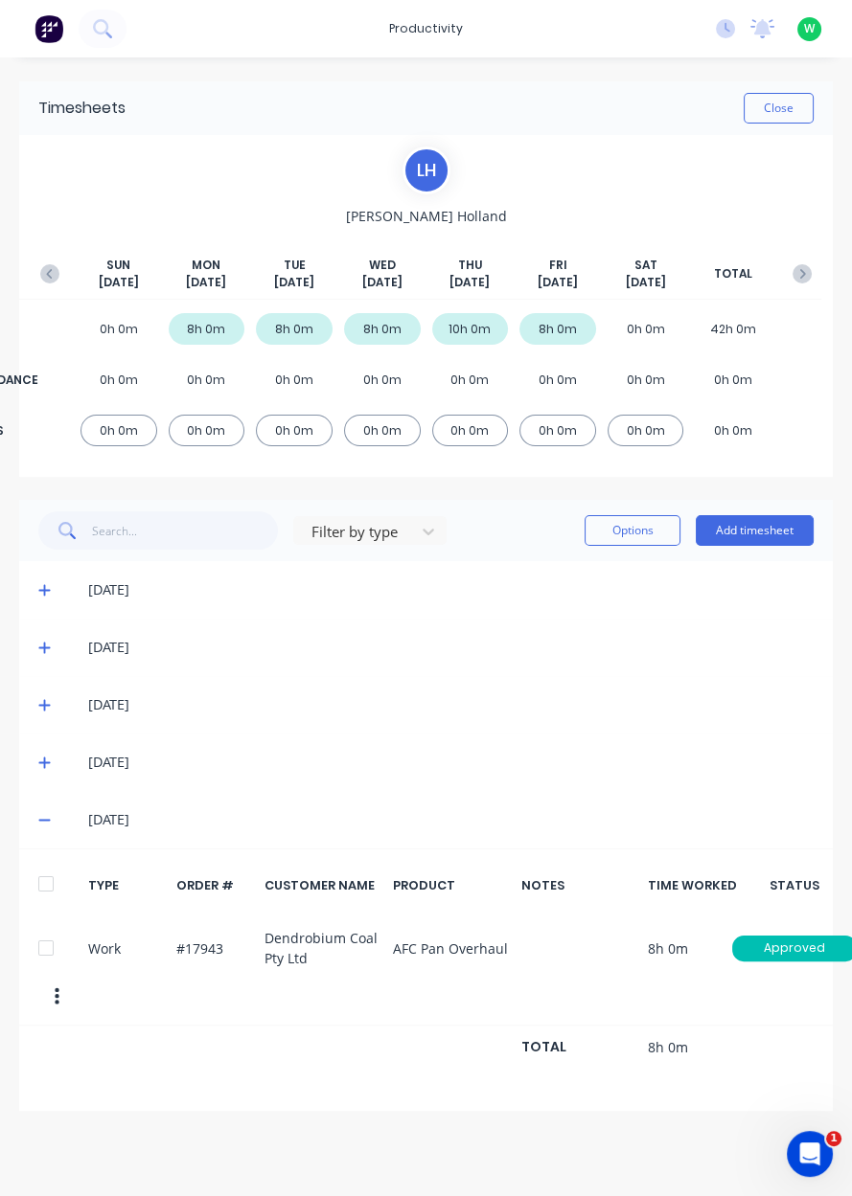
click at [40, 766] on icon at bounding box center [44, 762] width 12 height 13
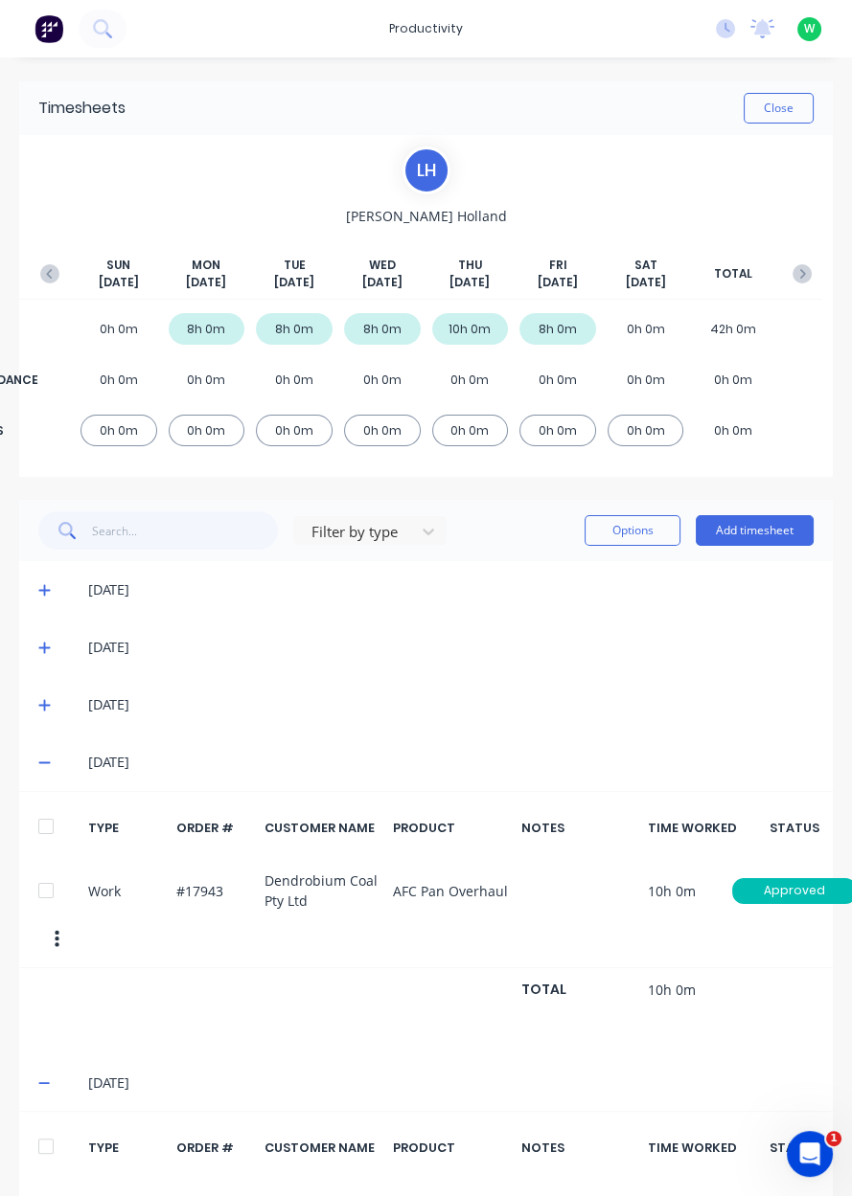
click at [40, 708] on icon at bounding box center [44, 704] width 12 height 13
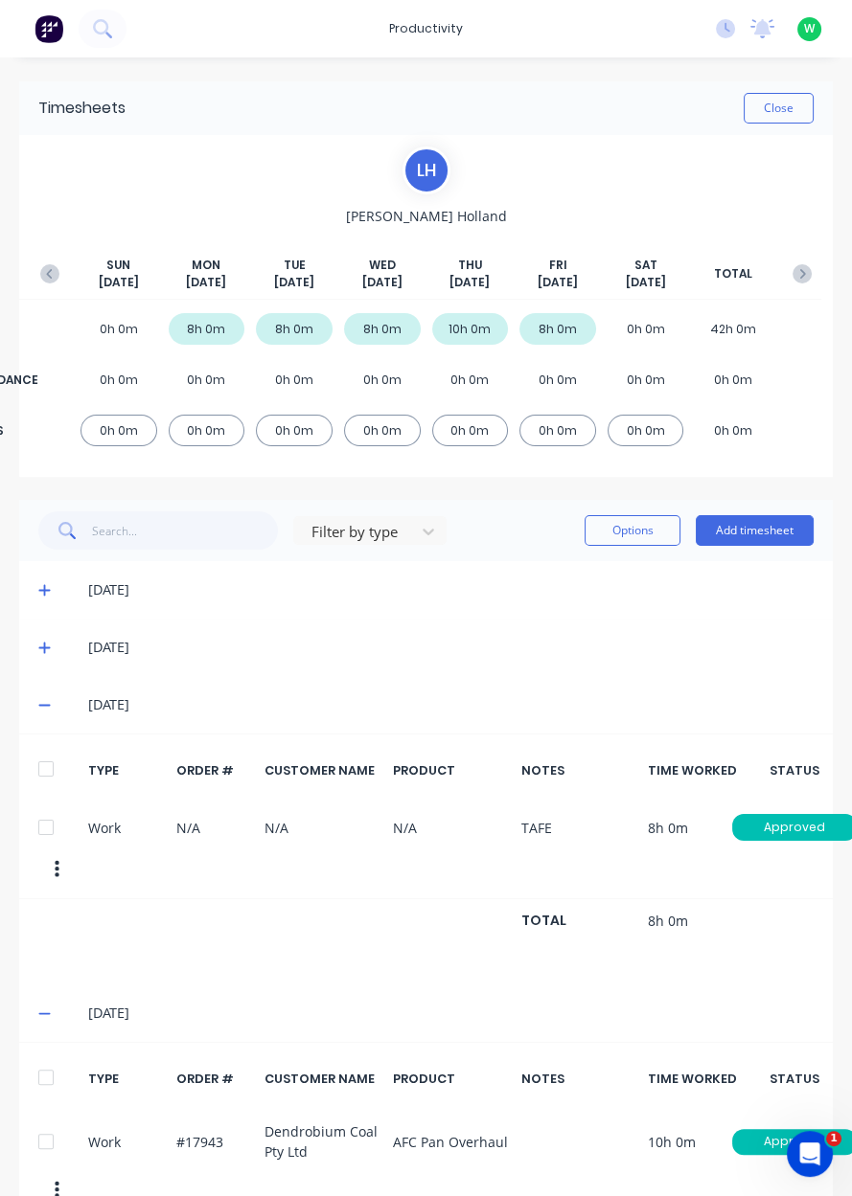
click at [43, 647] on icon at bounding box center [43, 648] width 11 height 11
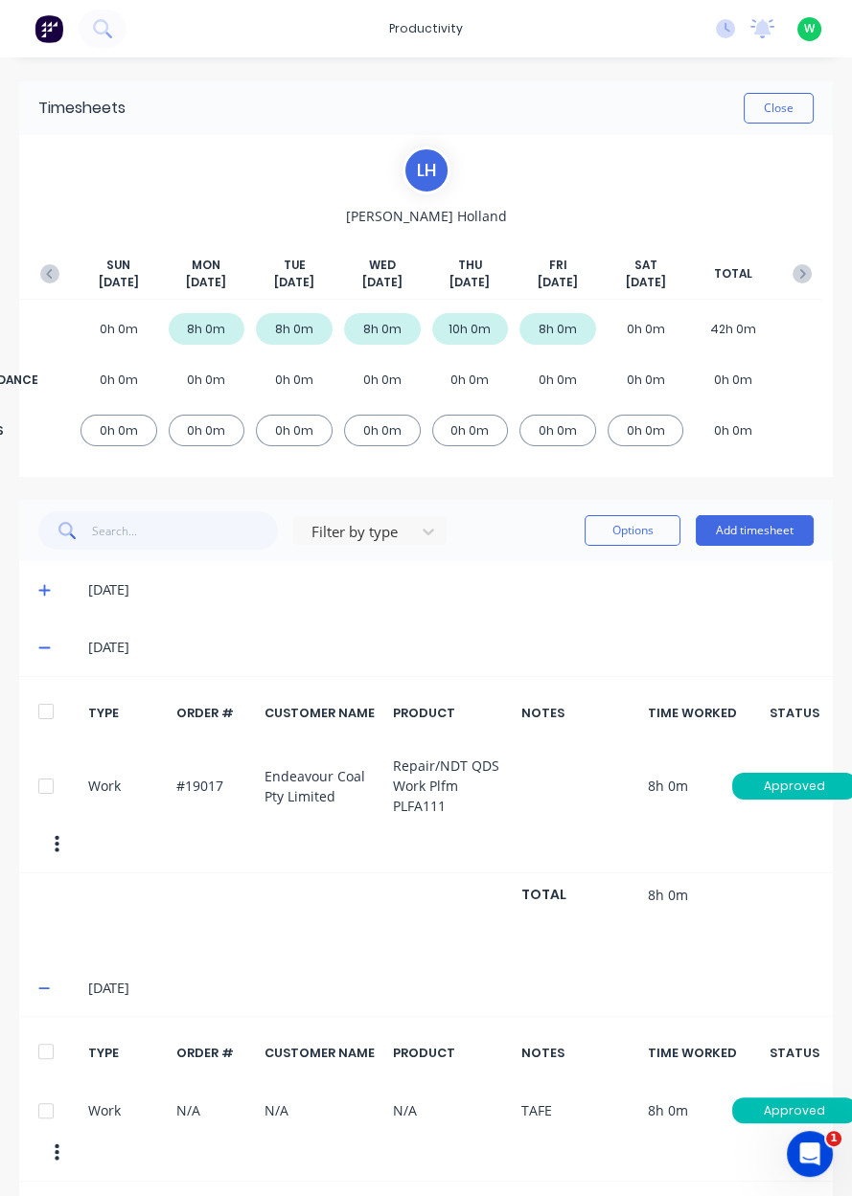
click at [768, 544] on button "Add timesheet" at bounding box center [754, 530] width 118 height 31
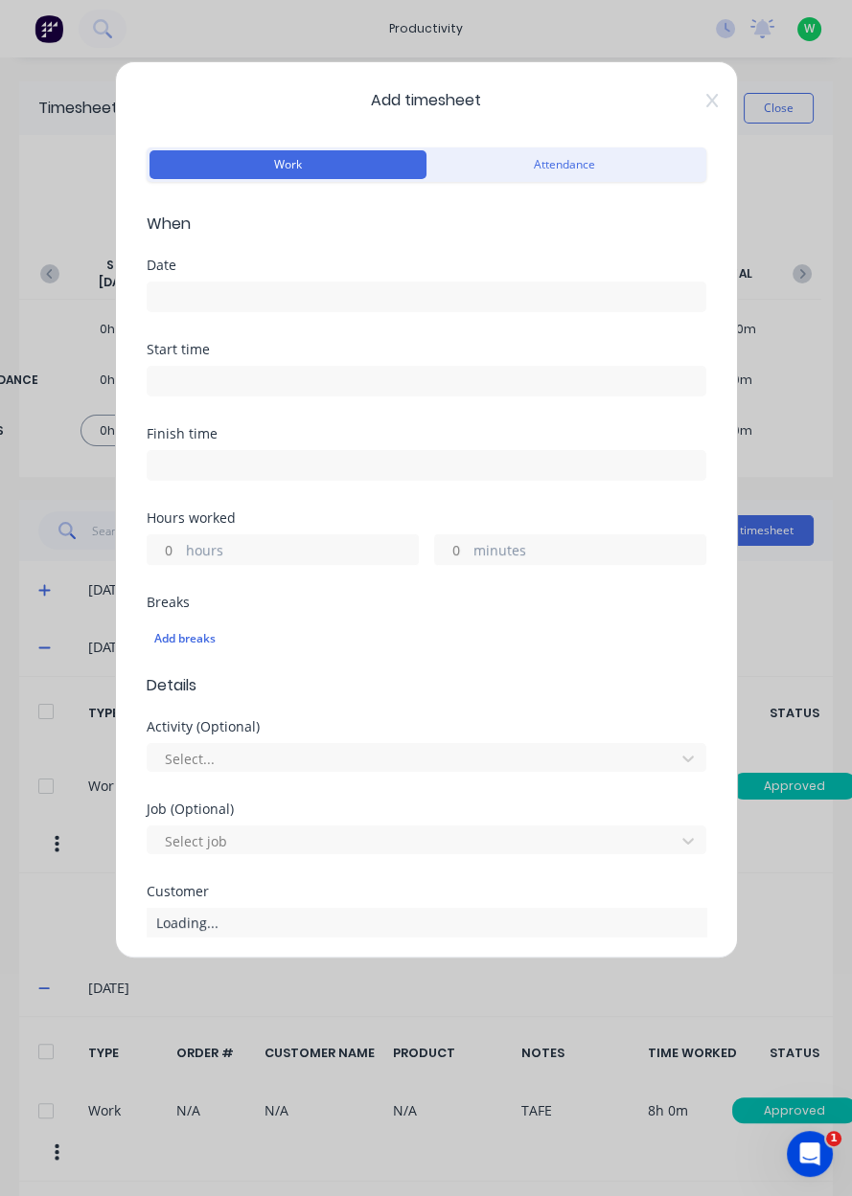
click at [509, 300] on input at bounding box center [427, 297] width 558 height 29
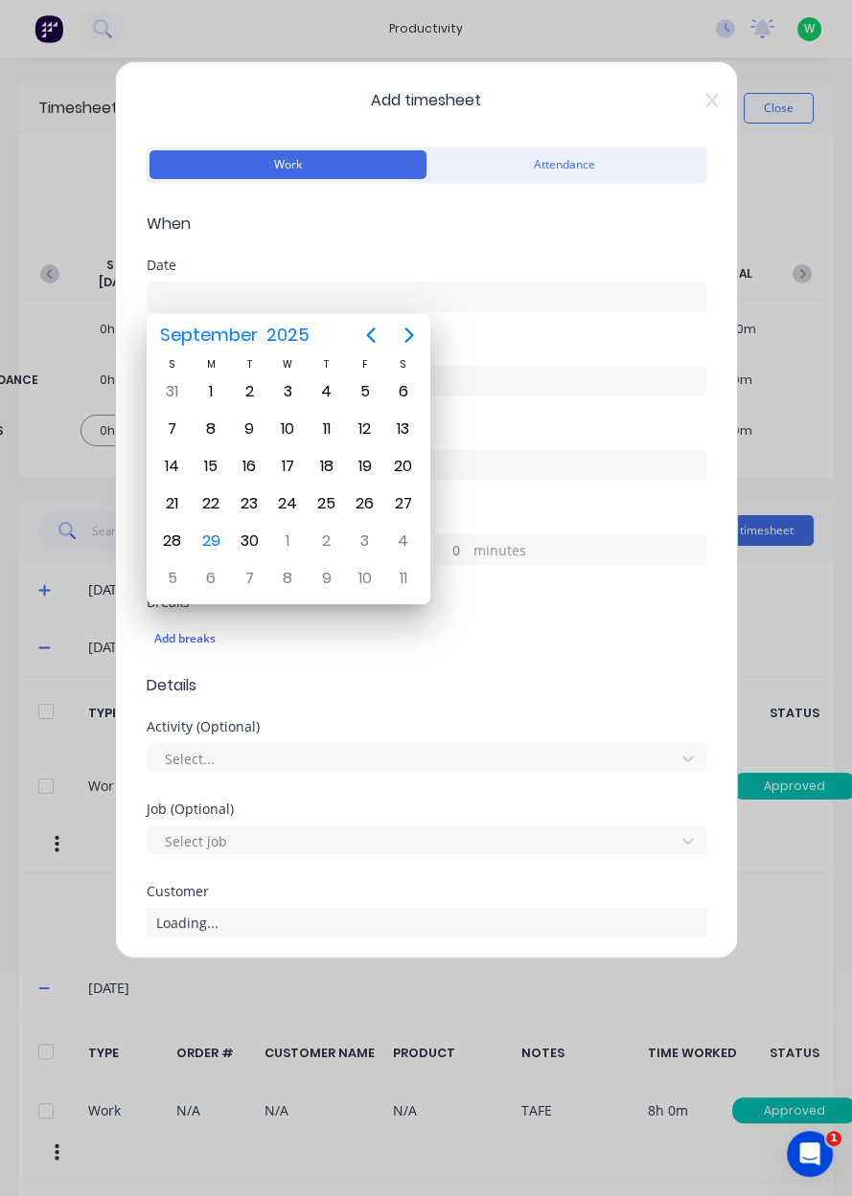
click at [204, 544] on div "29" at bounding box center [210, 541] width 29 height 29
type input "[DATE]"
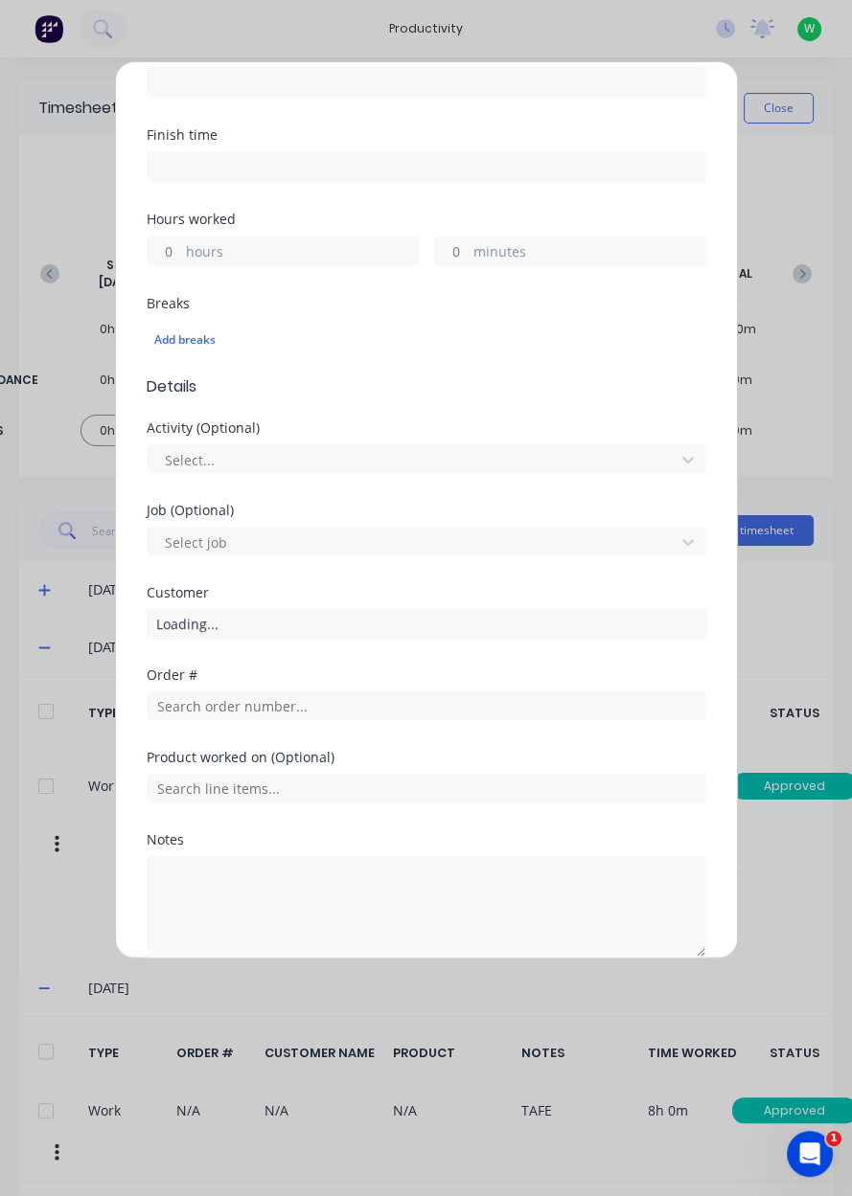
scroll to position [298, 0]
click at [321, 712] on input "text" at bounding box center [426, 707] width 559 height 29
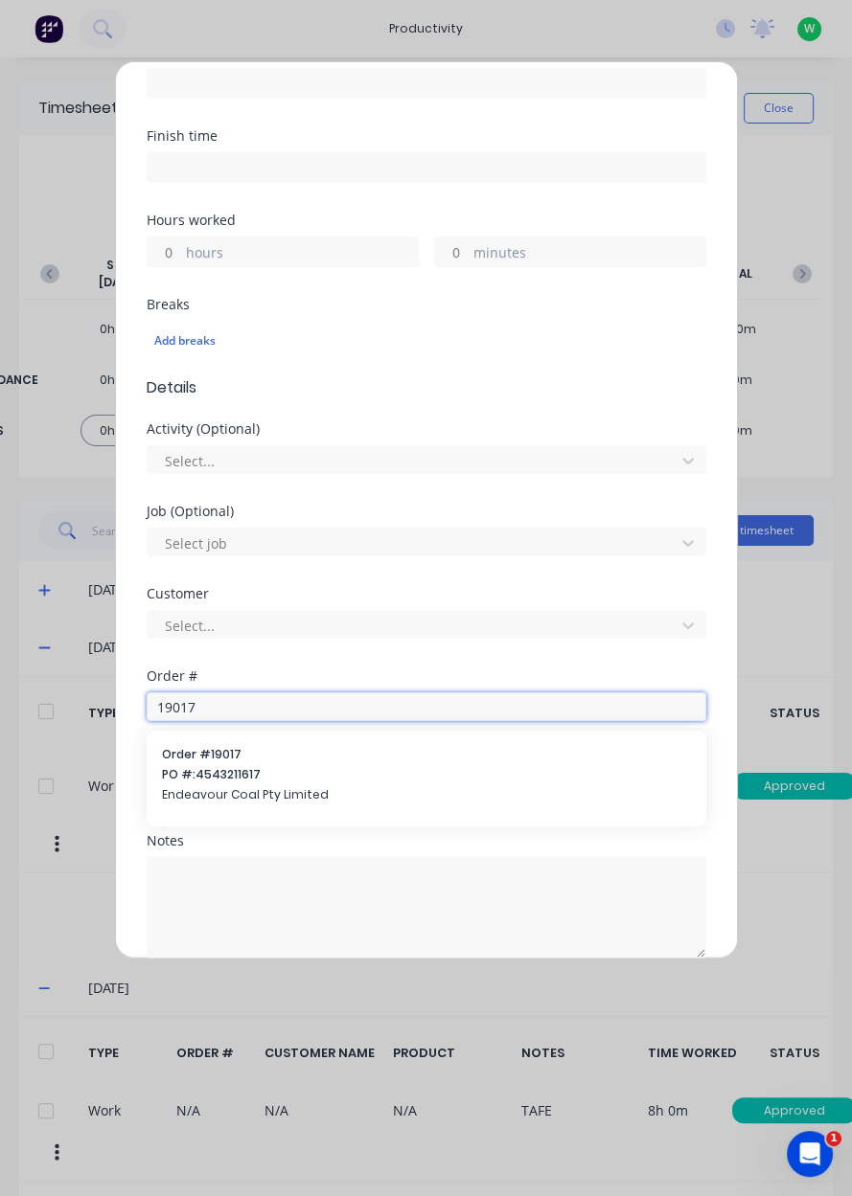
type input "19017"
click at [332, 758] on span "Order # 19017" at bounding box center [426, 754] width 529 height 17
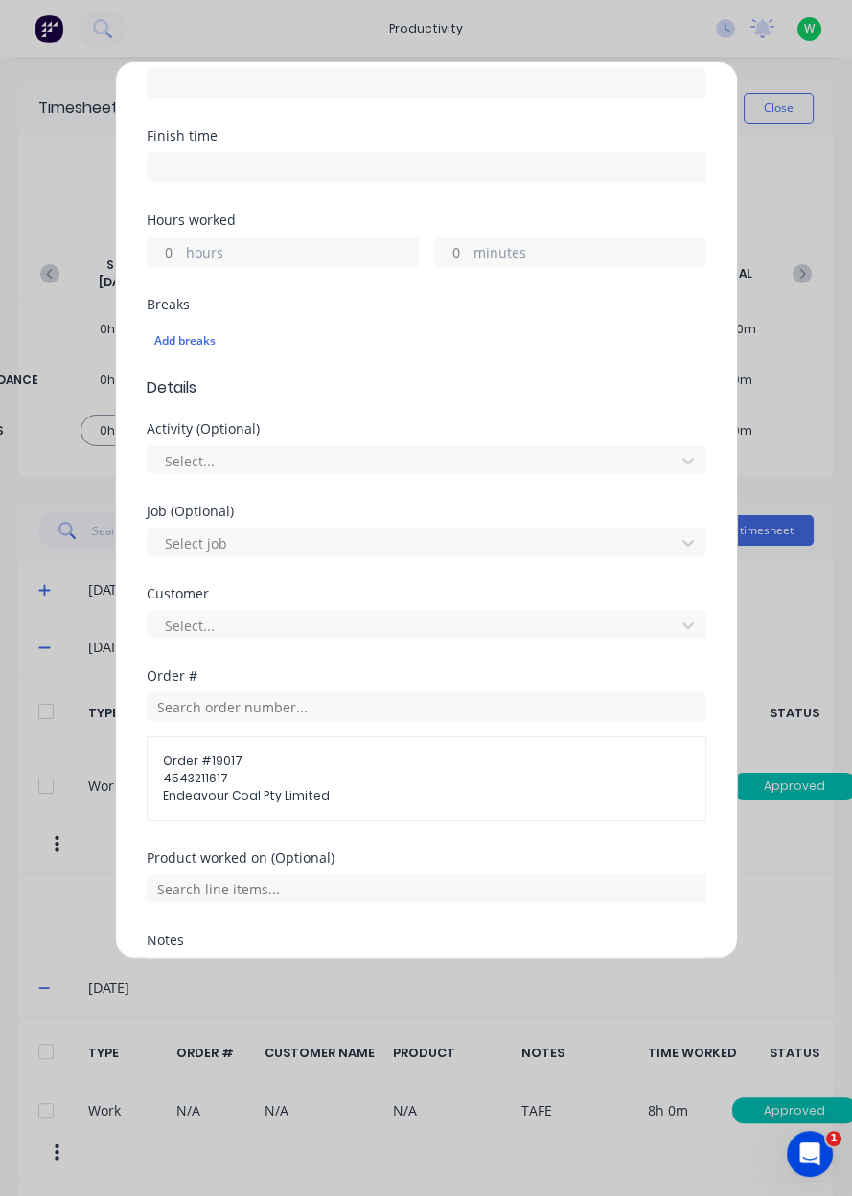
scroll to position [416, 0]
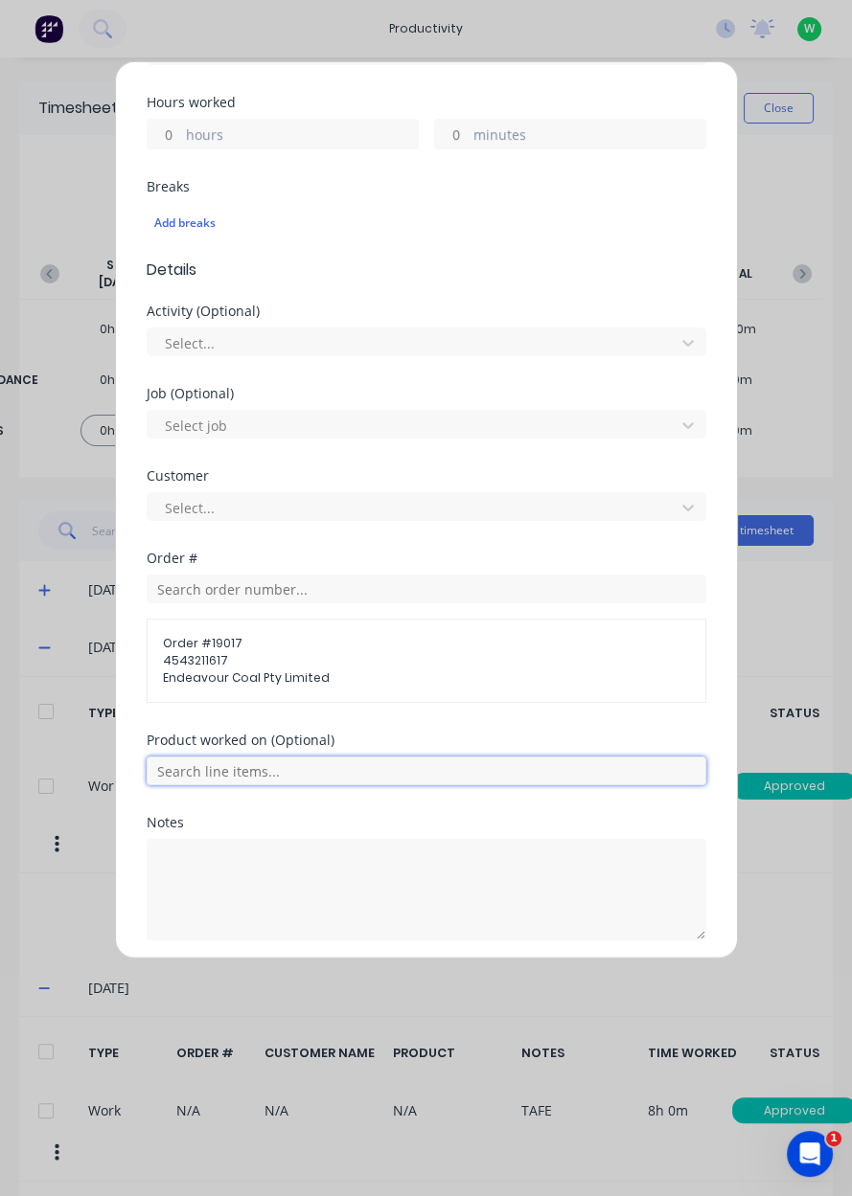
click at [329, 776] on input "text" at bounding box center [426, 771] width 559 height 29
click at [334, 867] on span "Repair/NDT QDS Work Plfm PLFA111" at bounding box center [442, 866] width 498 height 17
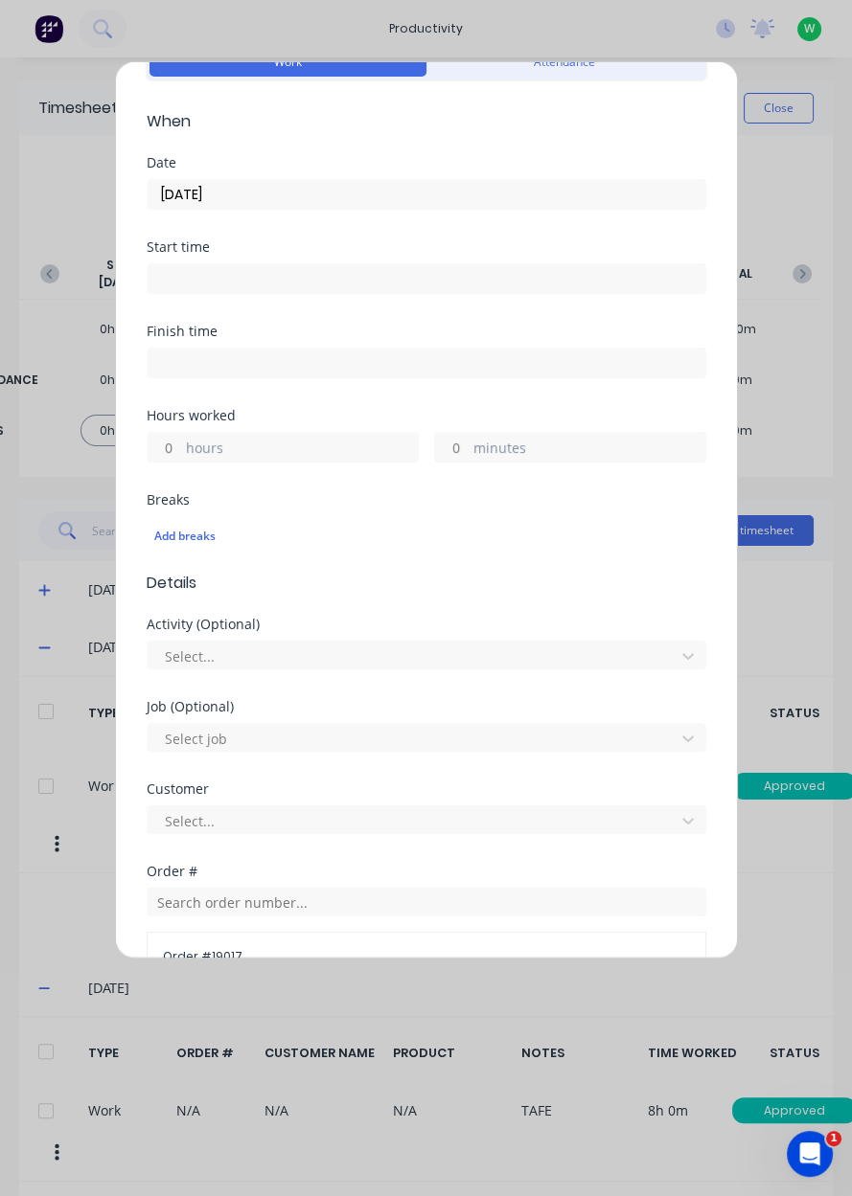
scroll to position [86, 0]
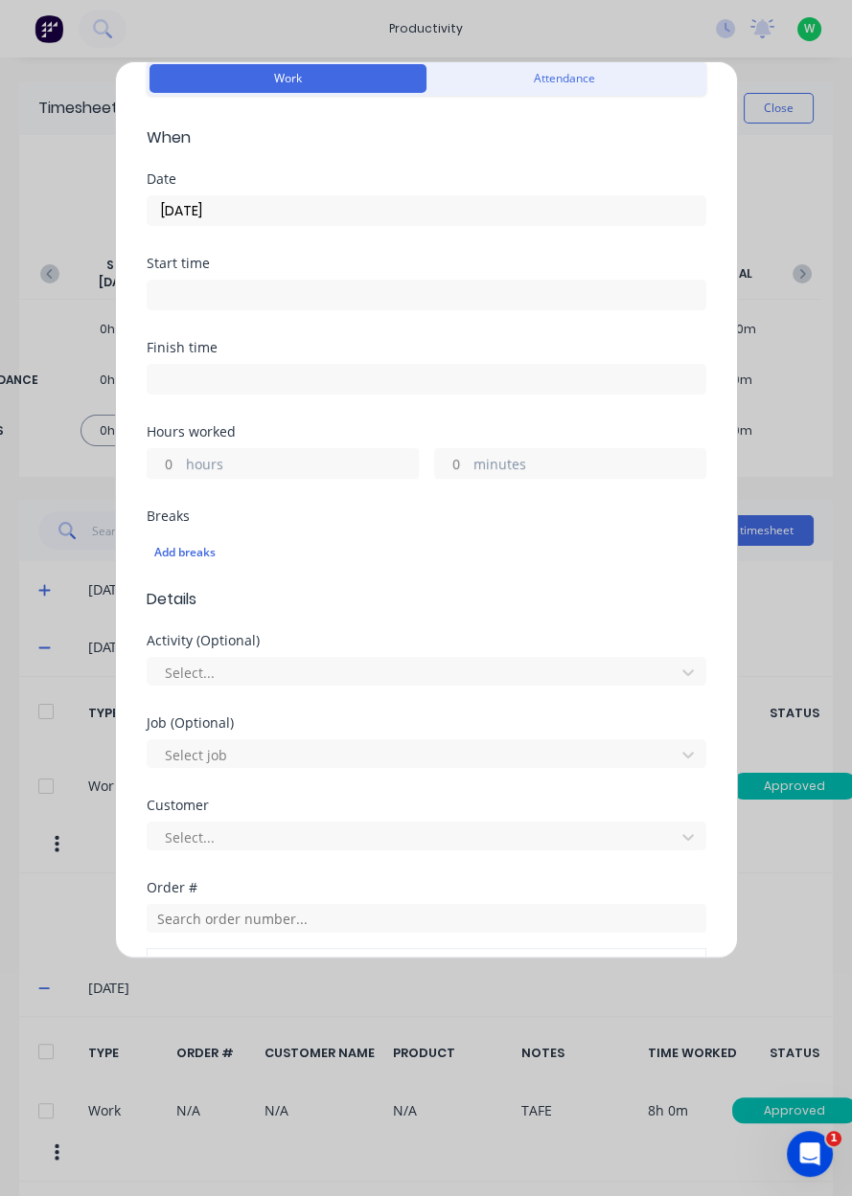
click at [332, 473] on label "hours" at bounding box center [302, 466] width 232 height 24
click at [181, 473] on input "hours" at bounding box center [165, 463] width 34 height 29
click at [339, 464] on label "hours" at bounding box center [302, 466] width 232 height 24
click at [181, 464] on input "hours" at bounding box center [165, 463] width 34 height 29
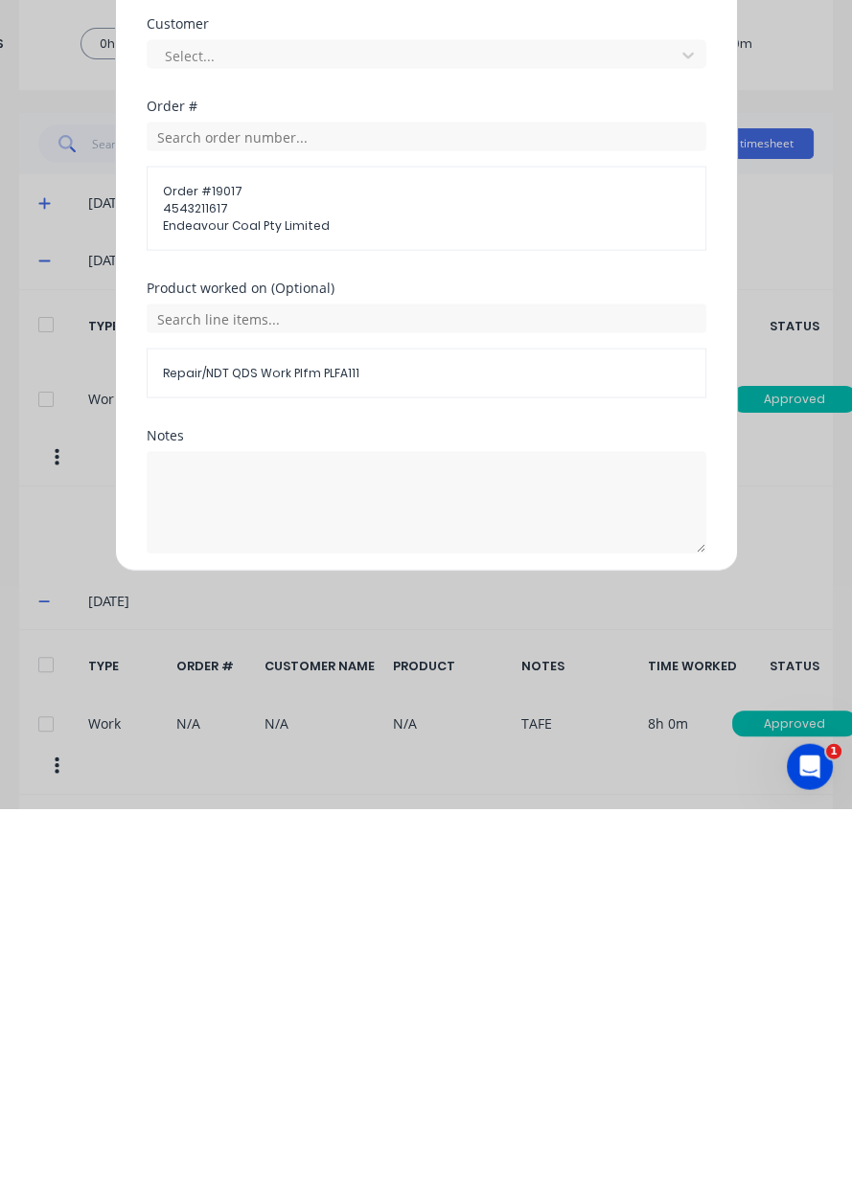
type input "8"
click at [398, 959] on div "Add timesheet Work Attendance When Date 29/09/2025 Start time Finish time Hours…" at bounding box center [426, 510] width 623 height 898
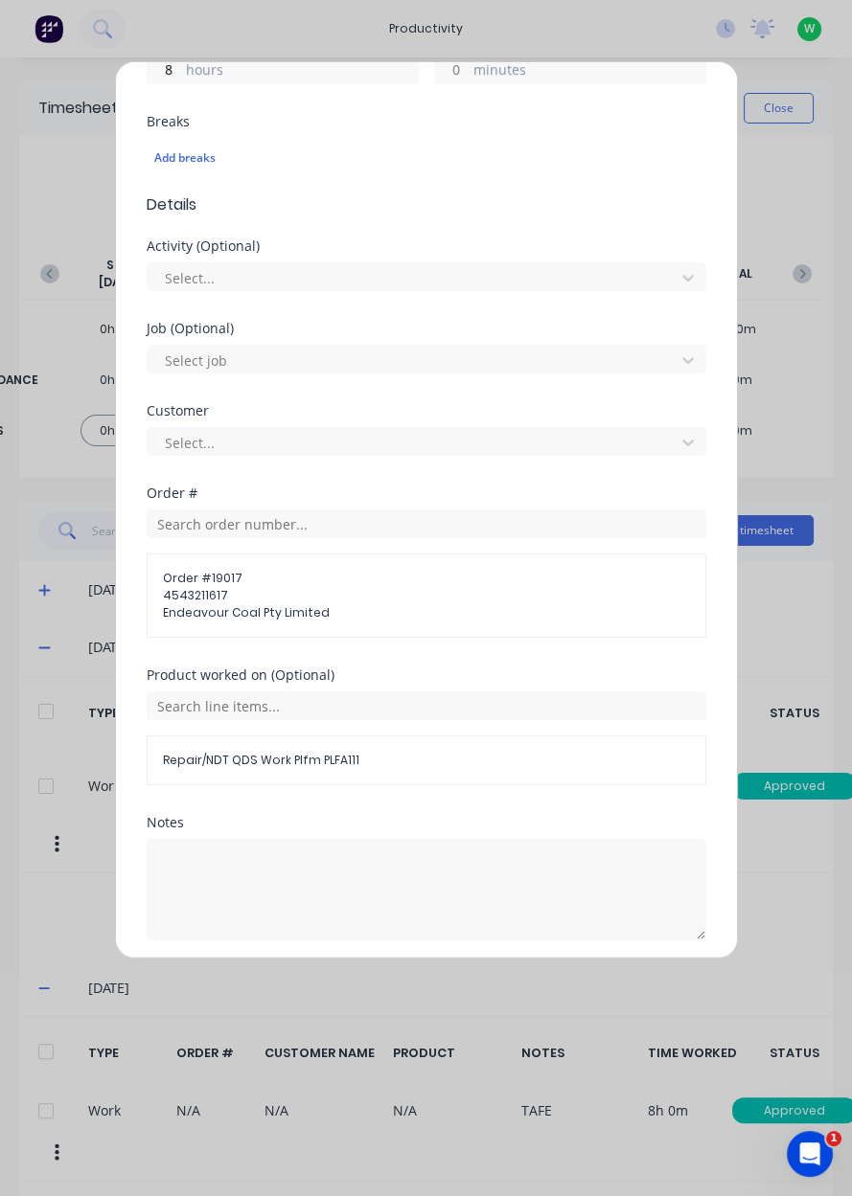
click at [388, 985] on button "Add manual time entry" at bounding box center [380, 986] width 162 height 31
